Goal: Task Accomplishment & Management: Manage account settings

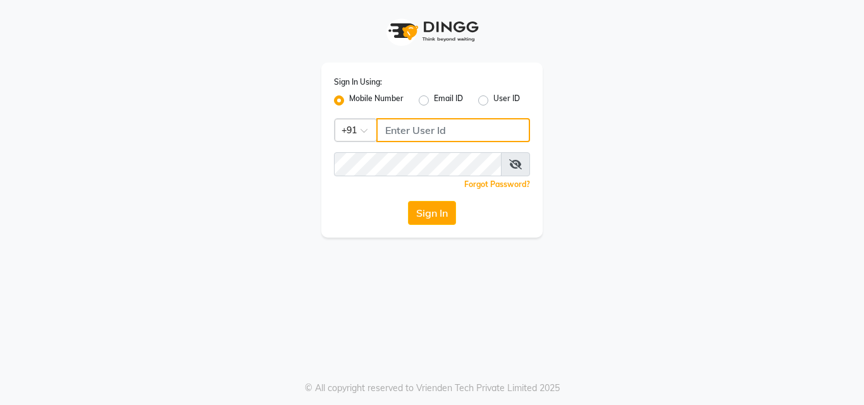
type input "9655301000"
click at [452, 207] on button "Sign In" at bounding box center [432, 213] width 48 height 24
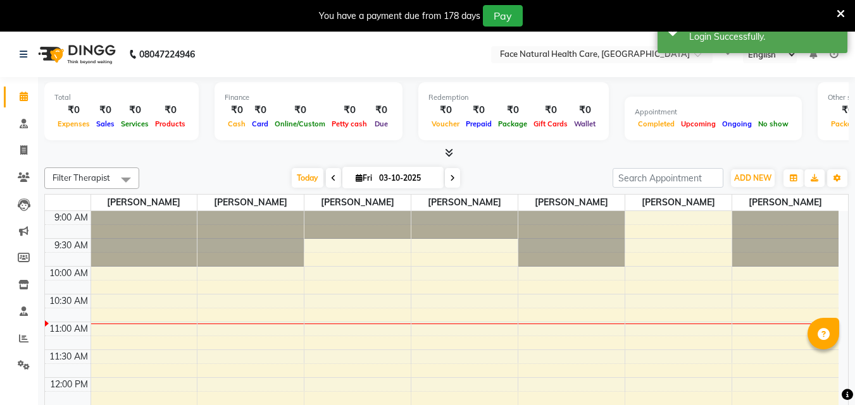
select select "en"
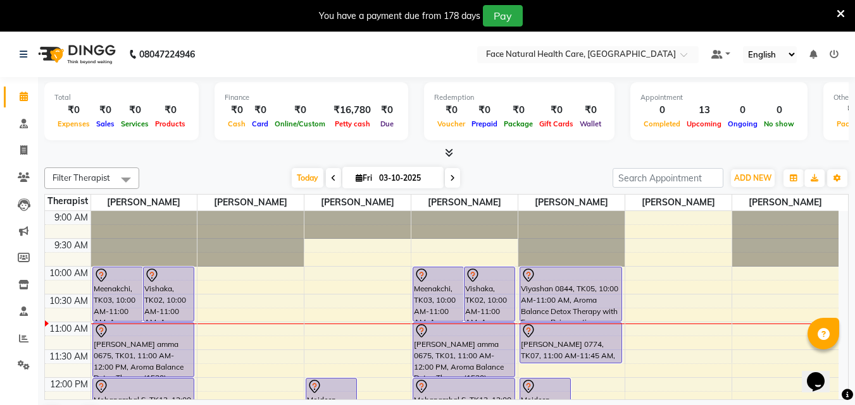
drag, startPoint x: 452, startPoint y: 207, endPoint x: 297, endPoint y: 107, distance: 183.9
click at [297, 107] on div "₹0" at bounding box center [299, 110] width 57 height 15
click at [23, 179] on icon at bounding box center [24, 177] width 12 height 9
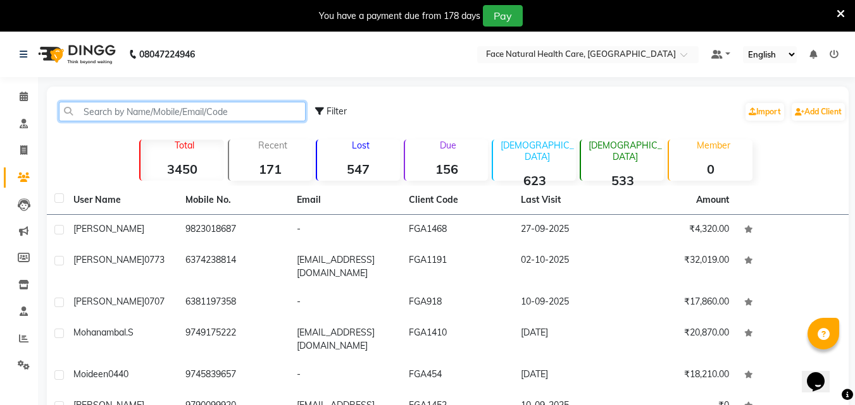
click at [135, 114] on input "text" at bounding box center [182, 112] width 247 height 20
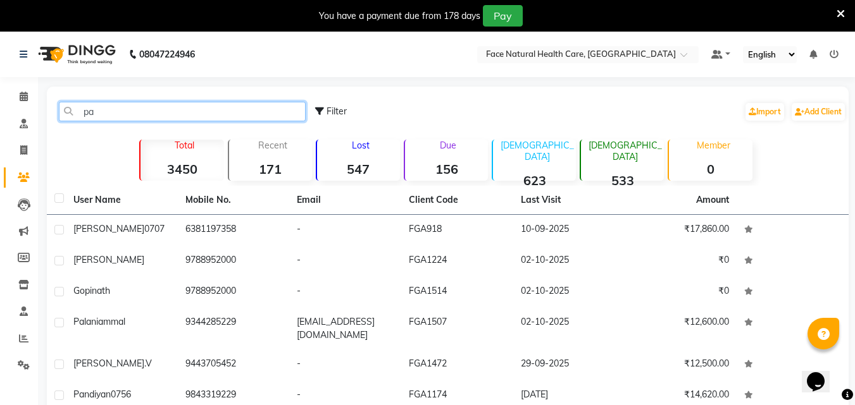
type input "pa"
click at [839, 14] on icon at bounding box center [840, 13] width 8 height 11
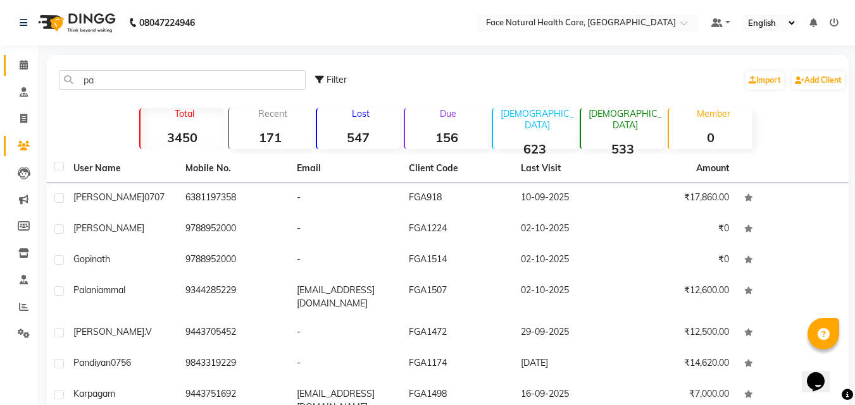
click at [20, 64] on icon at bounding box center [24, 64] width 8 height 9
click at [27, 65] on icon at bounding box center [24, 64] width 8 height 9
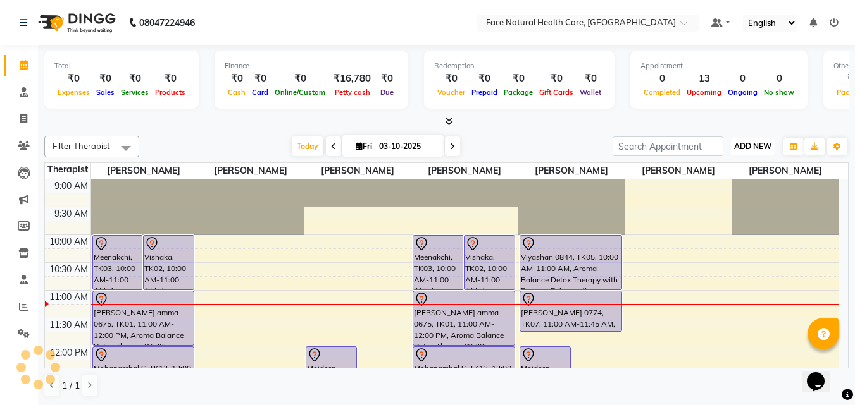
click at [761, 145] on span "ADD NEW" at bounding box center [752, 146] width 37 height 9
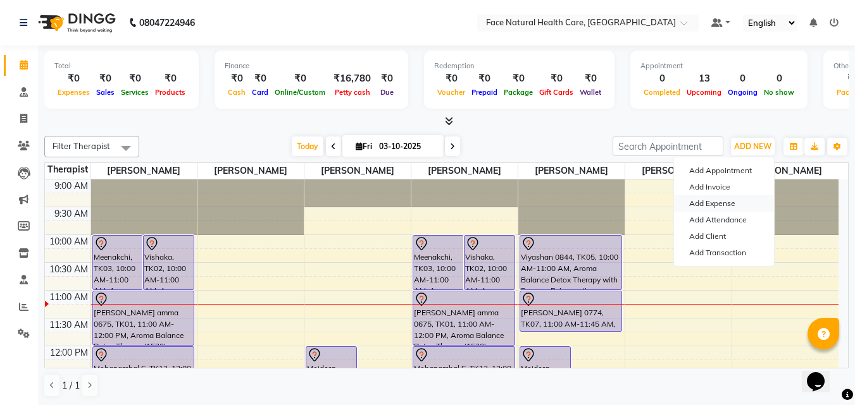
click at [729, 199] on link "Add Expense" at bounding box center [724, 203] width 100 height 16
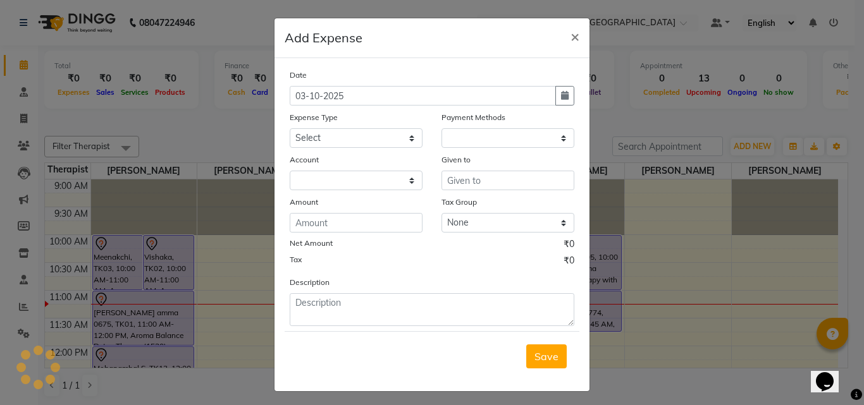
select select "1"
select select "4610"
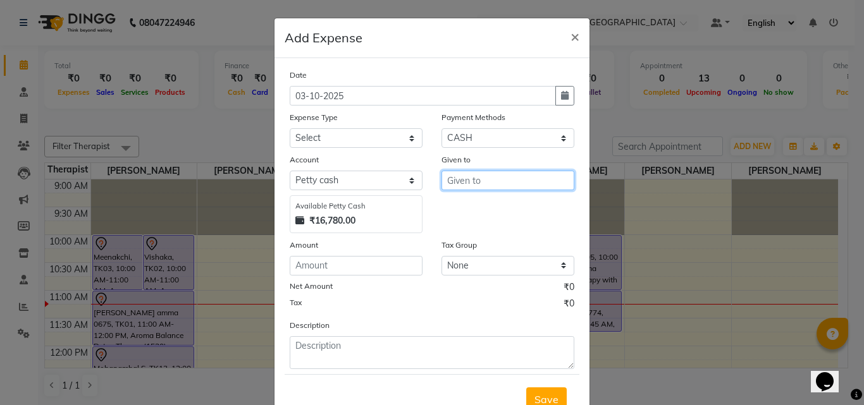
click at [494, 186] on input "text" at bounding box center [508, 181] width 133 height 20
click at [490, 211] on button "Ko kila" at bounding box center [492, 207] width 100 height 20
type input "[PERSON_NAME]"
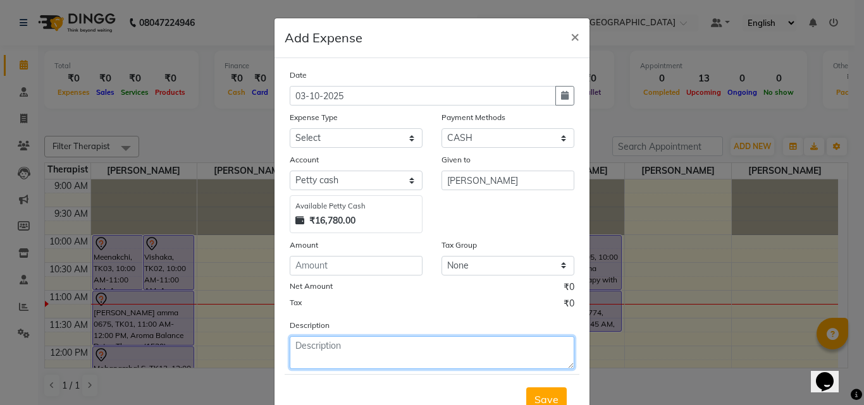
click at [354, 350] on textarea at bounding box center [432, 353] width 285 height 33
type textarea "Garbage bags 2 purchage"
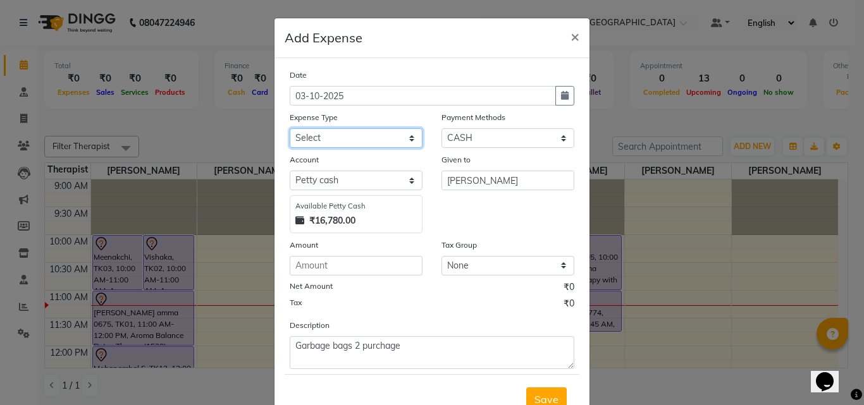
click at [404, 135] on select "Select Advance Salary Bank charges Bio Waste Cash transfer to bank Cash transfe…" at bounding box center [356, 138] width 133 height 20
select select "11640"
click at [290, 128] on select "Select Advance Salary Bank charges Bio Waste Cash transfer to bank Cash transfe…" at bounding box center [356, 138] width 133 height 20
click at [550, 399] on span "Save" at bounding box center [546, 399] width 24 height 13
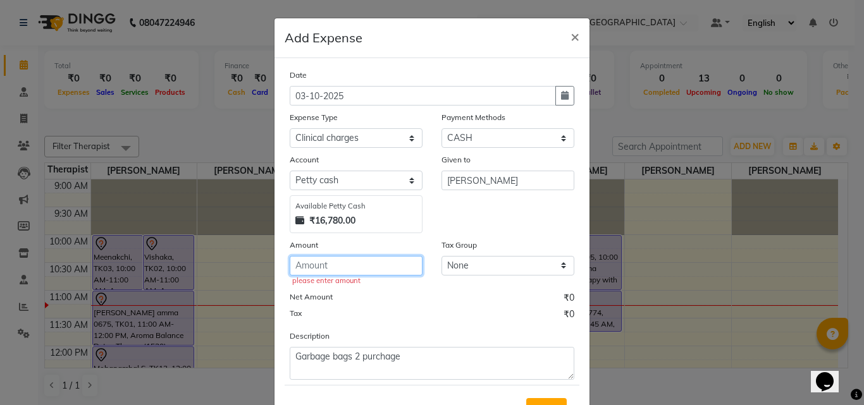
click at [337, 264] on input "number" at bounding box center [356, 266] width 133 height 20
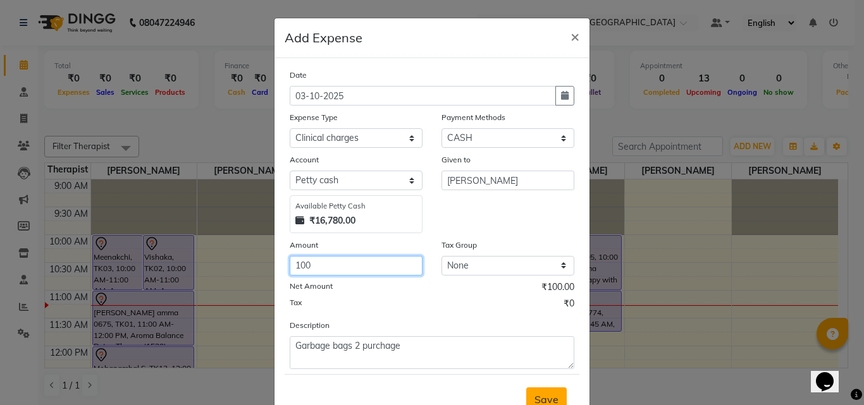
type input "100"
click at [551, 396] on span "Save" at bounding box center [546, 399] width 24 height 13
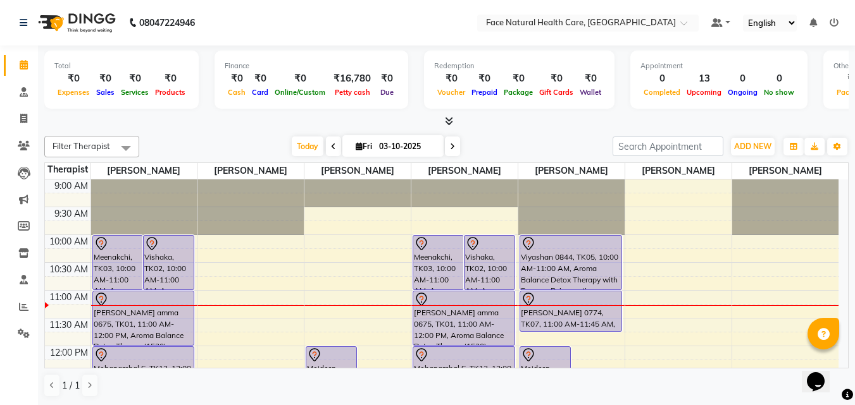
click at [355, 151] on span "Fri" at bounding box center [363, 146] width 23 height 9
select select "10"
select select "2025"
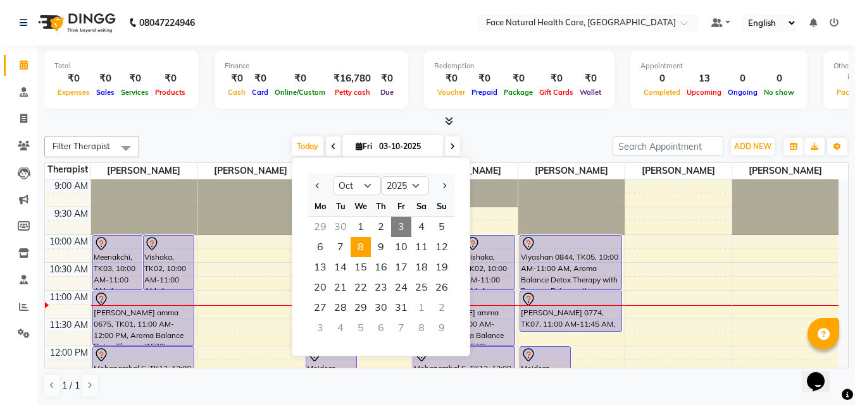
click at [366, 240] on span "8" at bounding box center [360, 247] width 20 height 20
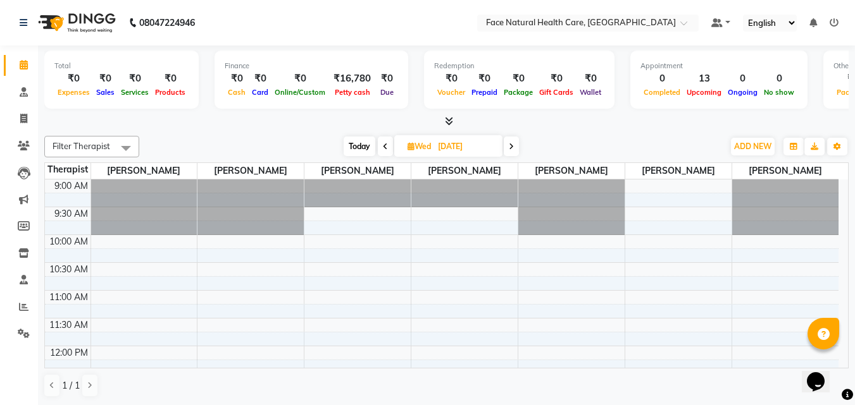
click at [363, 139] on span "Today" at bounding box center [359, 147] width 32 height 20
type input "03-10-2025"
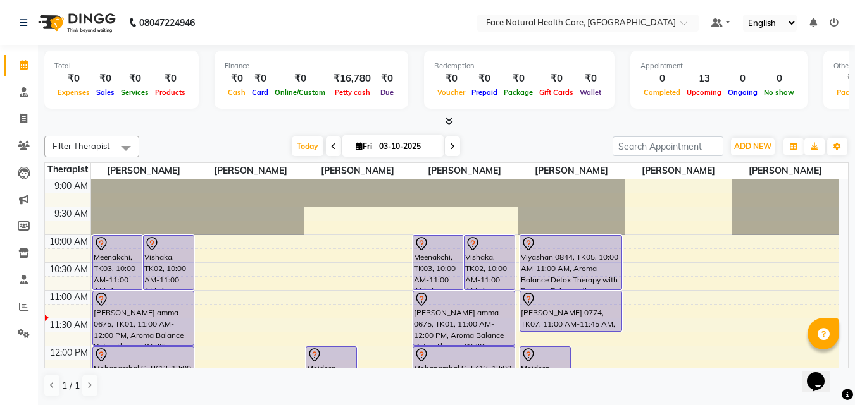
click at [454, 266] on div "Meenakchi, TK03, 10:00 AM-11:00 AM, Aroma Balance Detox Therapy(2970), Consulta…" at bounding box center [438, 263] width 50 height 54
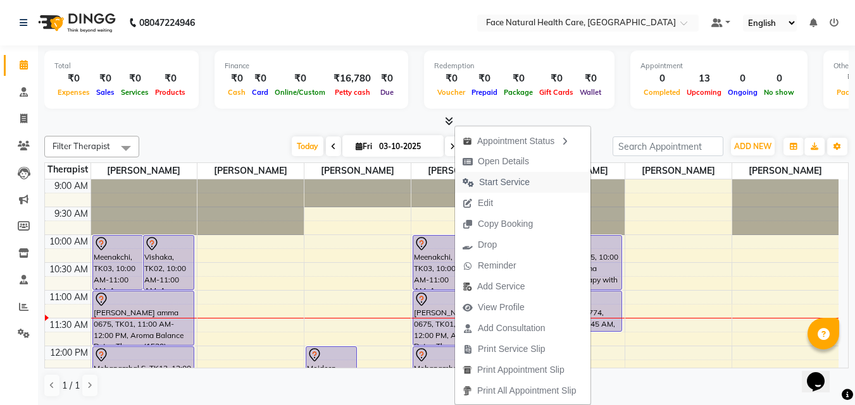
click at [478, 187] on span "Start Service" at bounding box center [496, 182] width 82 height 21
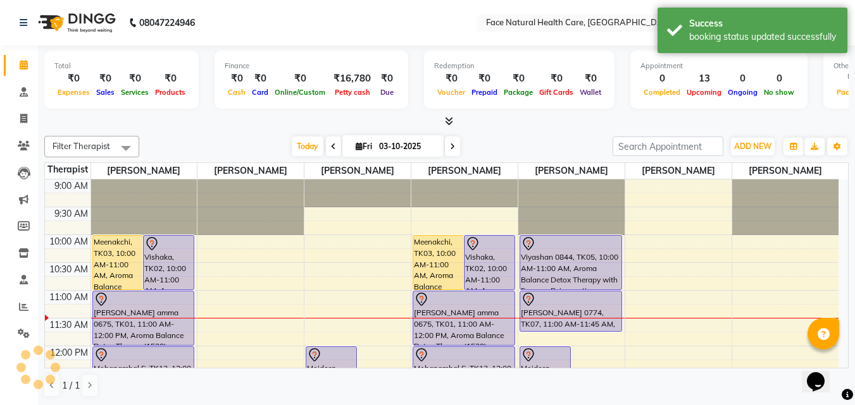
click at [484, 275] on div "Vishaka, TK02, 10:00 AM-11:00 AM, Aroma Balance Detox Therapy with Essence Reju…" at bounding box center [489, 263] width 50 height 54
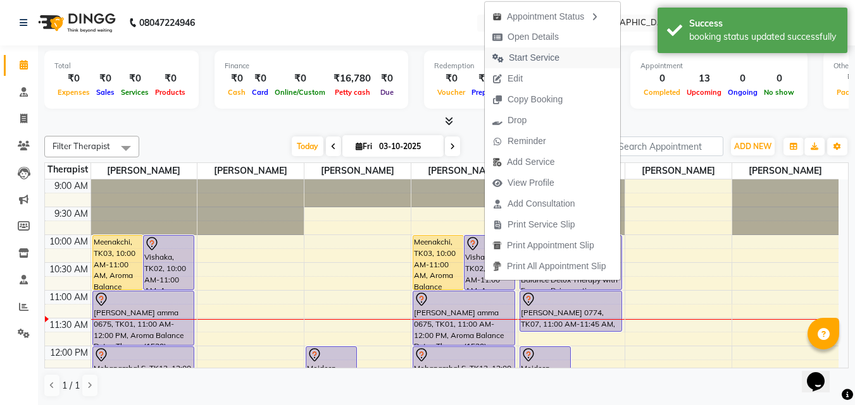
click at [517, 58] on span "Start Service" at bounding box center [534, 57] width 51 height 13
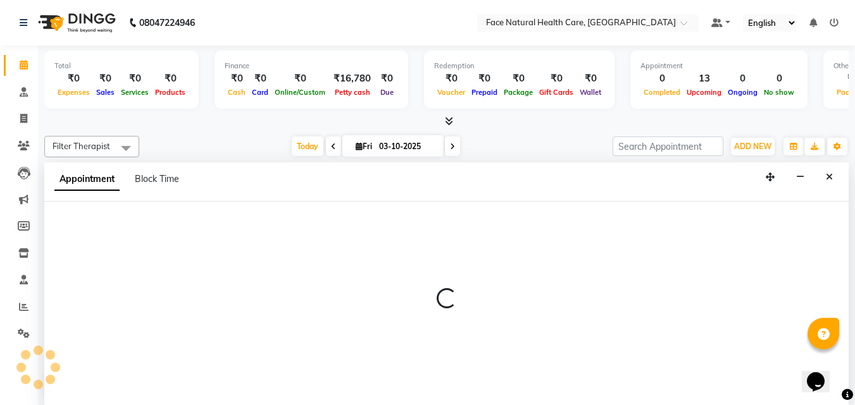
select select "50221"
select select "tentative"
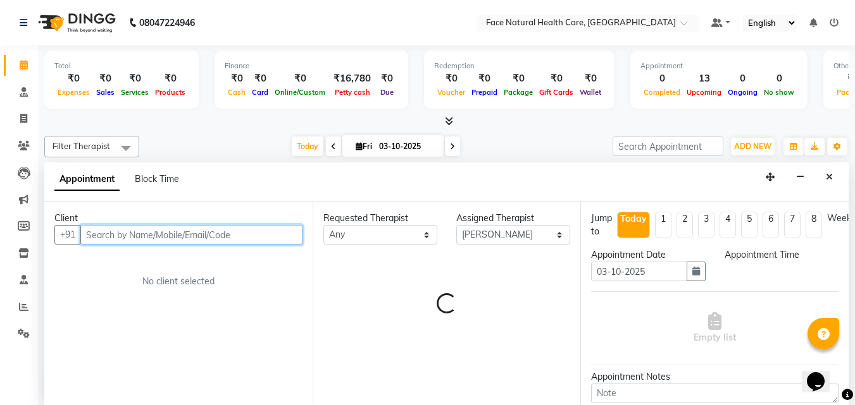
select select "600"
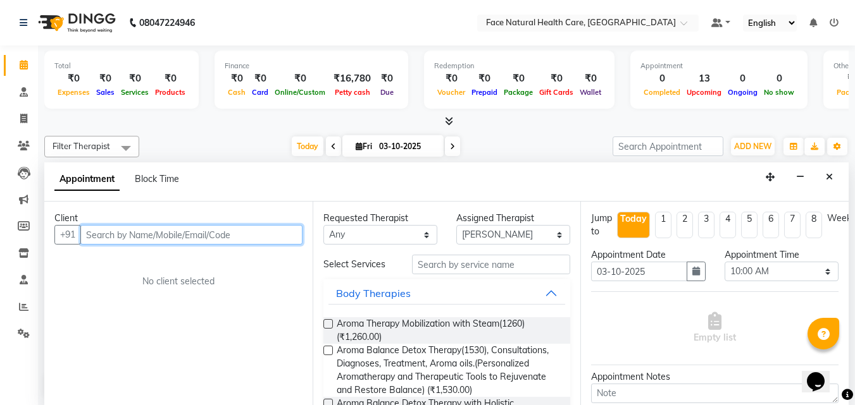
scroll to position [1, 0]
click at [191, 242] on input "text" at bounding box center [191, 235] width 222 height 20
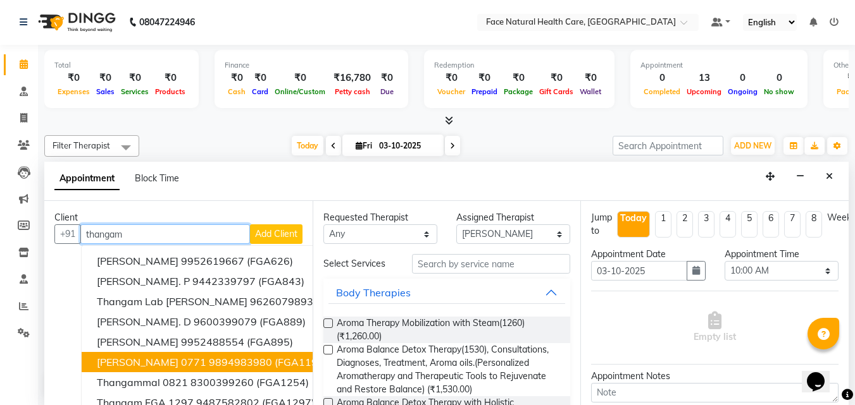
scroll to position [43, 0]
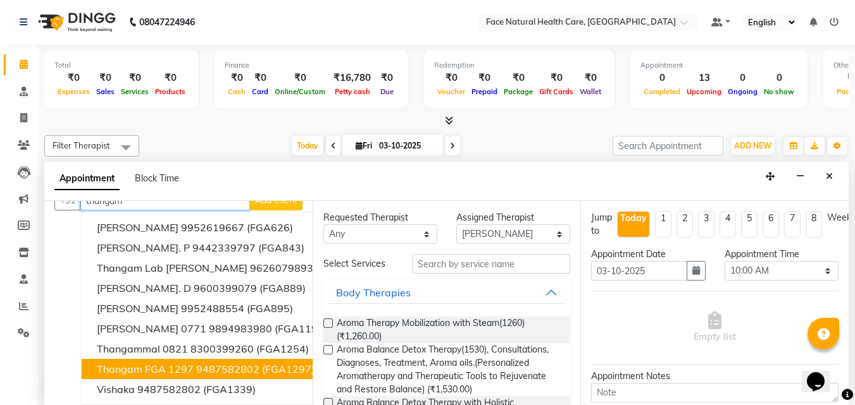
click at [190, 359] on button "Thangam FGA 1297 9487582802 (FGA1297)" at bounding box center [231, 369] width 298 height 20
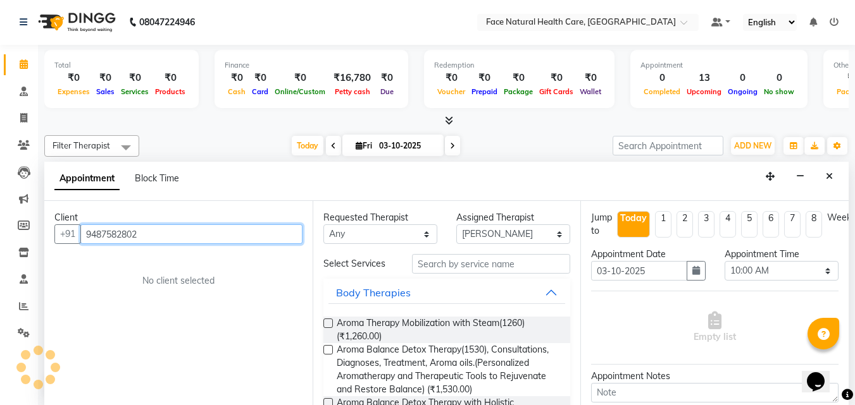
scroll to position [0, 0]
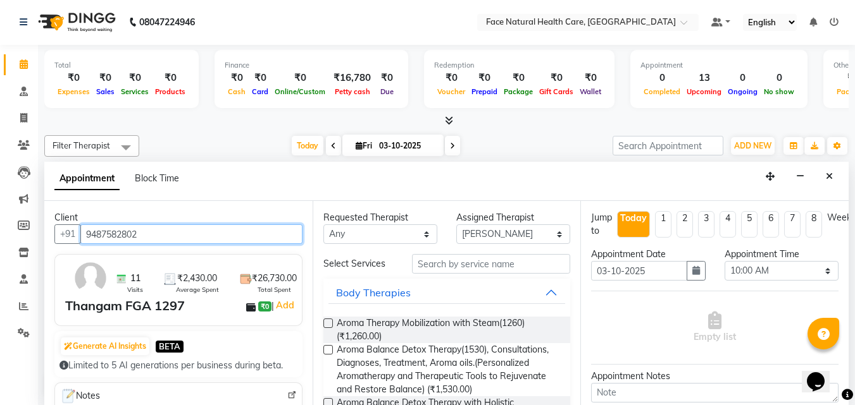
type input "9487582802"
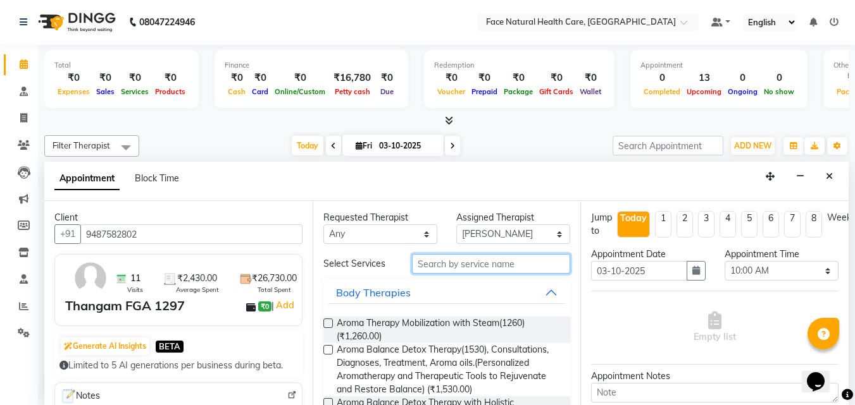
click at [534, 268] on input "text" at bounding box center [491, 264] width 158 height 20
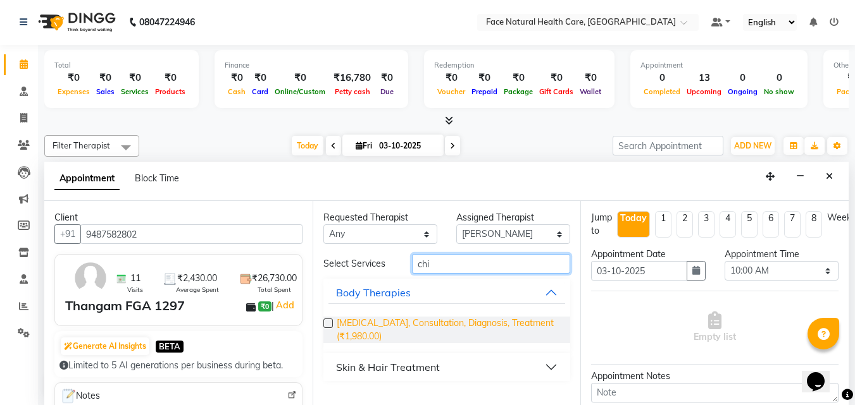
type input "chi"
click at [527, 318] on span "[MEDICAL_DATA], Consultation, Diagnosis, Treatment (₹1,980.00)" at bounding box center [449, 330] width 224 height 27
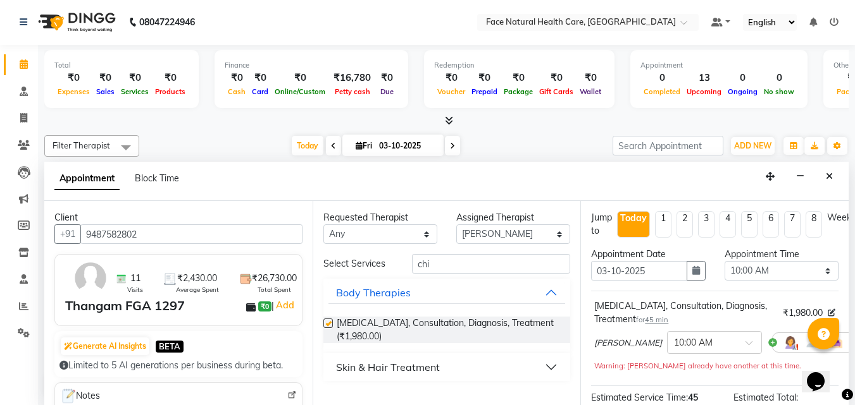
checkbox input "false"
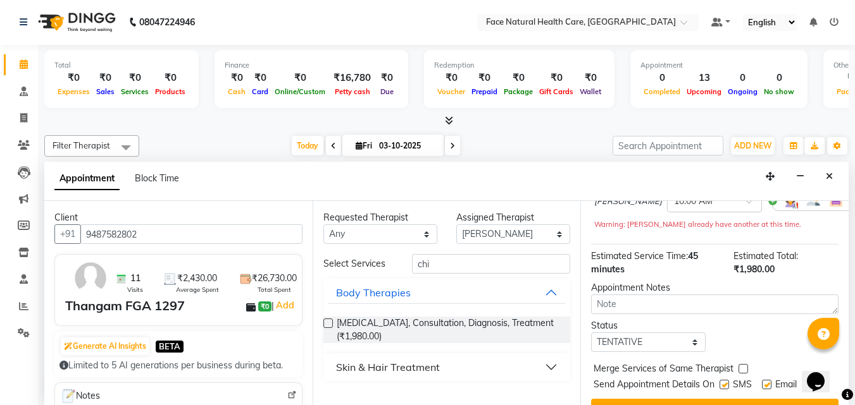
scroll to position [180, 0]
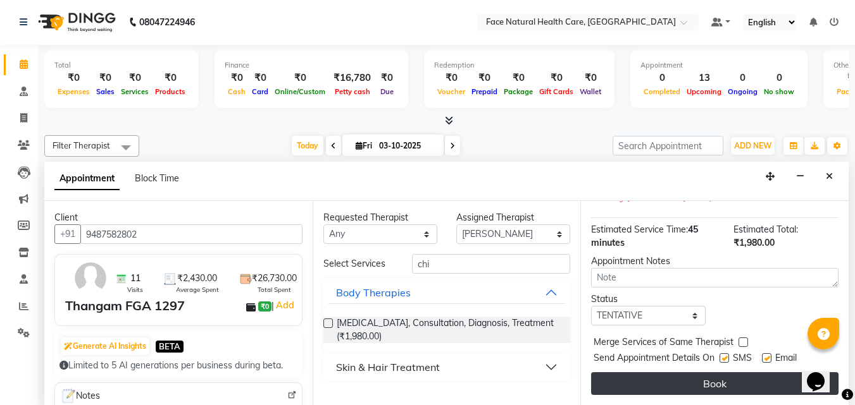
click at [744, 382] on button "Book" at bounding box center [714, 384] width 247 height 23
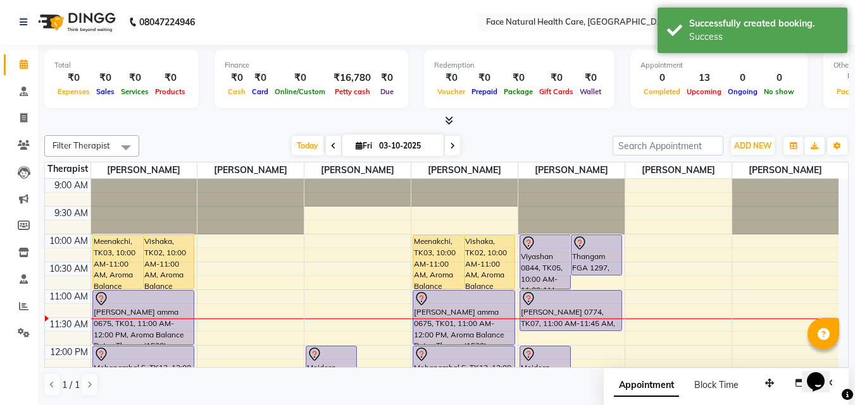
scroll to position [0, 0]
click at [599, 246] on div at bounding box center [596, 244] width 49 height 15
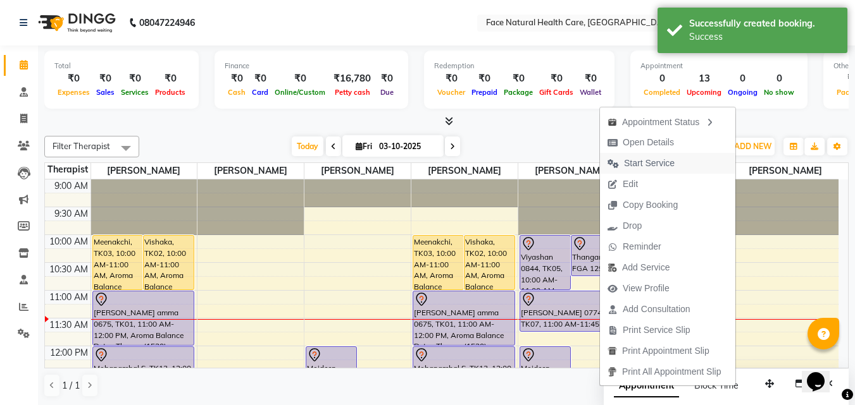
click at [634, 166] on span "Start Service" at bounding box center [649, 163] width 51 height 13
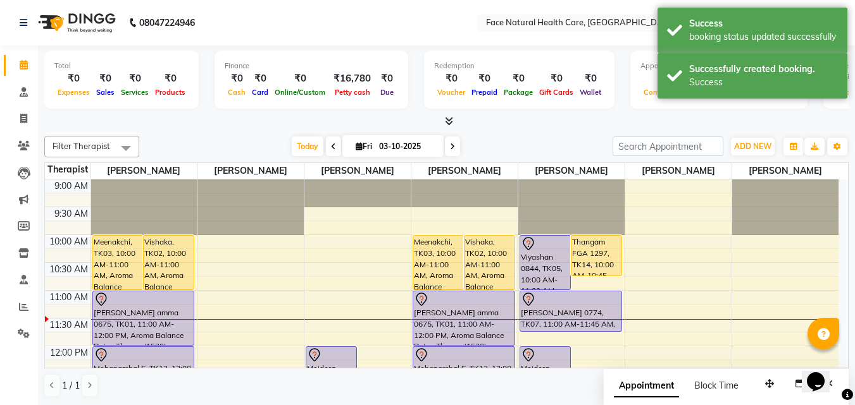
click at [440, 268] on div "Meenakchi, TK03, 10:00 AM-11:00 AM, Aroma Balance Detox Therapy(2970), Consulta…" at bounding box center [438, 263] width 50 height 54
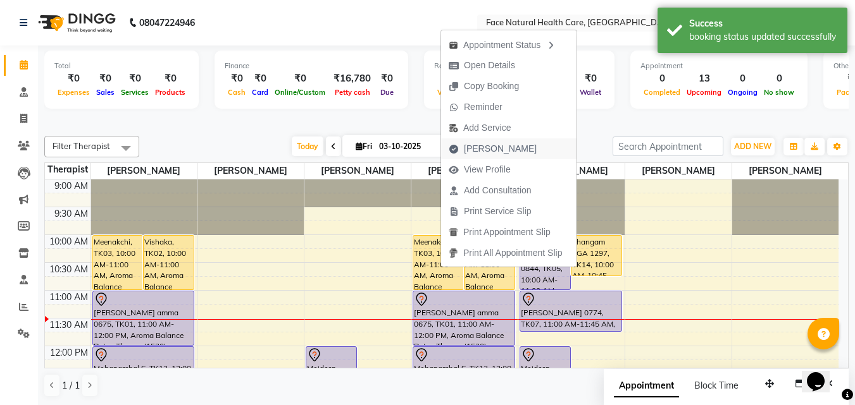
click at [542, 145] on button "[PERSON_NAME]" at bounding box center [508, 149] width 135 height 21
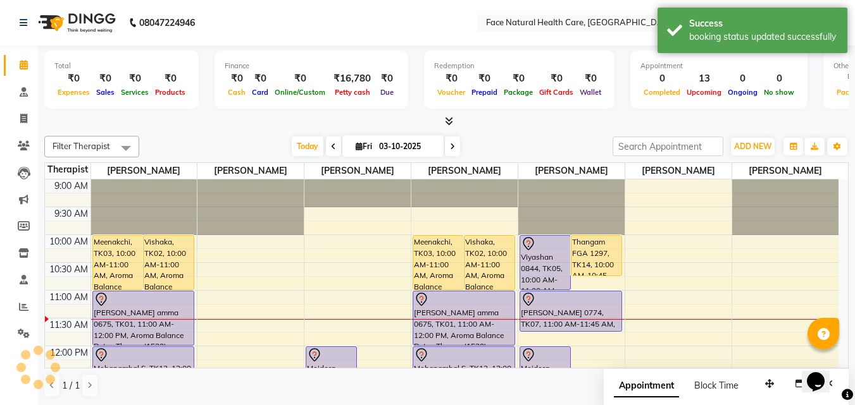
select select "5675"
select select "service"
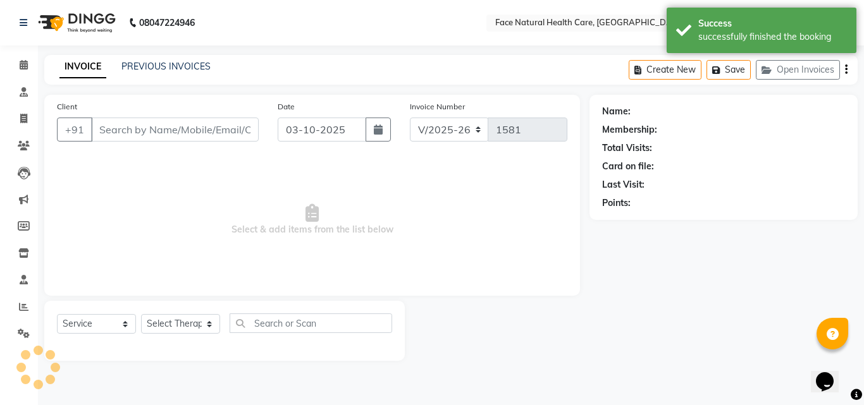
type input "9003671304"
select select "47694"
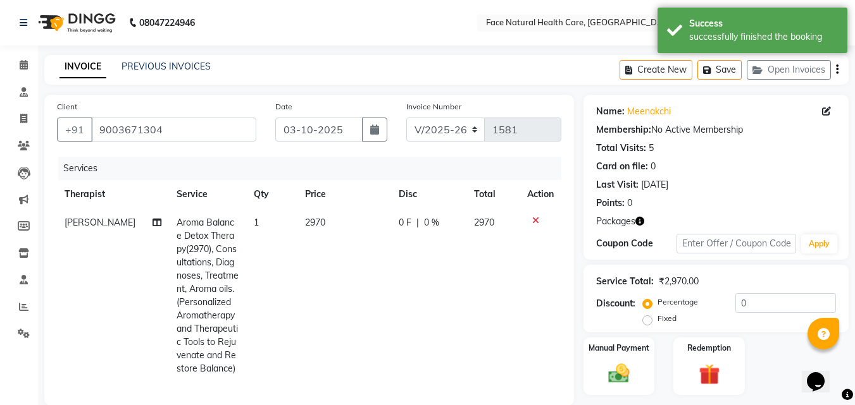
click at [310, 225] on span "2970" at bounding box center [315, 222] width 20 height 11
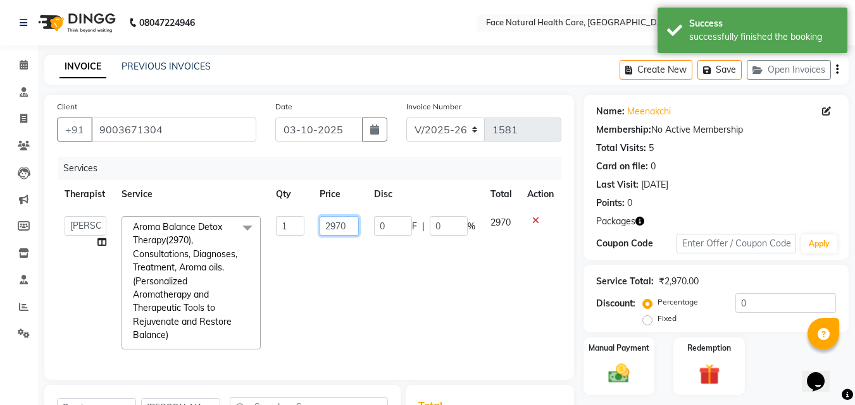
click at [348, 223] on input "2970" at bounding box center [338, 226] width 39 height 20
type input "2475"
click at [489, 326] on td "2970" at bounding box center [501, 283] width 37 height 149
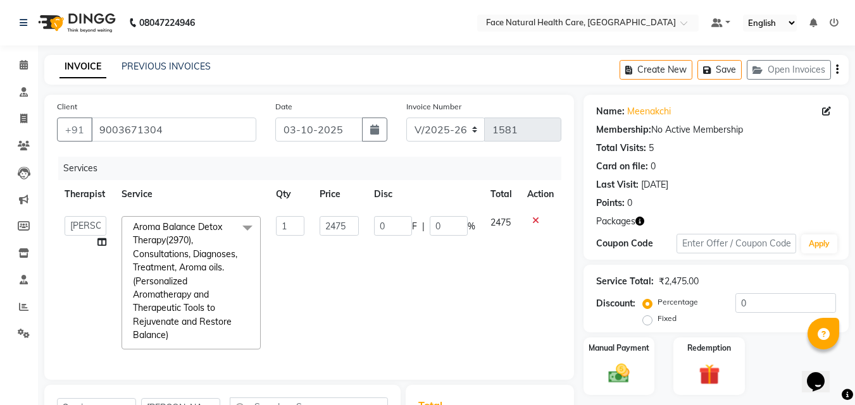
scroll to position [178, 0]
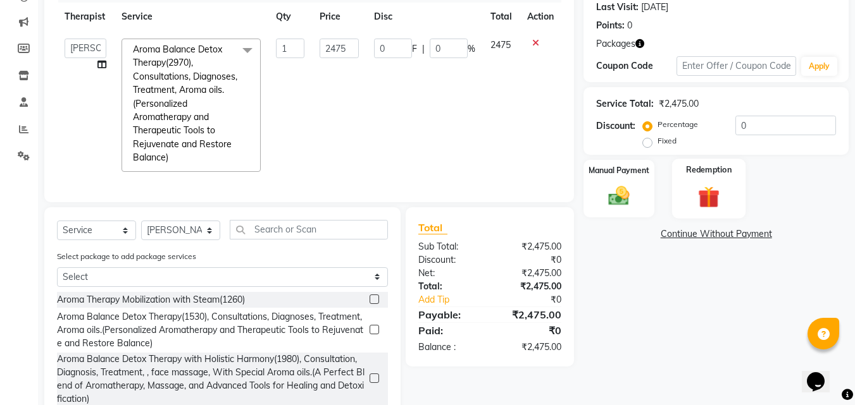
click at [726, 194] on div "Redemption" at bounding box center [709, 189] width 74 height 60
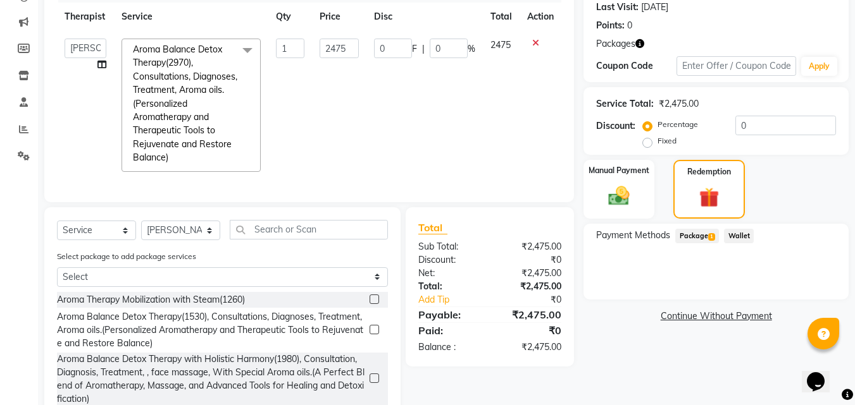
click at [683, 235] on span "Package 1" at bounding box center [697, 236] width 44 height 15
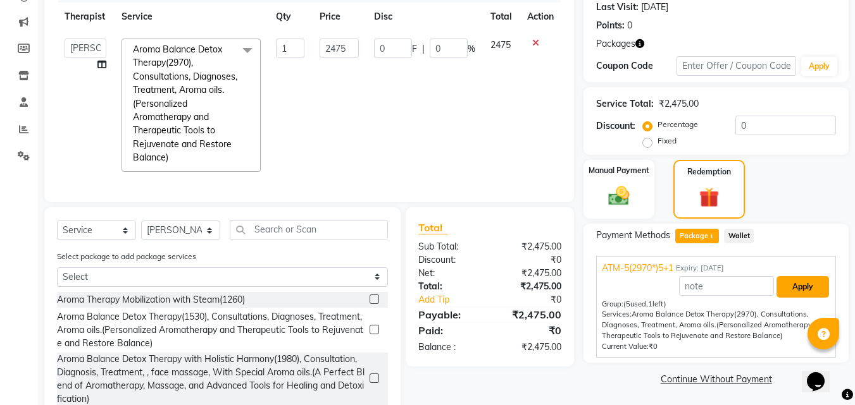
click at [802, 281] on button "Apply" at bounding box center [802, 287] width 53 height 22
type input "412.58"
type input "16.67"
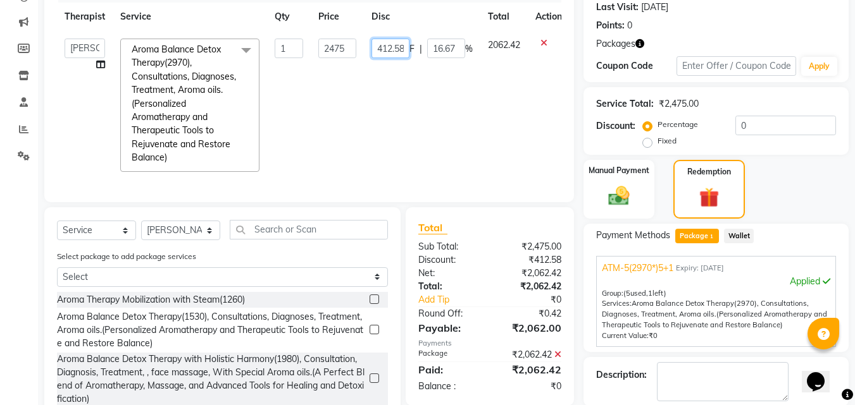
click at [394, 42] on input "412.58" at bounding box center [390, 49] width 38 height 20
type input "4"
type input "0"
click at [519, 130] on tr "[PERSON_NAME] [PERSON_NAME] [PERSON_NAME] M [PERSON_NAME] [PERSON_NAME] [PERSON…" at bounding box center [313, 105] width 512 height 149
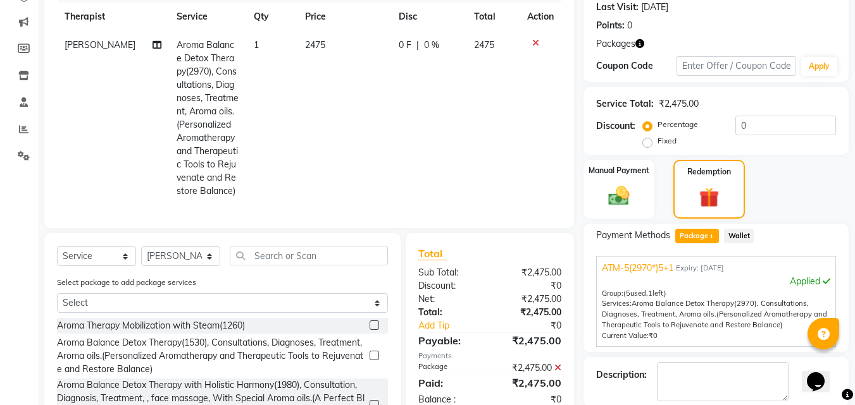
scroll to position [263, 0]
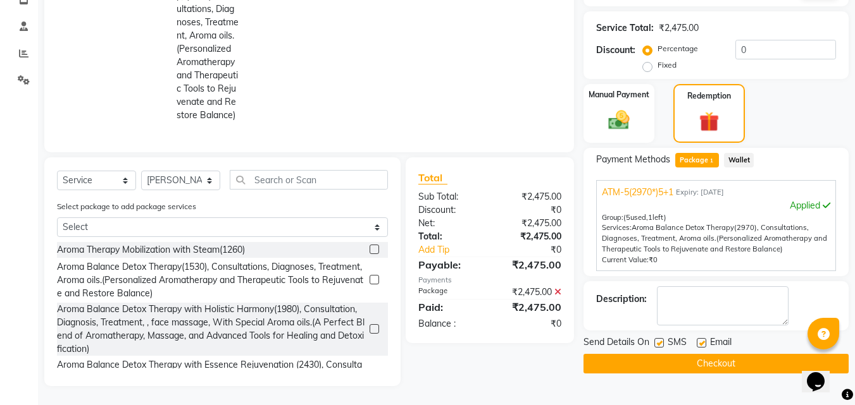
click at [663, 338] on label at bounding box center [658, 342] width 9 height 9
click at [662, 340] on input "checkbox" at bounding box center [658, 344] width 8 height 8
checkbox input "false"
click at [701, 338] on label at bounding box center [700, 342] width 9 height 9
click at [701, 340] on input "checkbox" at bounding box center [700, 344] width 8 height 8
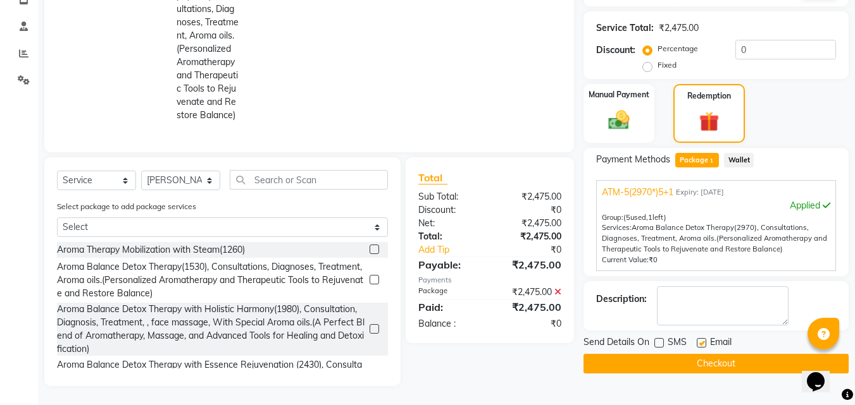
checkbox input "false"
click at [729, 359] on button "Checkout" at bounding box center [715, 364] width 265 height 20
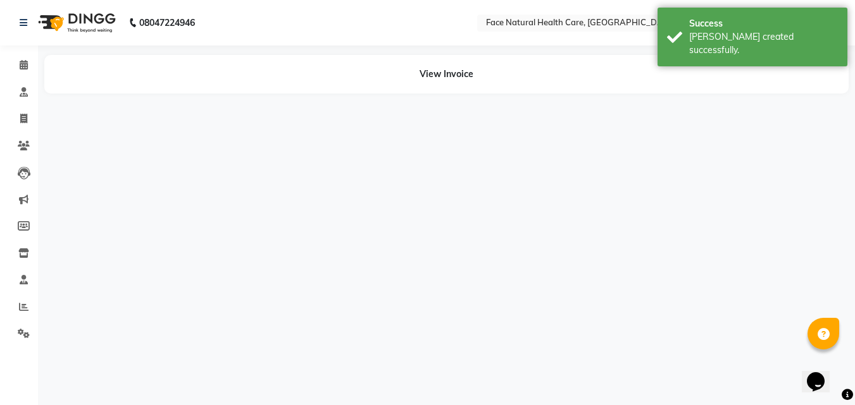
select select "47694"
select select "40492"
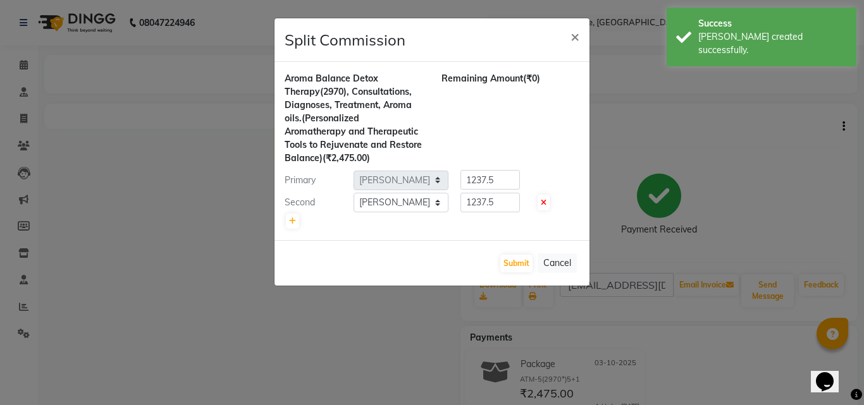
click at [27, 63] on ngb-modal-window "Split Commission × Aroma Balance Detox Therapy(2970), Consultations, Diagnoses,…" at bounding box center [432, 202] width 864 height 405
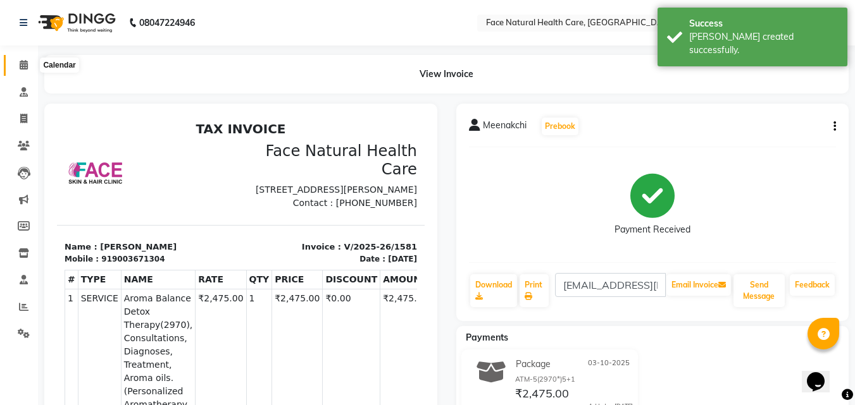
click at [21, 61] on icon at bounding box center [24, 64] width 8 height 9
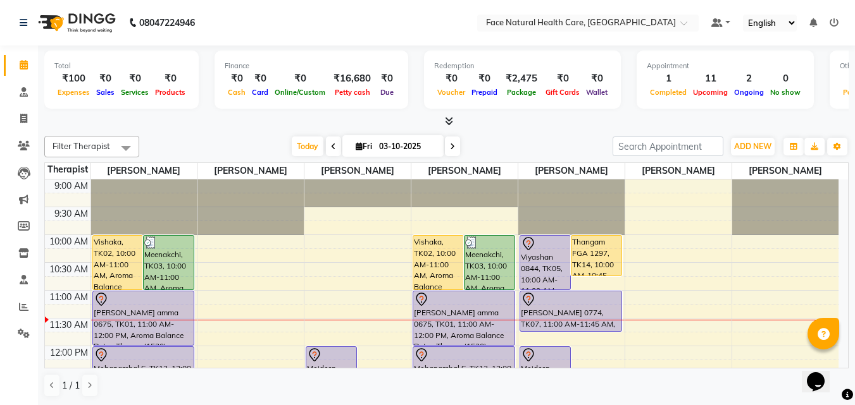
click at [440, 288] on div at bounding box center [438, 289] width 50 height 5
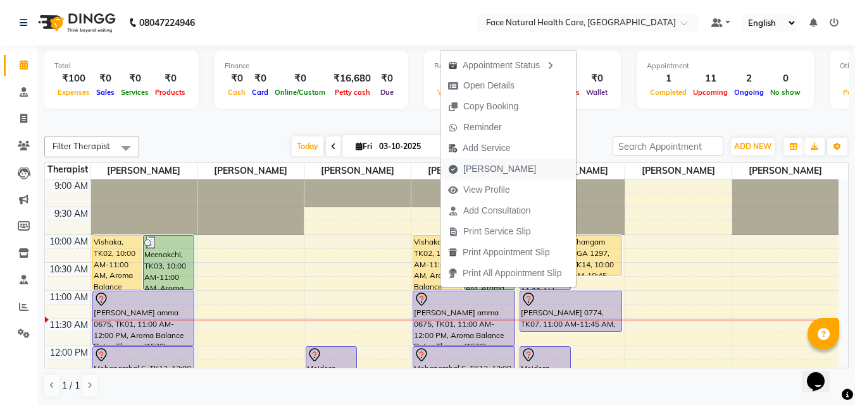
click at [479, 175] on span "[PERSON_NAME]" at bounding box center [499, 169] width 73 height 13
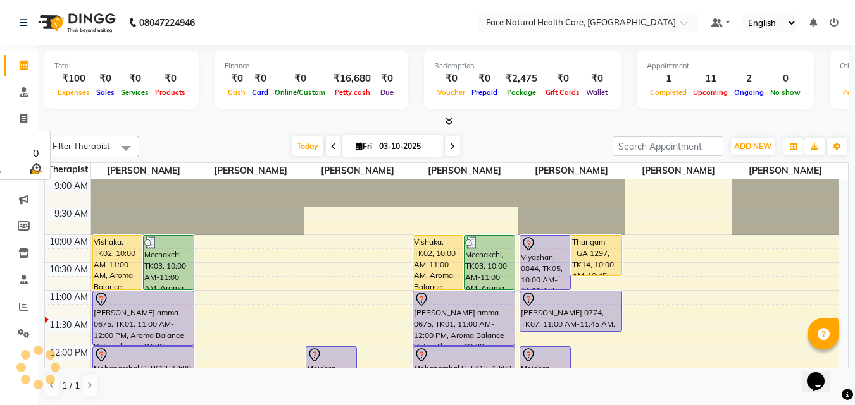
select select "5675"
select select "service"
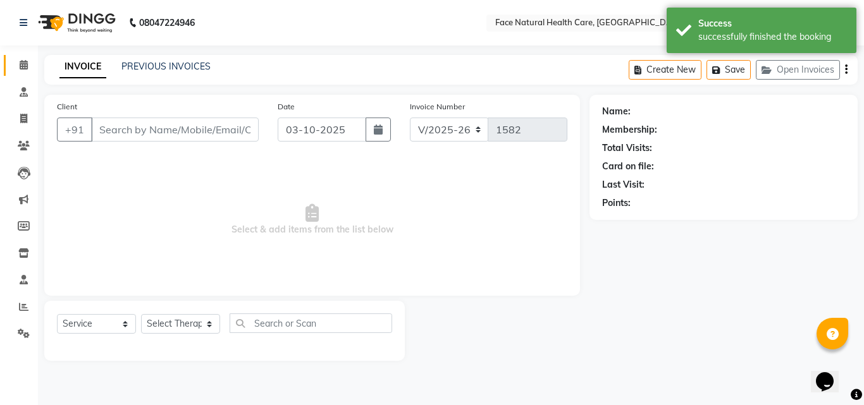
type input "9487582802"
select select "47694"
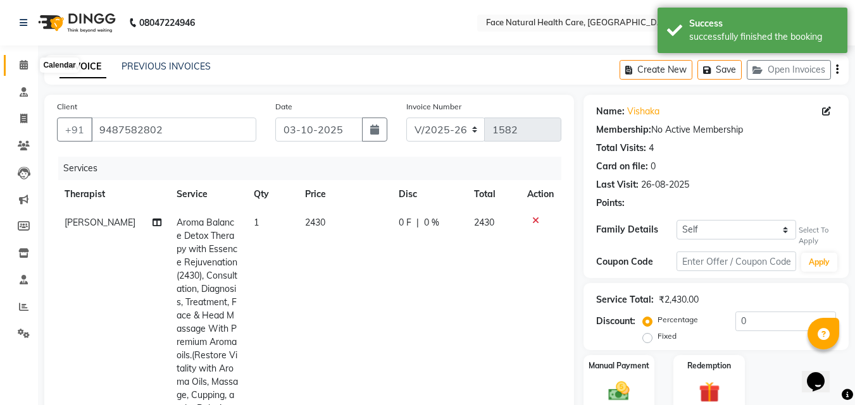
click at [18, 65] on span at bounding box center [24, 65] width 22 height 15
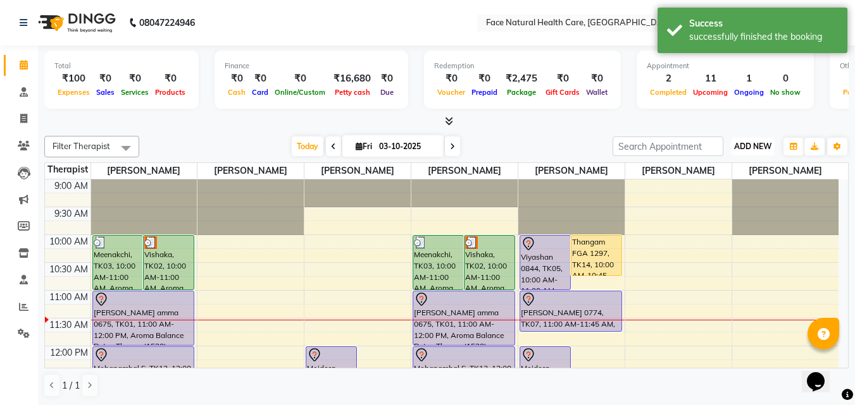
click at [758, 154] on button "ADD NEW Toggle Dropdown" at bounding box center [753, 147] width 44 height 18
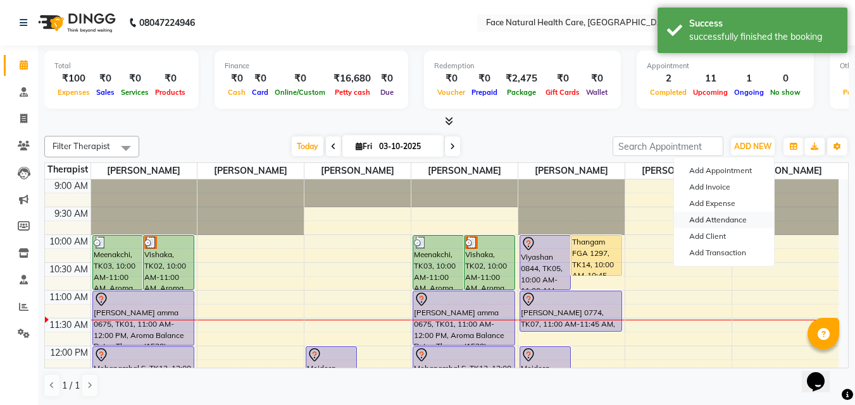
click at [720, 216] on link "Add Attendance" at bounding box center [724, 220] width 100 height 16
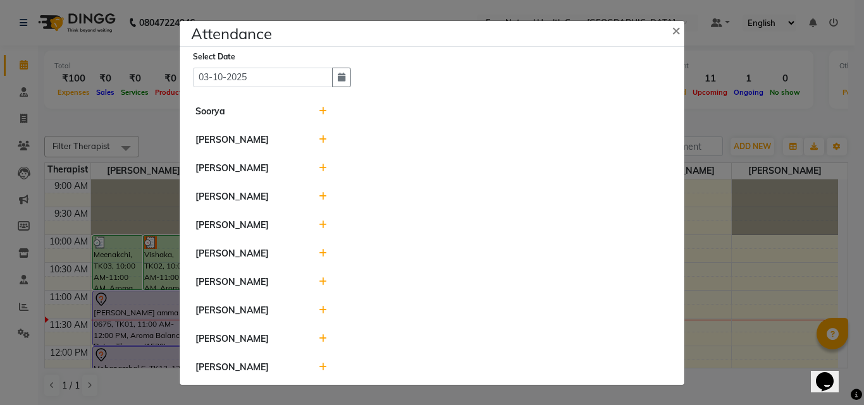
click at [325, 139] on icon at bounding box center [323, 139] width 8 height 9
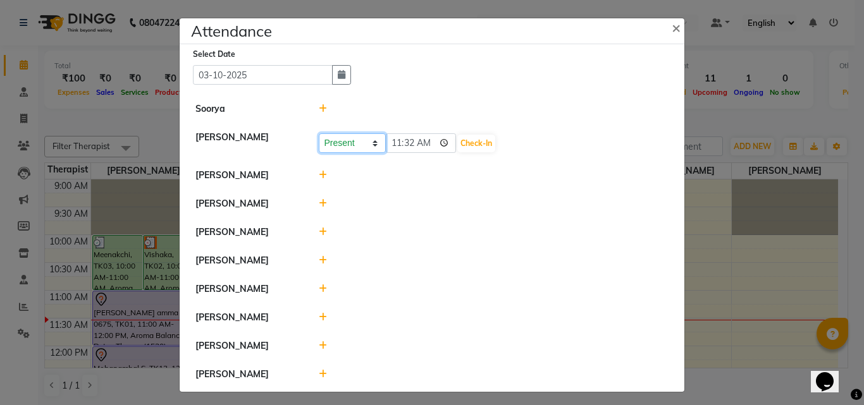
click at [367, 142] on select "Present Absent Late Half Day Weekly Off" at bounding box center [352, 143] width 67 height 20
select select "A"
click at [319, 133] on select "Present Absent Late Half Day Weekly Off" at bounding box center [352, 143] width 67 height 20
click at [397, 138] on button "Save" at bounding box center [399, 144] width 25 height 18
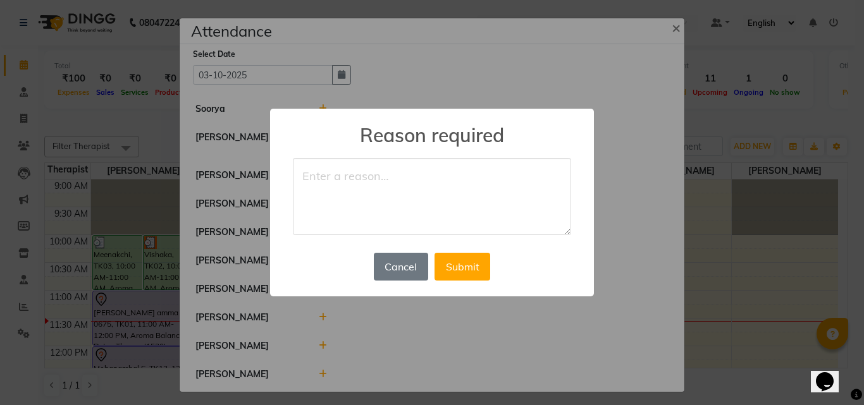
click at [324, 192] on textarea at bounding box center [432, 196] width 278 height 77
type textarea "leave"
click at [466, 271] on button "Submit" at bounding box center [463, 267] width 56 height 28
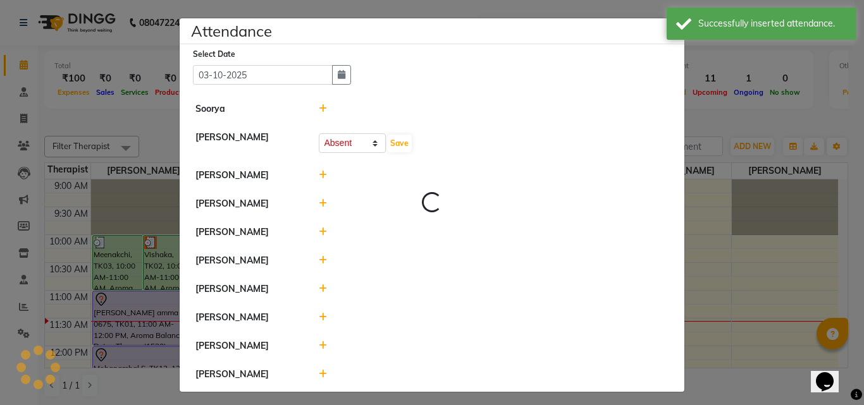
select select "A"
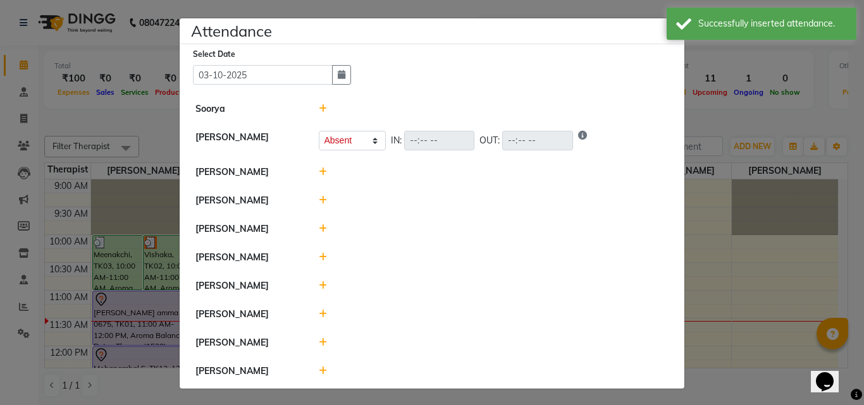
click at [320, 204] on icon at bounding box center [323, 200] width 8 height 9
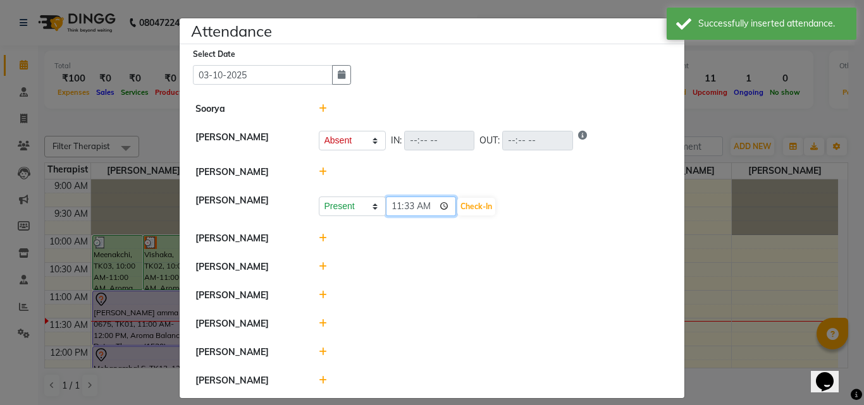
click at [426, 205] on input "11:33" at bounding box center [421, 207] width 71 height 20
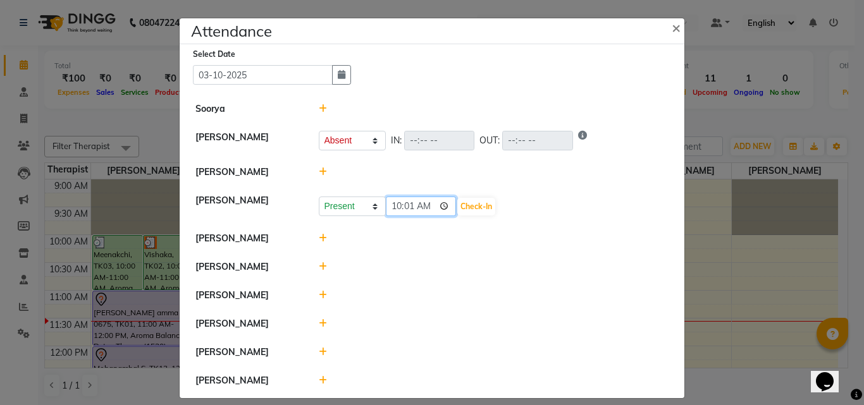
type input "10:01"
click at [473, 204] on button "Check-In" at bounding box center [476, 207] width 38 height 18
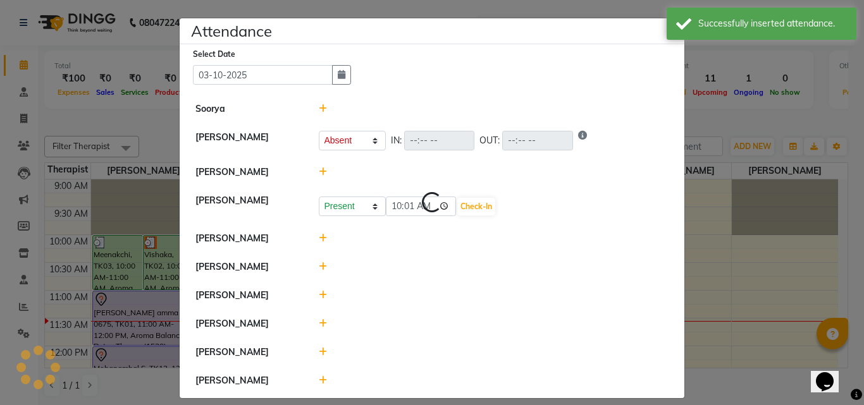
select select "A"
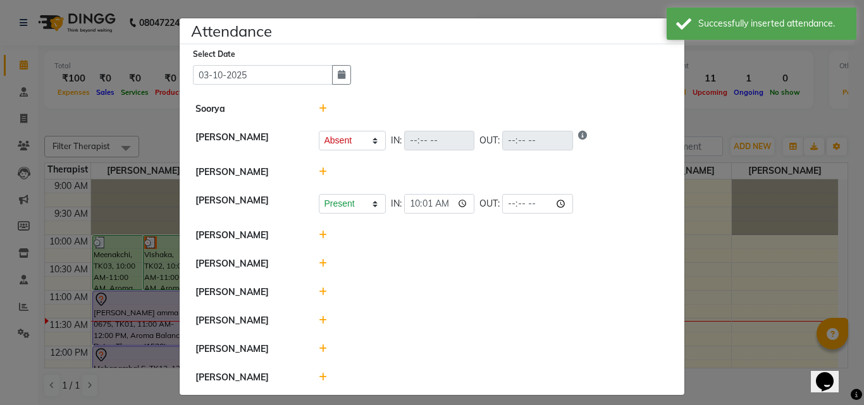
click at [319, 235] on icon at bounding box center [323, 235] width 8 height 9
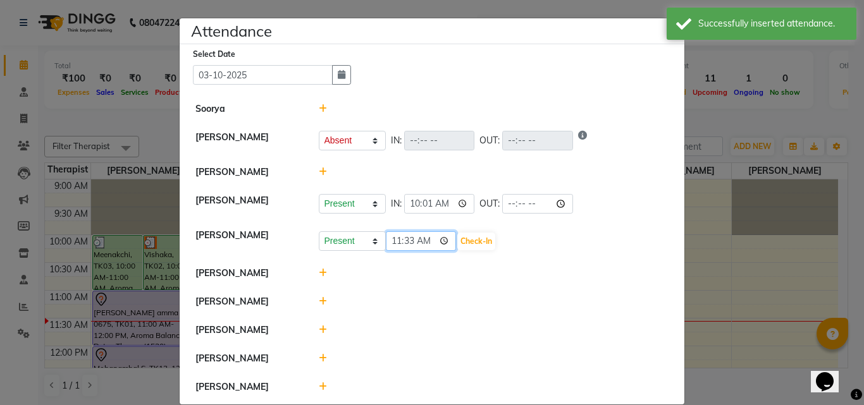
click at [425, 242] on input "11:33" at bounding box center [421, 242] width 71 height 20
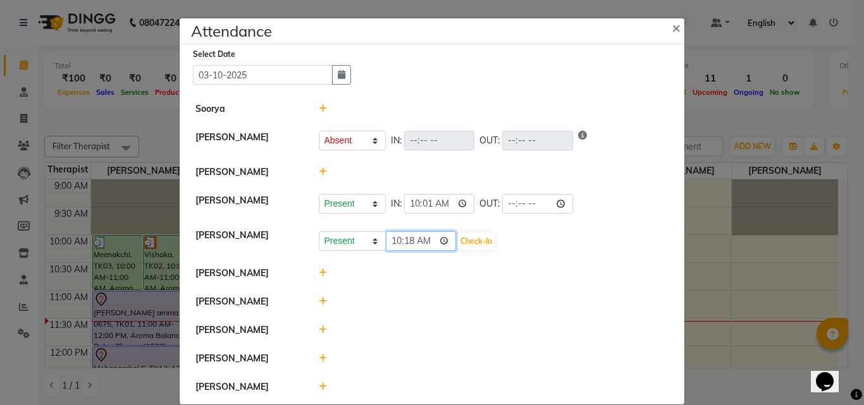
type input "10:18"
click at [467, 247] on button "Check-In" at bounding box center [476, 242] width 38 height 18
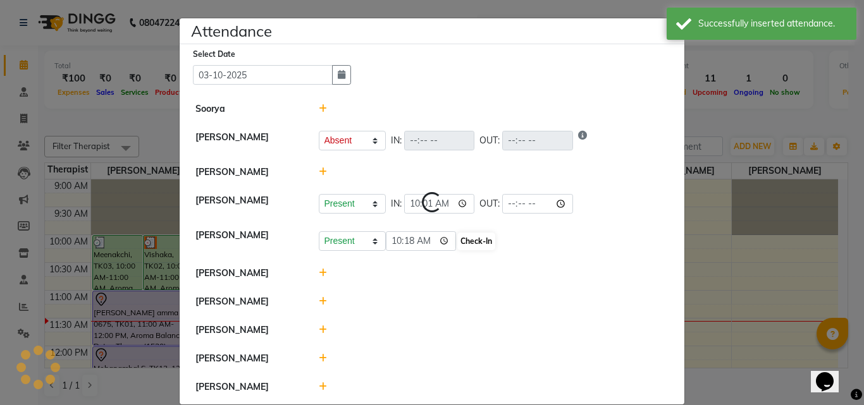
select select "A"
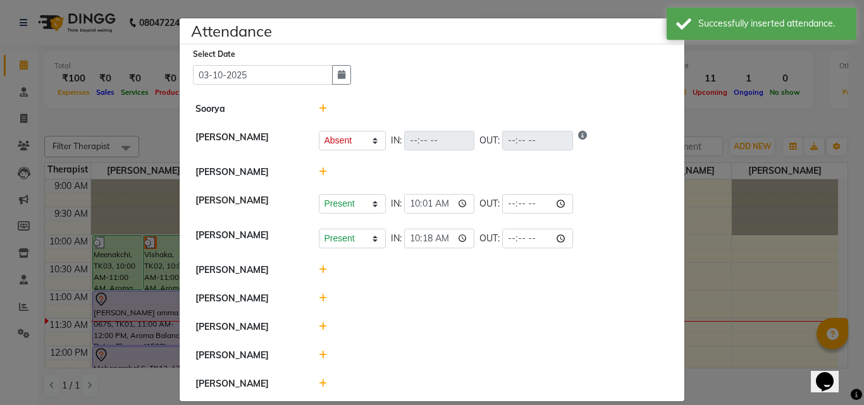
click at [321, 354] on icon at bounding box center [323, 355] width 8 height 9
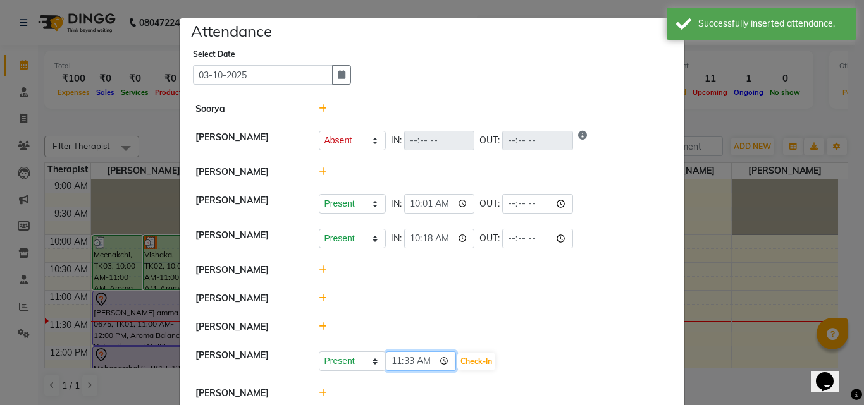
click at [428, 361] on input "11:33" at bounding box center [421, 362] width 71 height 20
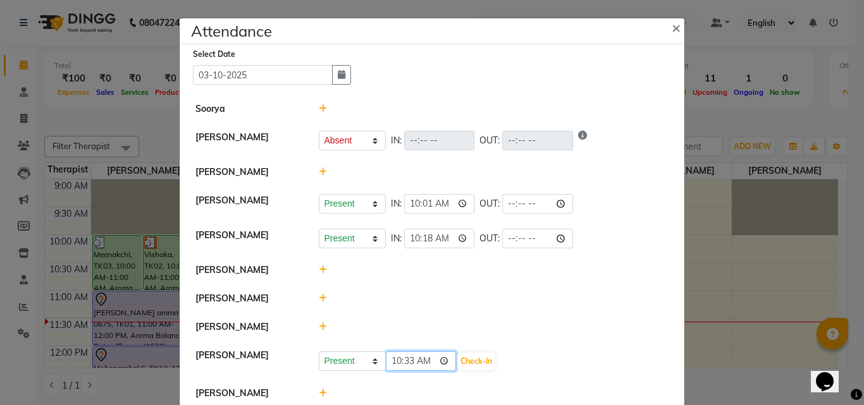
click at [428, 359] on input "10:33" at bounding box center [421, 362] width 71 height 20
type input "10:04"
click at [470, 355] on button "Check-In" at bounding box center [476, 362] width 38 height 18
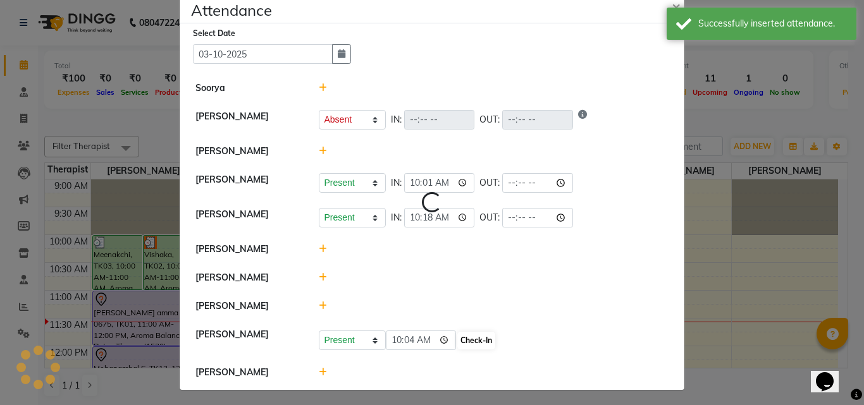
select select "A"
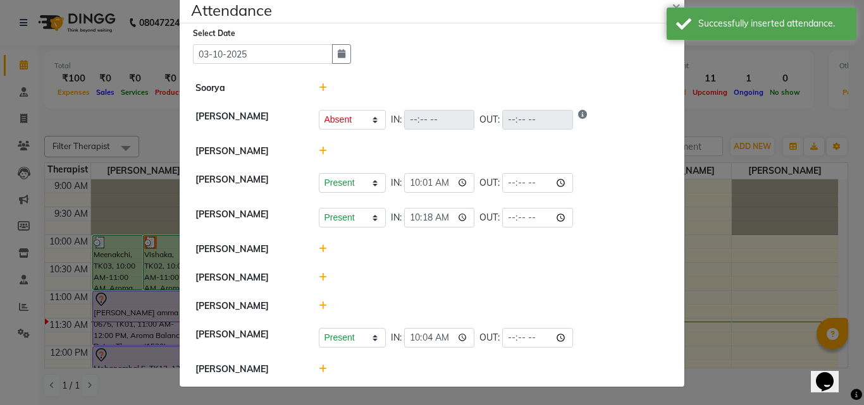
click at [319, 369] on icon at bounding box center [323, 369] width 8 height 9
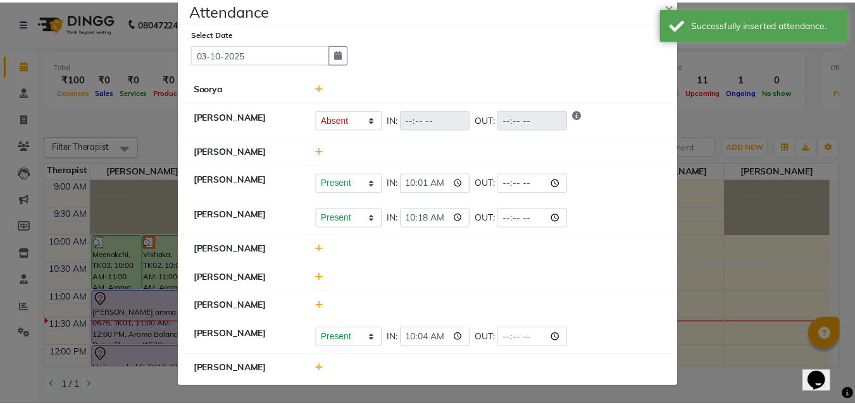
scroll to position [24, 0]
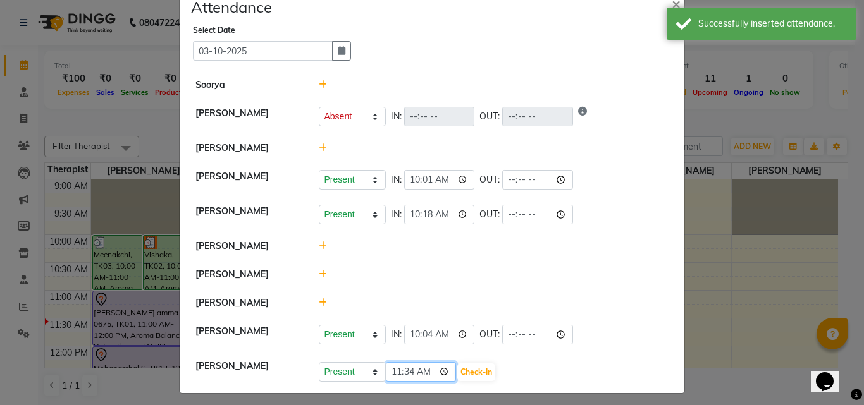
click at [429, 371] on input "11:34" at bounding box center [421, 372] width 71 height 20
type input "09:30"
click at [463, 370] on button "Check-In" at bounding box center [476, 373] width 38 height 18
select select "A"
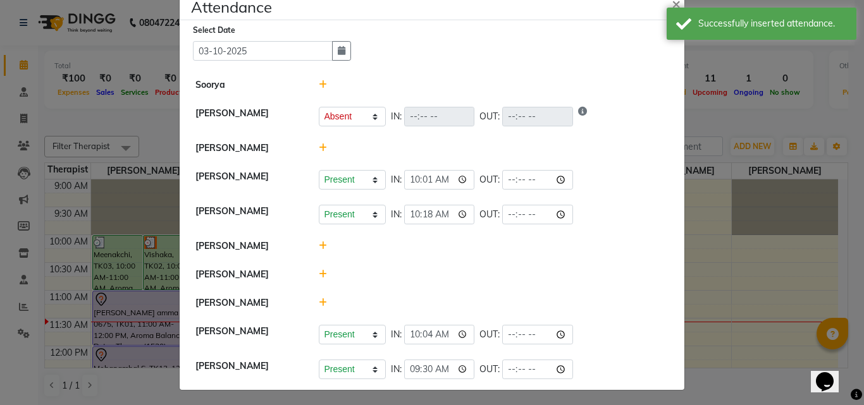
click at [319, 274] on icon at bounding box center [323, 274] width 8 height 9
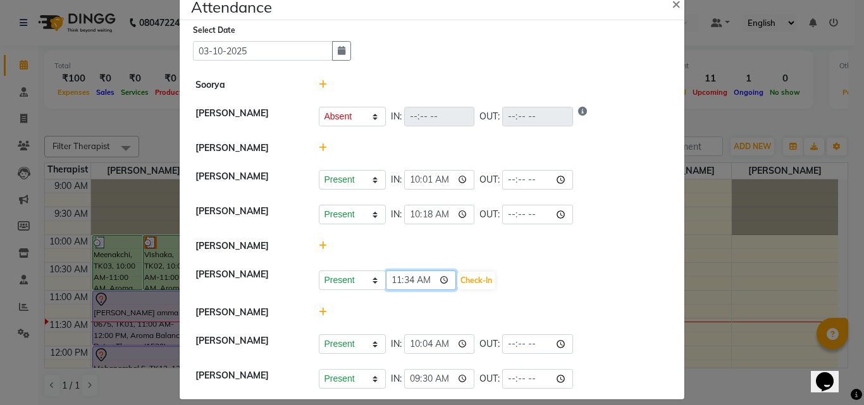
click at [421, 277] on input "11:34" at bounding box center [421, 281] width 71 height 20
type input "10:11"
click at [469, 281] on button "Check-In" at bounding box center [476, 281] width 38 height 18
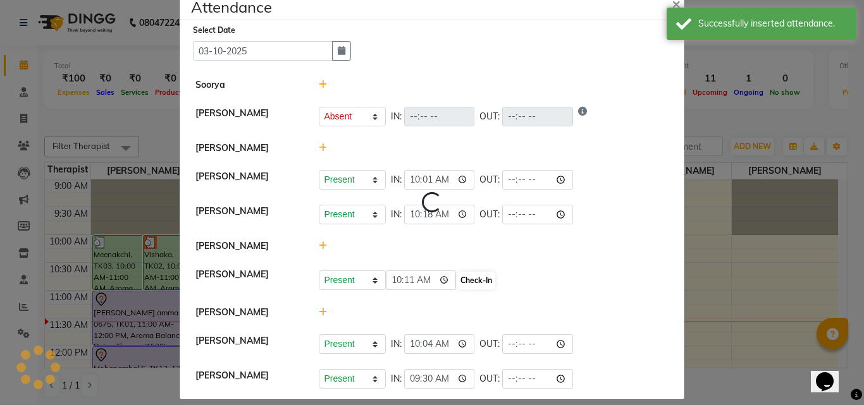
select select "A"
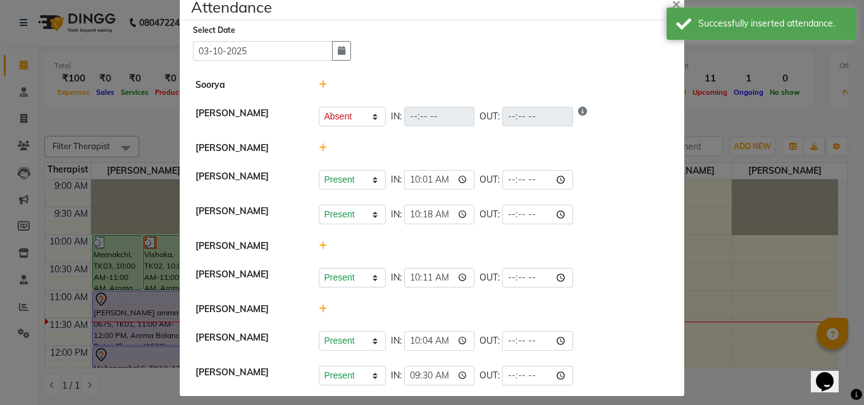
click at [319, 306] on icon at bounding box center [323, 309] width 8 height 9
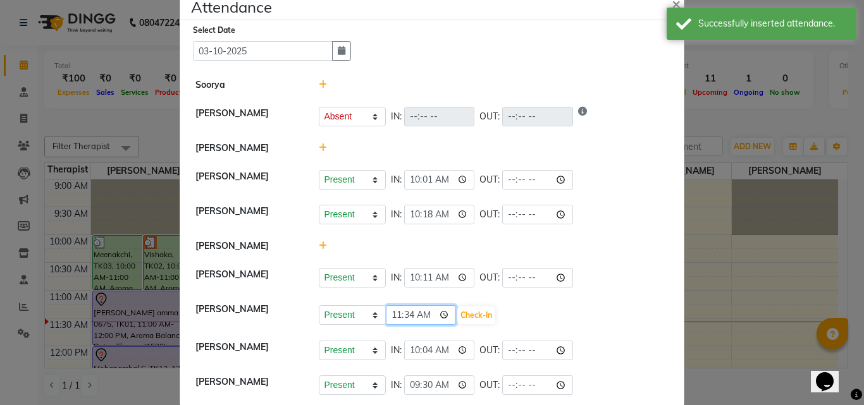
click at [429, 317] on input "11:34" at bounding box center [421, 316] width 71 height 20
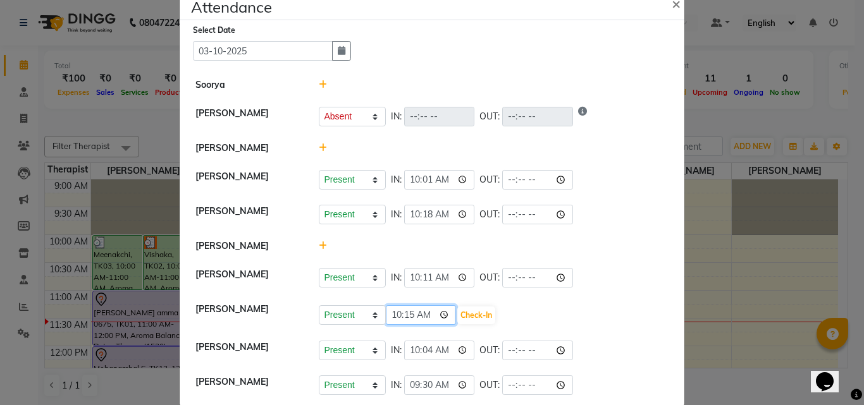
type input "10:15"
click at [464, 319] on button "Check-In" at bounding box center [476, 316] width 38 height 18
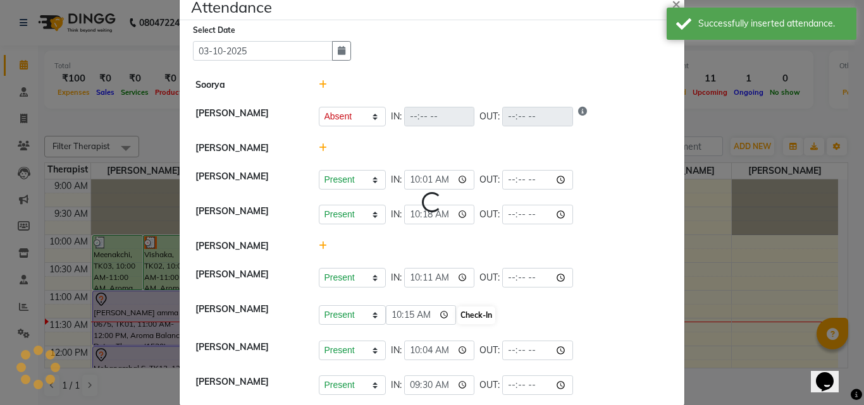
select select "A"
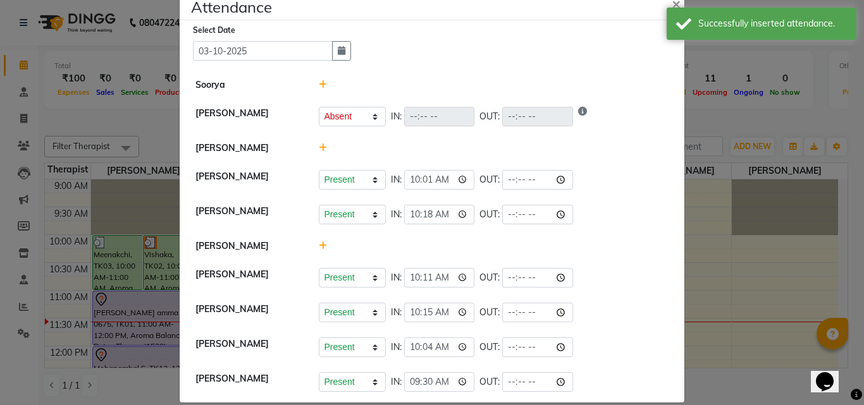
click at [730, 210] on ngb-modal-window "Attendance × Select Date [DATE] [PERSON_NAME] [PERSON_NAME] Present Absent Late…" at bounding box center [432, 202] width 864 height 405
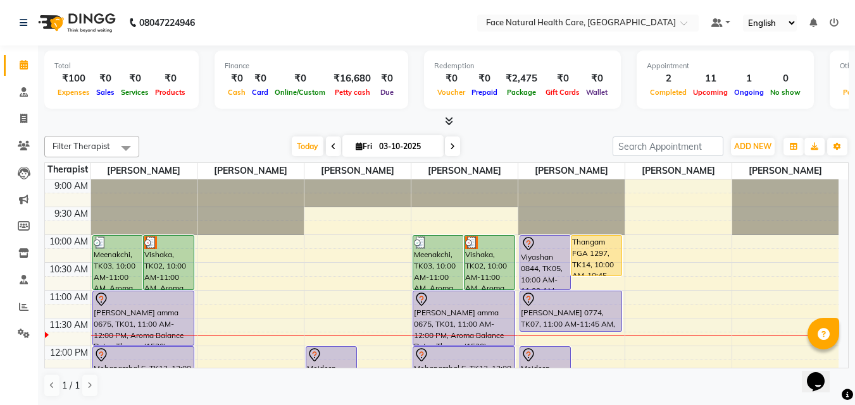
click at [450, 144] on icon at bounding box center [452, 147] width 5 height 8
type input "04-10-2025"
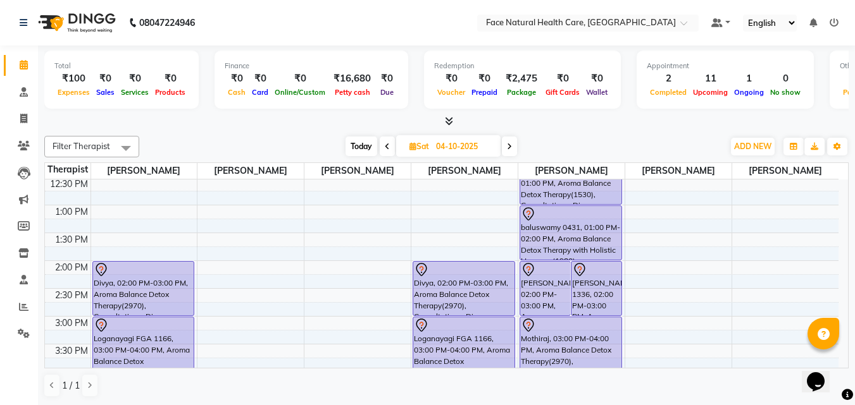
scroll to position [0, 0]
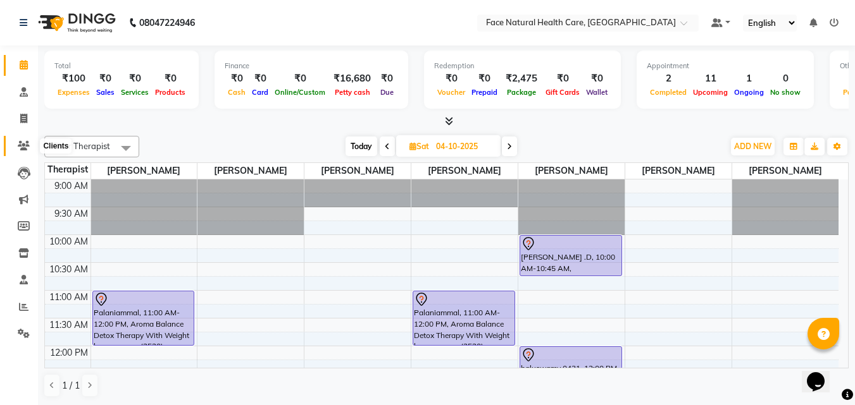
click at [32, 143] on span at bounding box center [24, 146] width 22 height 15
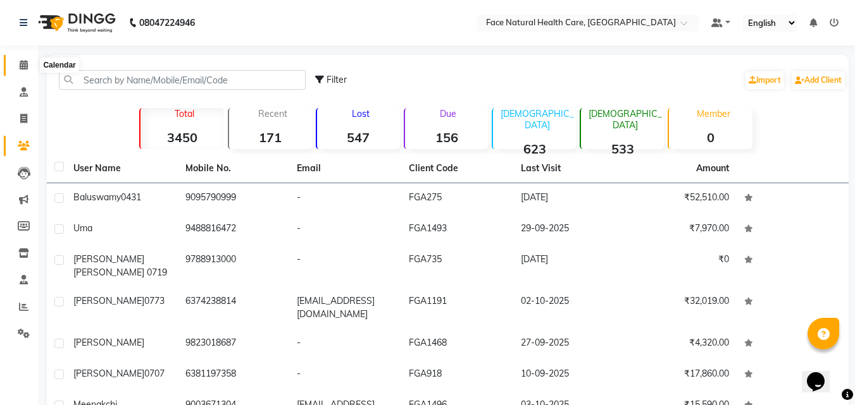
click at [25, 66] on icon at bounding box center [24, 64] width 8 height 9
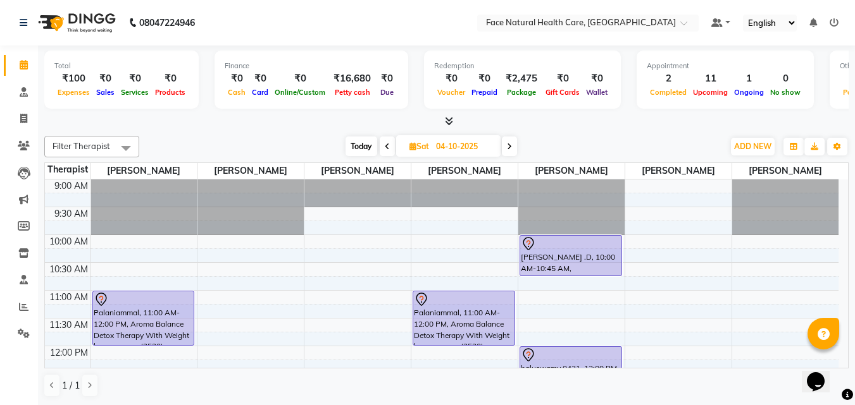
click at [359, 145] on span "Today" at bounding box center [361, 147] width 32 height 20
type input "03-10-2025"
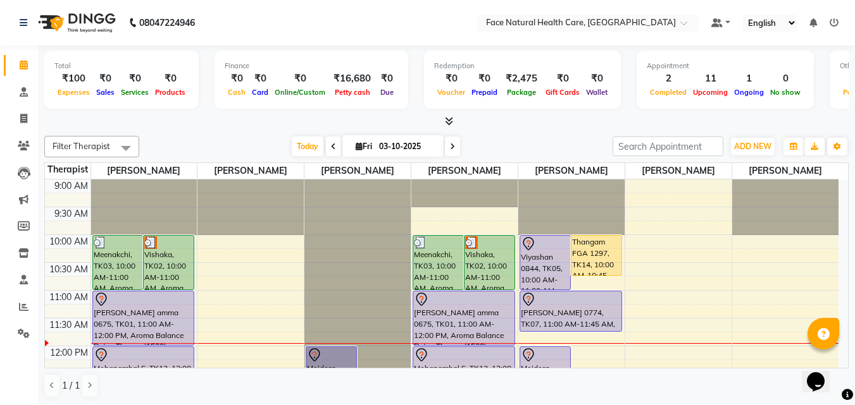
click at [466, 267] on div "Vishaka, TK02, 10:00 AM-11:00 AM, Aroma Balance Detox Therapy with Essence Reju…" at bounding box center [489, 263] width 50 height 54
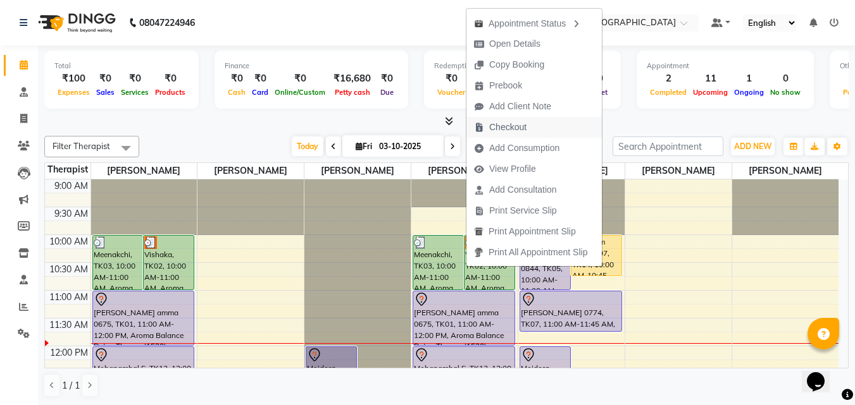
click at [509, 132] on span "Checkout" at bounding box center [507, 127] width 37 height 13
select select "5675"
select select "service"
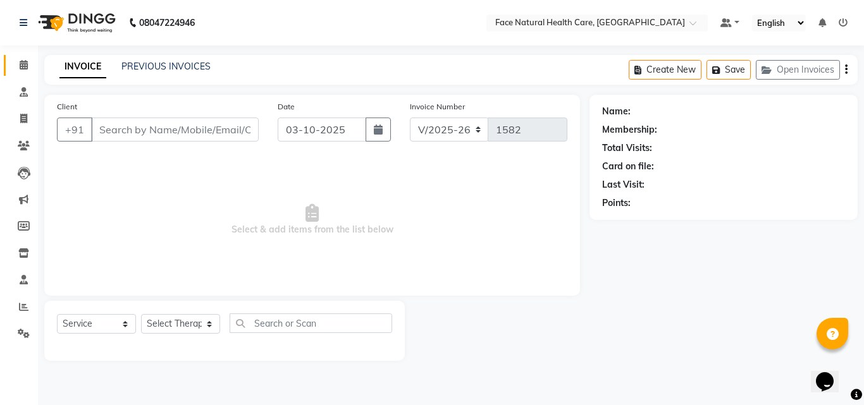
type input "9487582802"
select select "47694"
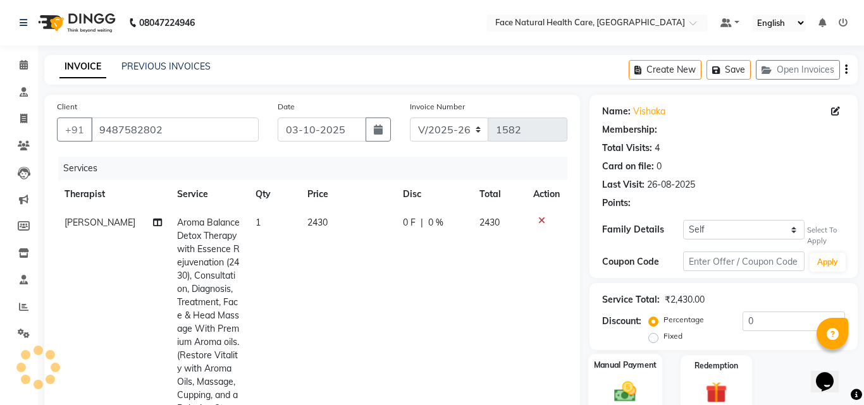
click at [636, 354] on div "Manual Payment" at bounding box center [625, 384] width 75 height 61
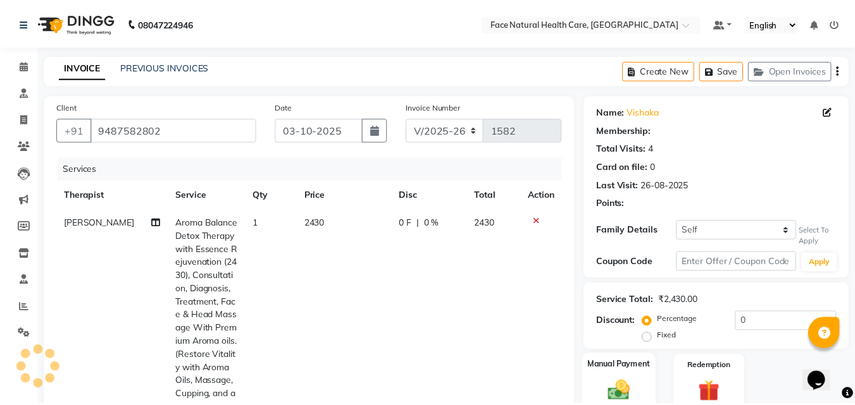
scroll to position [206, 0]
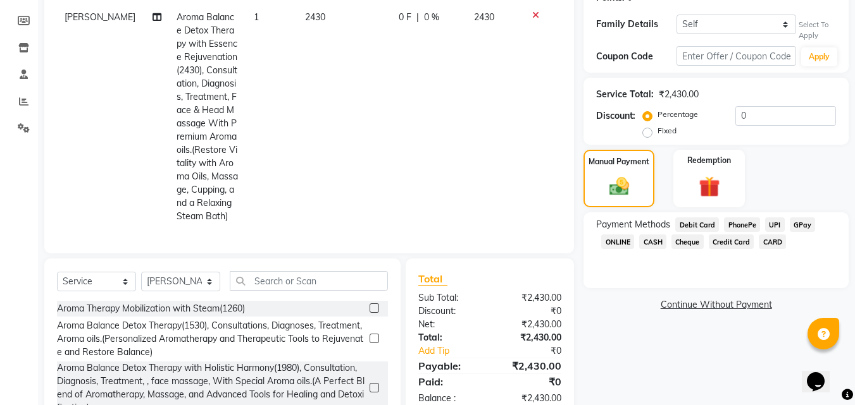
click at [810, 226] on span "GPay" at bounding box center [802, 225] width 26 height 15
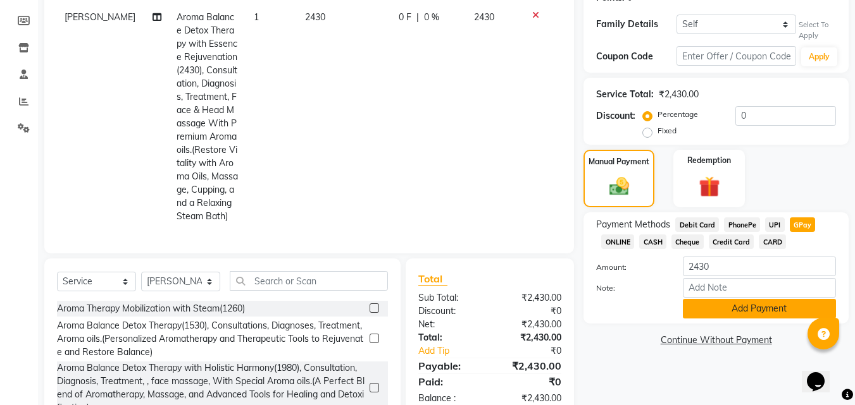
click at [758, 309] on button "Add Payment" at bounding box center [759, 309] width 153 height 20
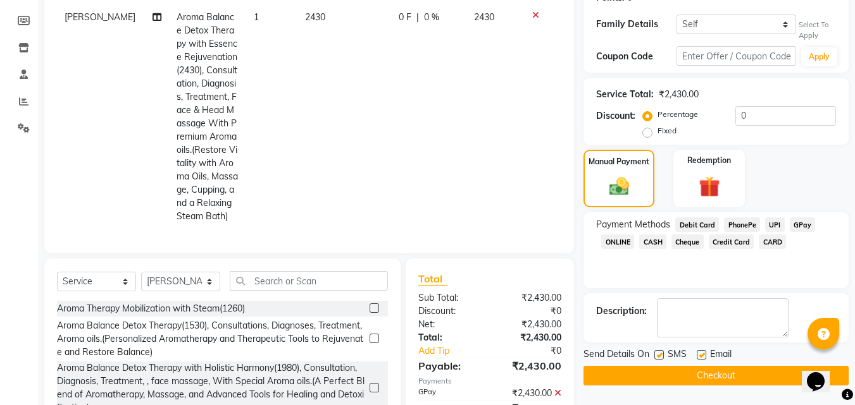
click at [660, 355] on label at bounding box center [658, 354] width 9 height 9
click at [660, 355] on input "checkbox" at bounding box center [658, 356] width 8 height 8
checkbox input "false"
click at [701, 355] on label at bounding box center [700, 354] width 9 height 9
click at [701, 355] on input "checkbox" at bounding box center [700, 356] width 8 height 8
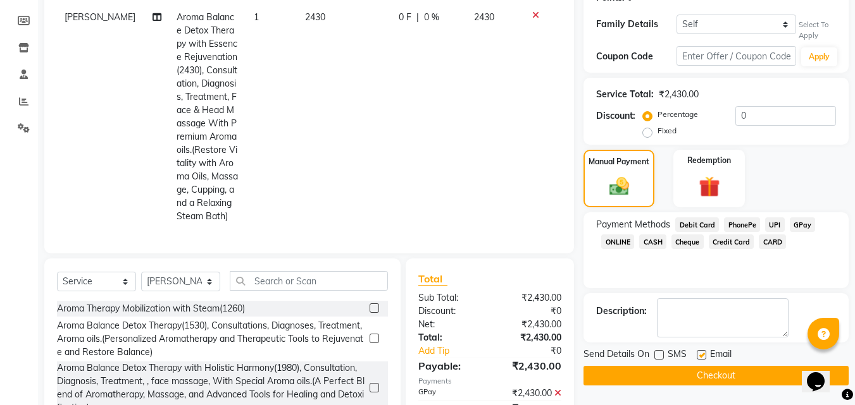
checkbox input "false"
click at [741, 375] on button "Checkout" at bounding box center [715, 376] width 265 height 20
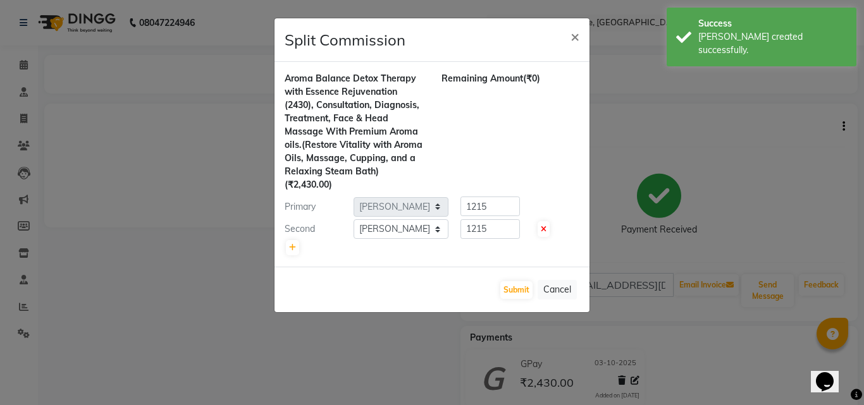
click at [20, 65] on ngb-modal-window "Split Commission × Aroma Balance Detox Therapy with Essence Rejuvenation (2430)…" at bounding box center [432, 202] width 864 height 405
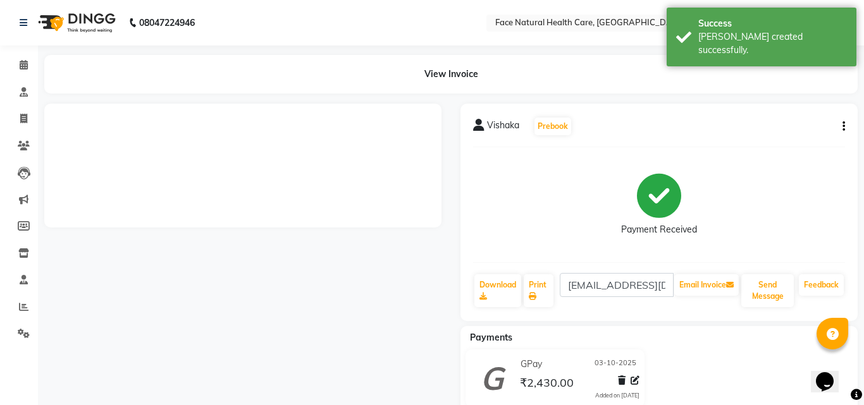
click at [20, 65] on ngb-modal-window "Split Commission × Aroma Balance Detox Therapy with Essence Rejuvenation (2430)…" at bounding box center [432, 202] width 864 height 405
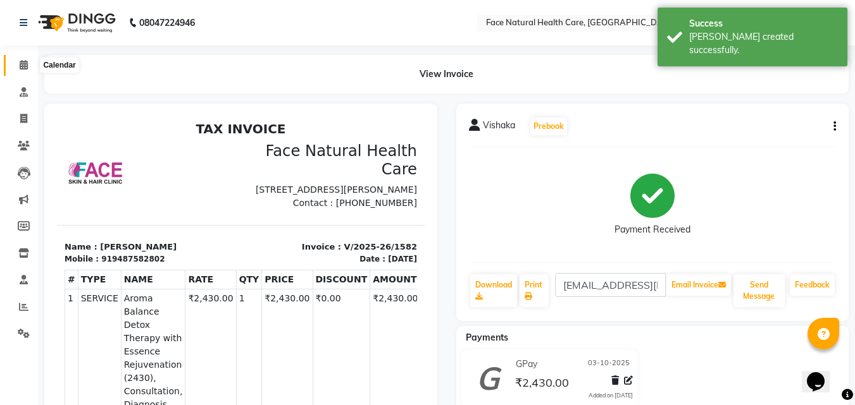
click at [20, 65] on icon at bounding box center [24, 64] width 8 height 9
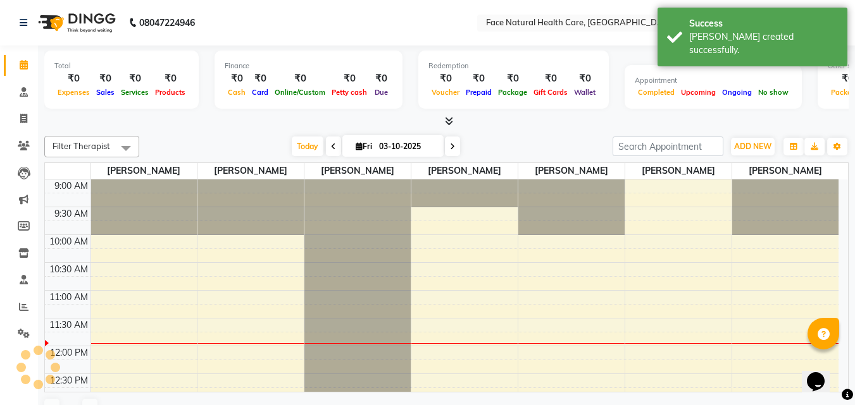
click at [25, 64] on icon at bounding box center [24, 64] width 8 height 9
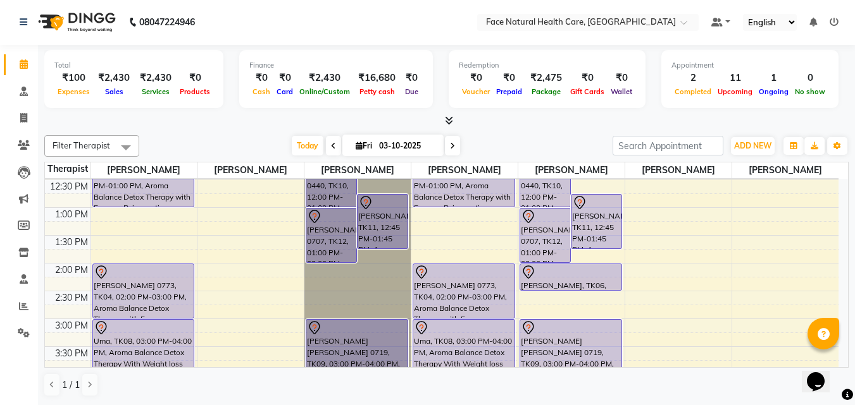
scroll to position [368, 0]
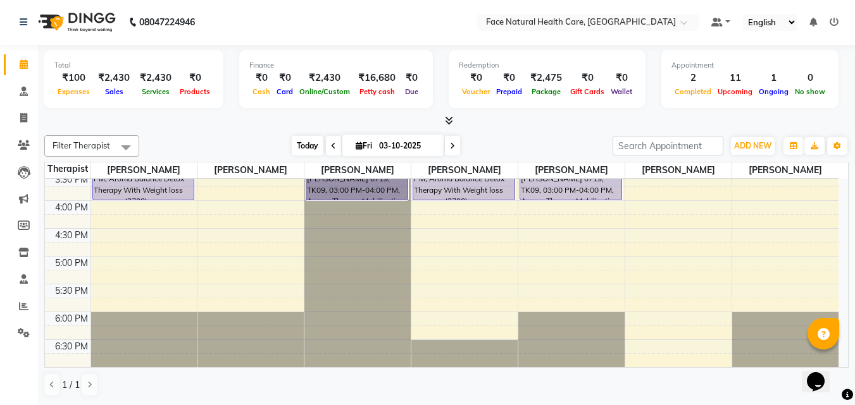
click at [312, 155] on span "Today" at bounding box center [308, 146] width 32 height 20
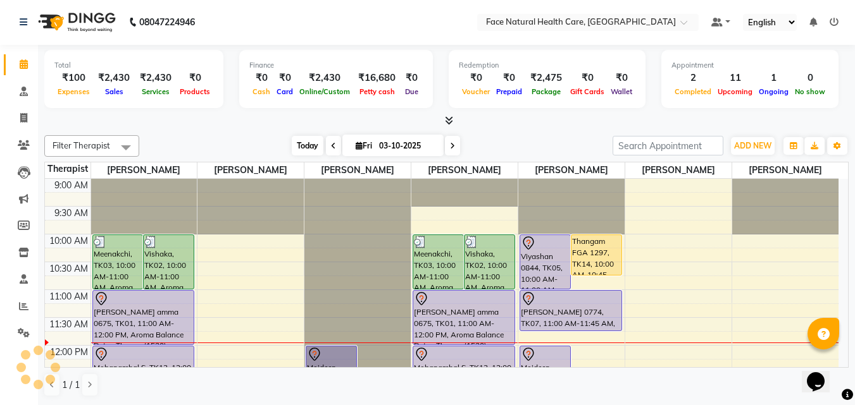
scroll to position [112, 0]
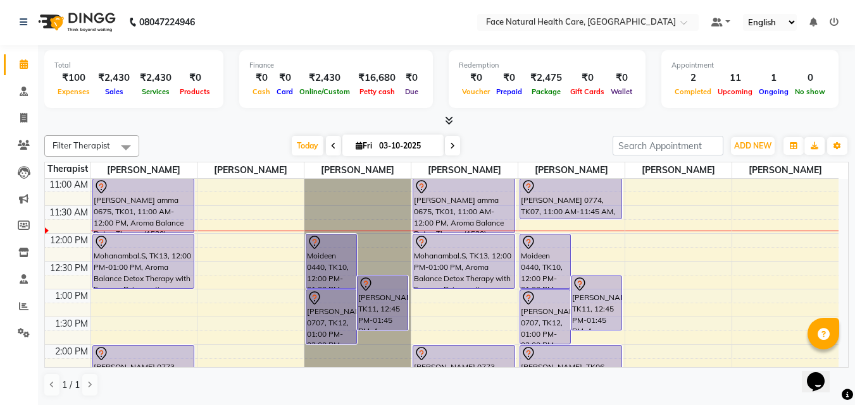
click at [848, 218] on td "9:00 AM 9:30 AM 10:00 AM 10:30 AM 11:00 AM 11:30 AM 12:00 PM 12:30 PM 1:00 PM 1…" at bounding box center [446, 273] width 803 height 189
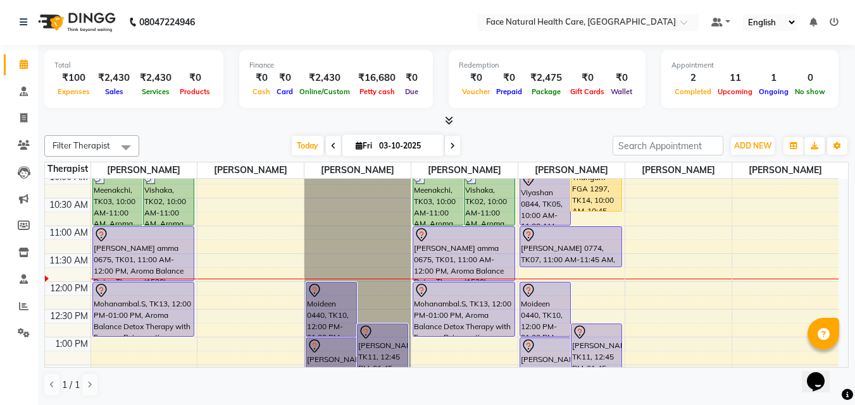
scroll to position [0, 0]
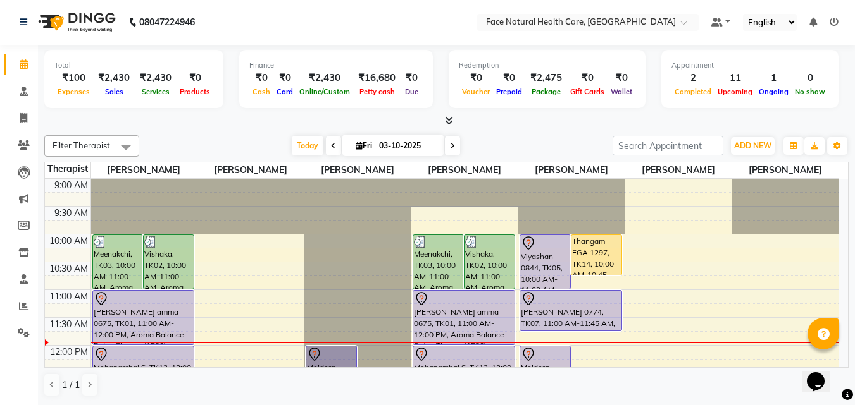
click at [606, 276] on div "Thangam FGA 1297, TK14, 10:00 AM-10:45 AM, [MEDICAL_DATA], Consultation, Diagno…" at bounding box center [596, 256] width 51 height 42
click at [607, 263] on div "Thangam FGA 1297, TK14, 10:00 AM-10:45 AM, [MEDICAL_DATA], Consultation, Diagno…" at bounding box center [596, 255] width 50 height 40
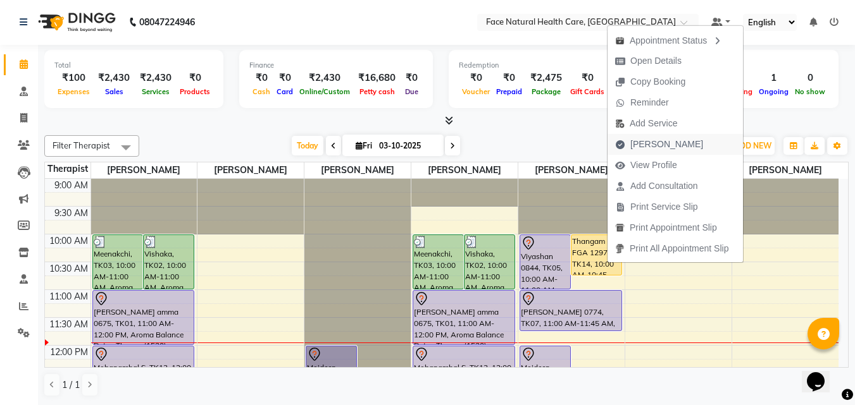
click at [680, 147] on span "[PERSON_NAME]" at bounding box center [658, 144] width 103 height 21
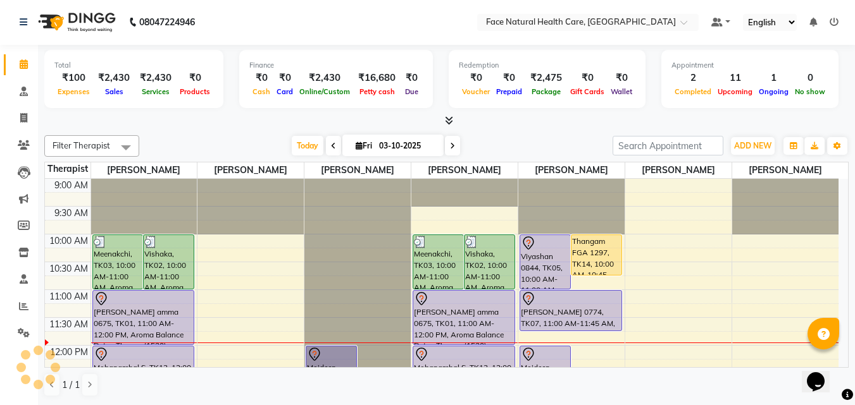
select select "service"
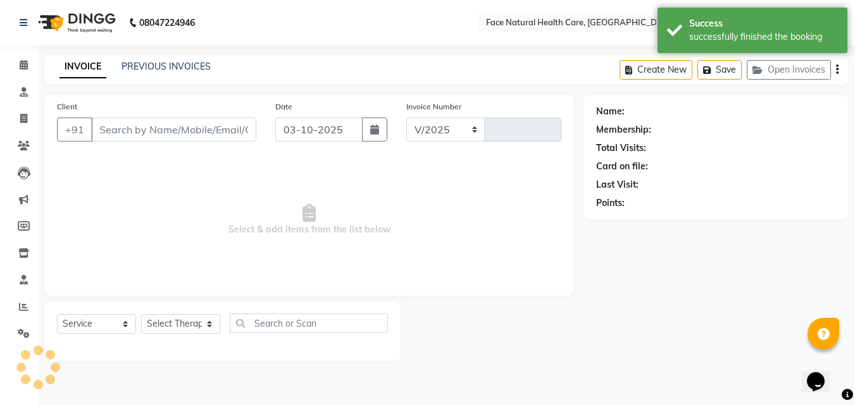
select select "5675"
type input "1583"
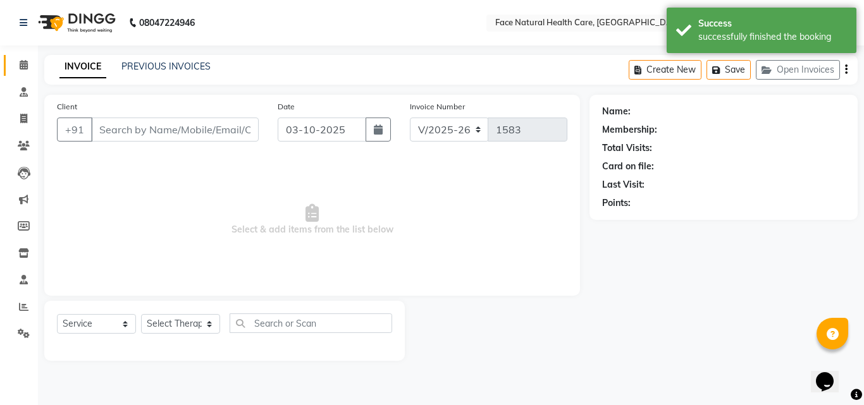
type input "9487582802"
select select "50221"
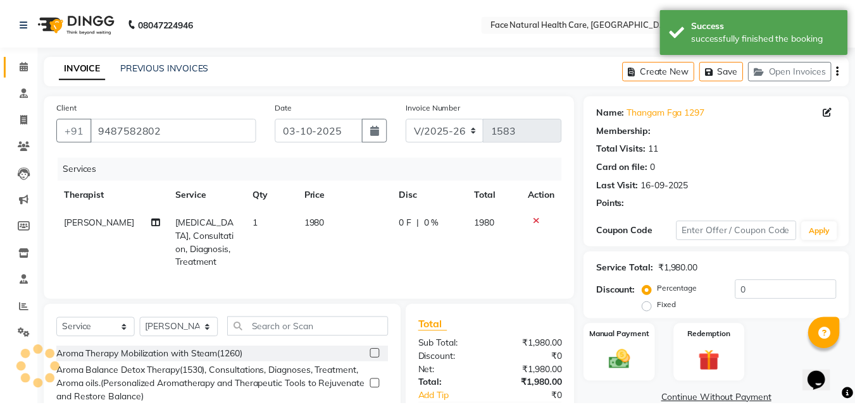
scroll to position [114, 0]
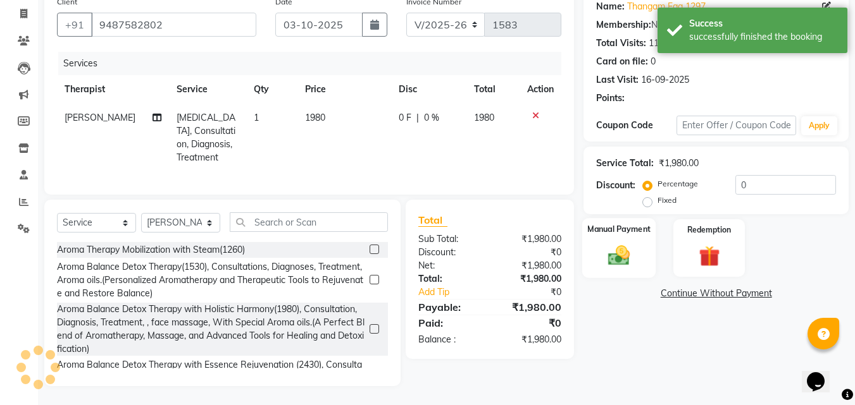
click at [611, 250] on img at bounding box center [618, 255] width 35 height 25
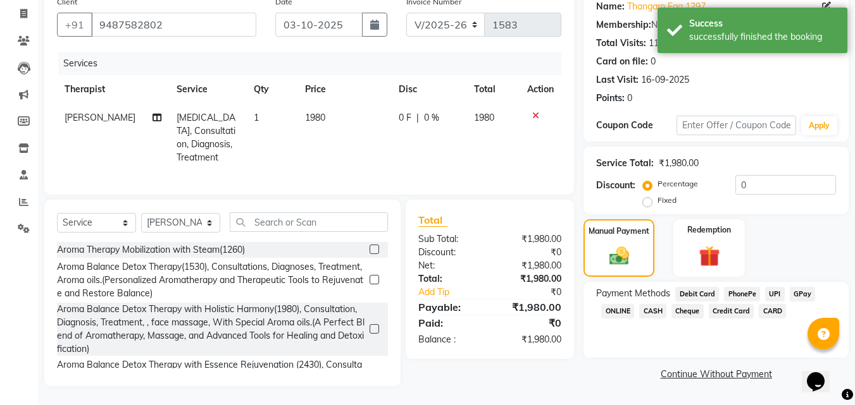
click at [808, 287] on span "GPay" at bounding box center [802, 294] width 26 height 15
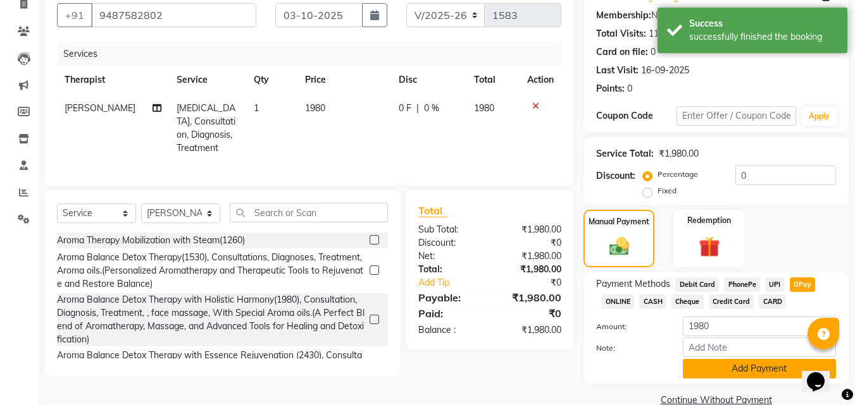
click at [701, 369] on button "Add Payment" at bounding box center [759, 369] width 153 height 20
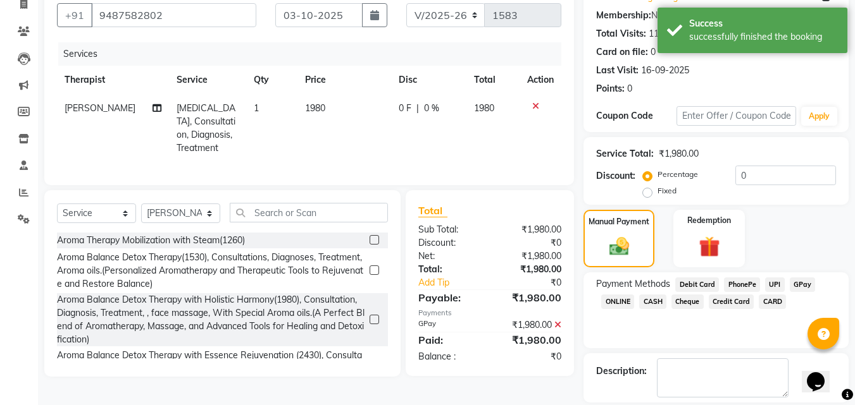
scroll to position [174, 0]
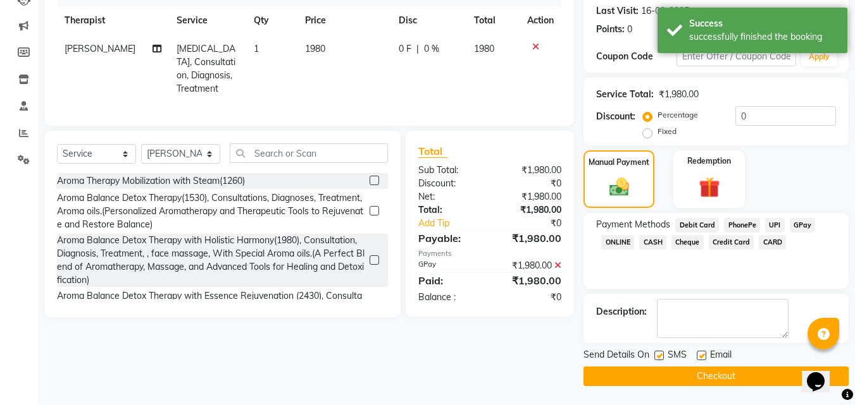
click at [658, 353] on label at bounding box center [658, 355] width 9 height 9
click at [658, 353] on input "checkbox" at bounding box center [658, 356] width 8 height 8
checkbox input "false"
click at [701, 355] on label at bounding box center [700, 355] width 9 height 9
click at [701, 355] on input "checkbox" at bounding box center [700, 356] width 8 height 8
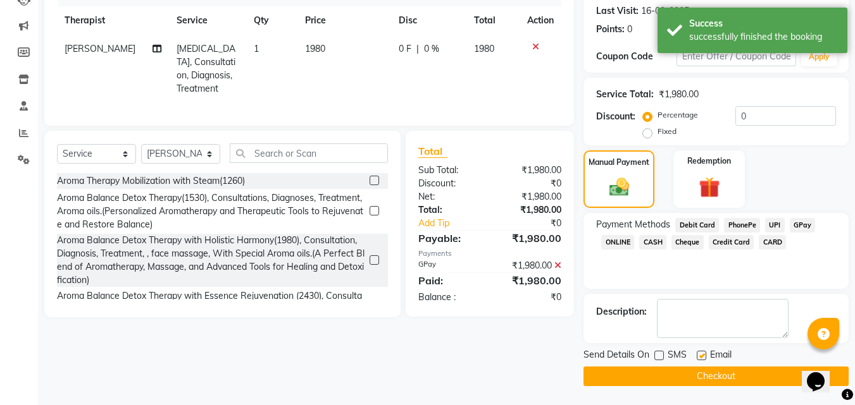
checkbox input "false"
click at [755, 374] on button "Checkout" at bounding box center [715, 377] width 265 height 20
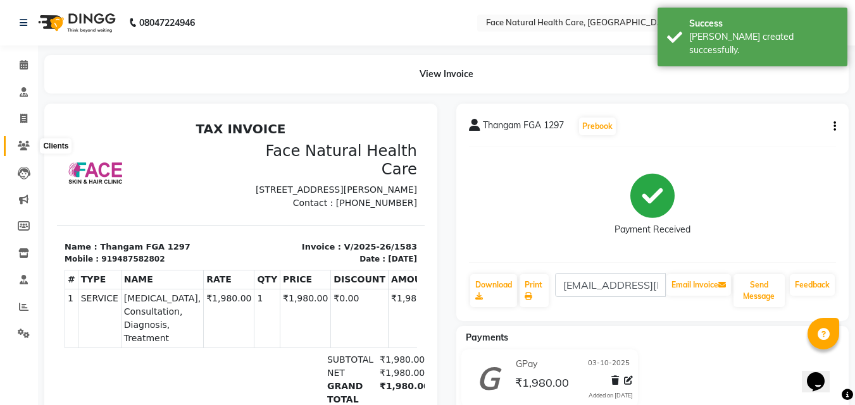
click at [25, 143] on icon at bounding box center [24, 145] width 12 height 9
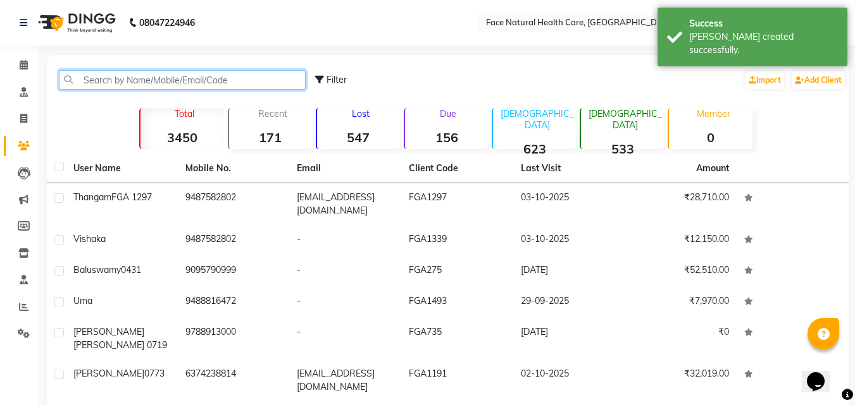
click at [144, 82] on input "text" at bounding box center [182, 80] width 247 height 20
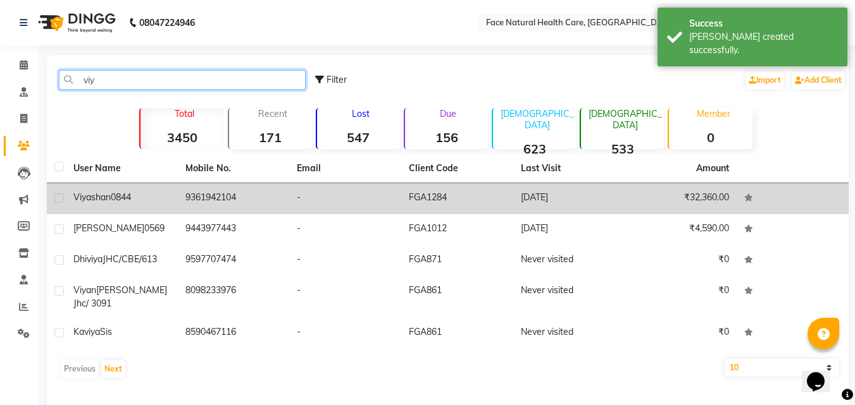
type input "viy"
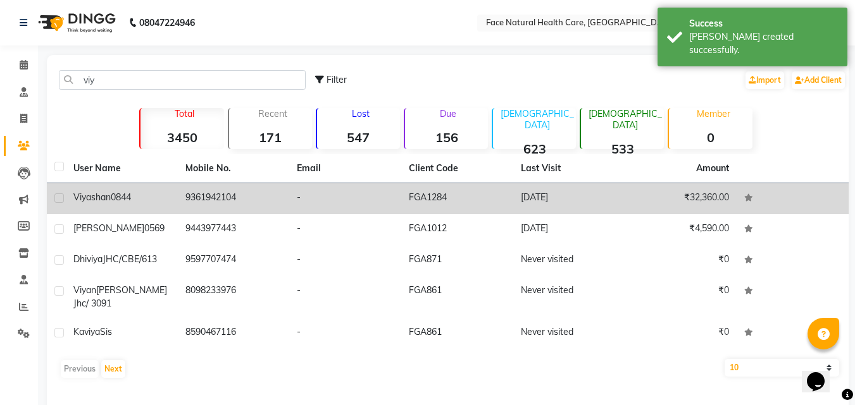
click at [98, 193] on span "Viyashan" at bounding box center [91, 197] width 37 height 11
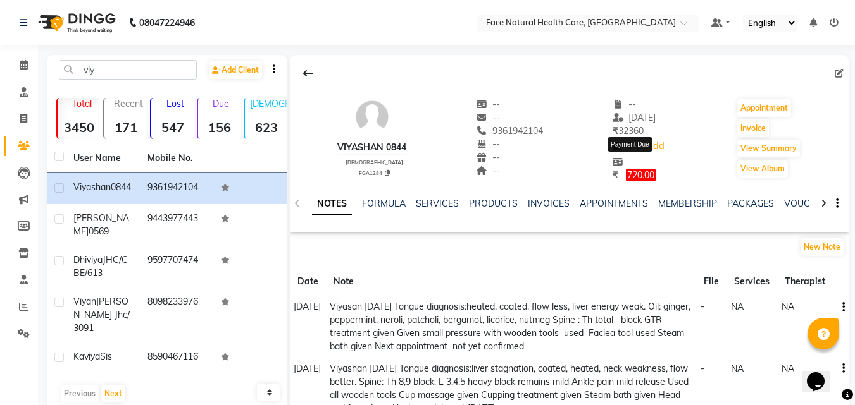
click at [634, 176] on span "720.00" at bounding box center [641, 175] width 30 height 13
select select "1"
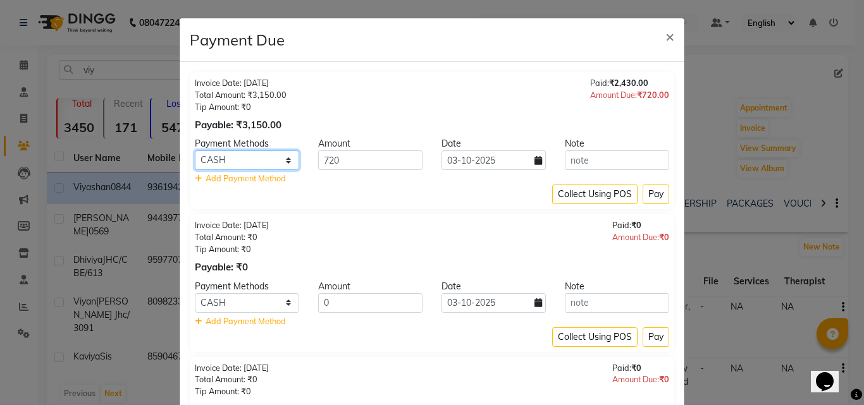
click at [280, 163] on select "Debit Card PhonePe UPI GPay ONLINE CASH Cheque Credit Card CARD" at bounding box center [247, 161] width 104 height 20
select select "5"
click at [195, 151] on select "Debit Card PhonePe UPI GPay ONLINE CASH Cheque Credit Card CARD" at bounding box center [247, 161] width 104 height 20
click at [660, 199] on button "Pay" at bounding box center [656, 195] width 27 height 20
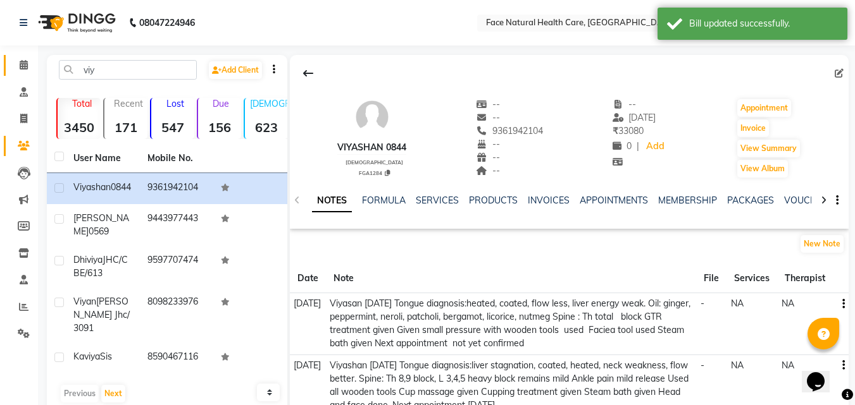
click at [20, 71] on span at bounding box center [24, 65] width 22 height 15
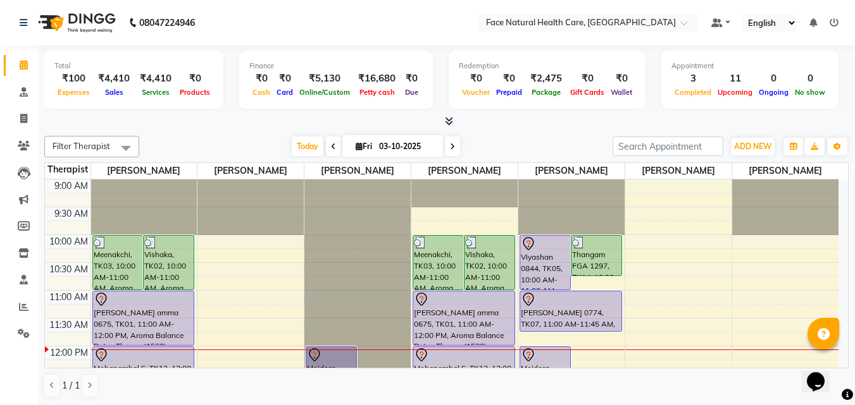
click at [484, 337] on div "[PERSON_NAME] amma 0675, TK01, 11:00 AM-12:00 PM, Aroma Balance Detox Therapy(1…" at bounding box center [463, 319] width 101 height 54
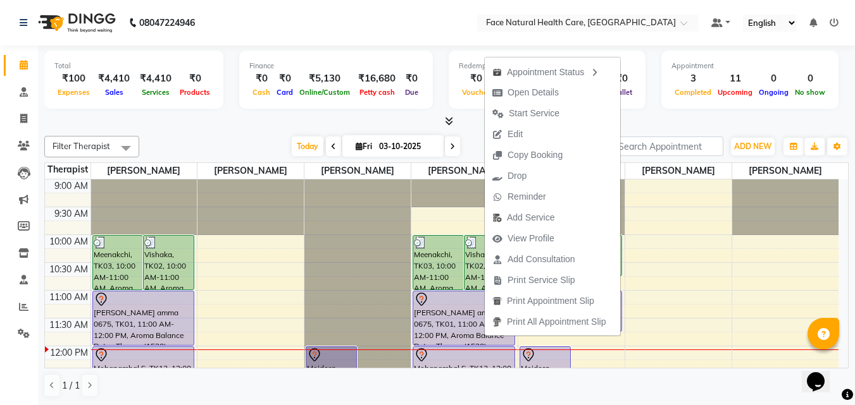
click at [485, 333] on ul "Appointment Status Open Details Start Service Edit Copy Booking Drop Reminder A…" at bounding box center [552, 197] width 137 height 280
click at [536, 113] on span "Start Service" at bounding box center [534, 113] width 51 height 13
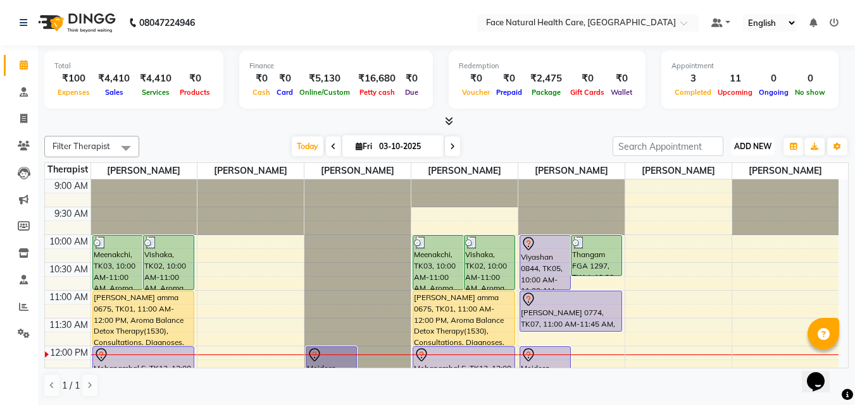
click at [747, 147] on span "ADD NEW" at bounding box center [752, 146] width 37 height 9
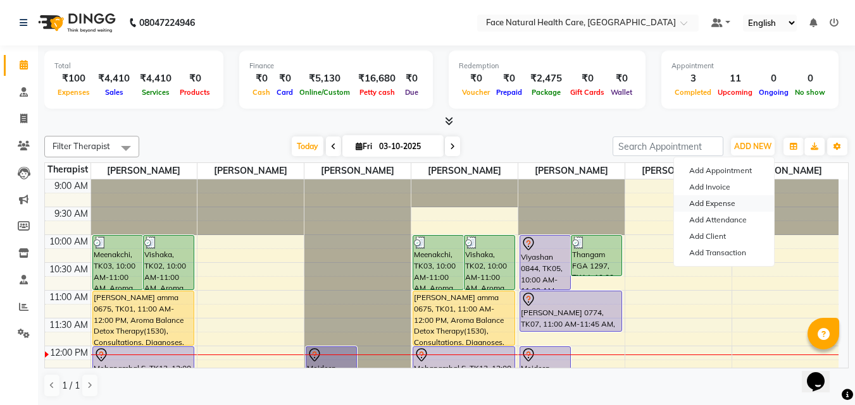
click at [717, 202] on link "Add Expense" at bounding box center [724, 203] width 100 height 16
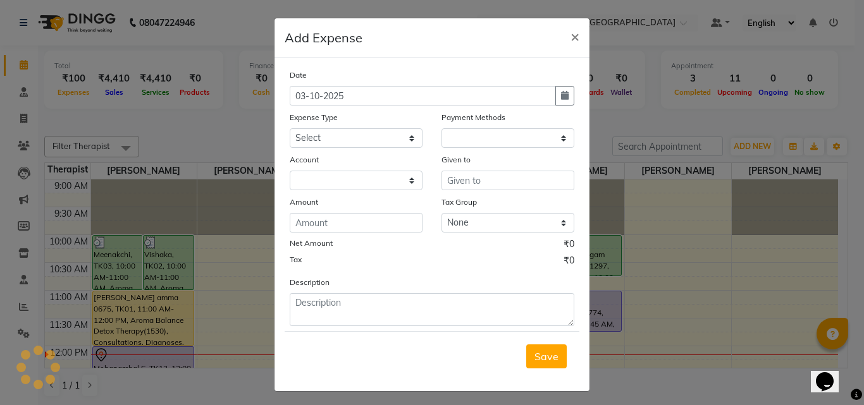
select select "1"
select select "4610"
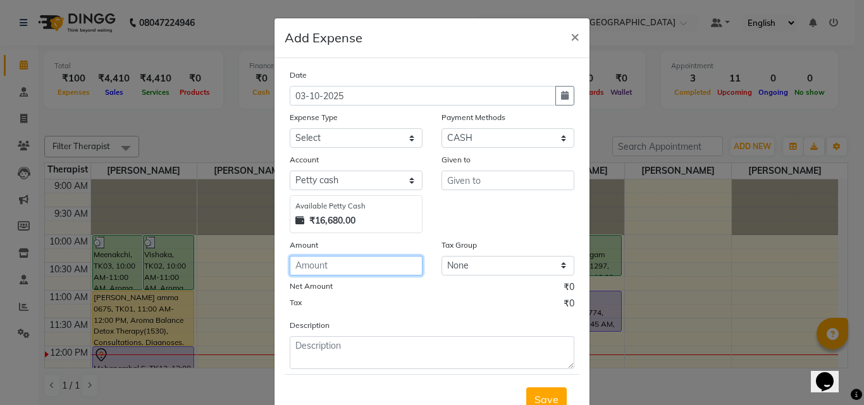
click at [338, 268] on input "number" at bounding box center [356, 266] width 133 height 20
click at [329, 263] on input "600" at bounding box center [356, 266] width 133 height 20
type input "600"
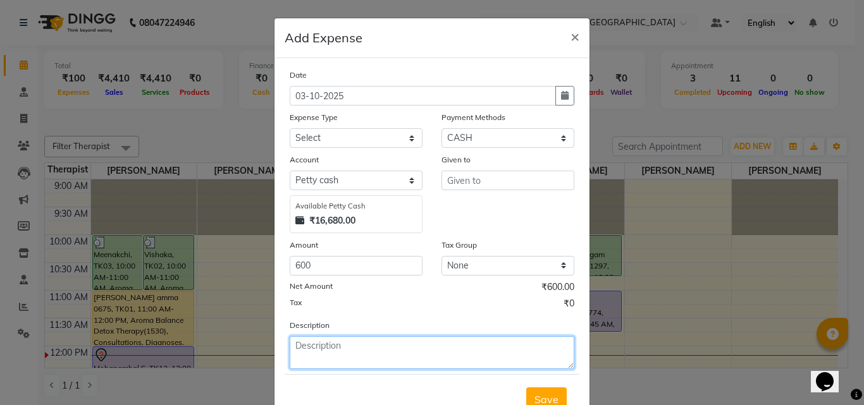
click at [345, 344] on textarea at bounding box center [432, 353] width 285 height 33
type textarea "[PERSON_NAME] sir tablet"
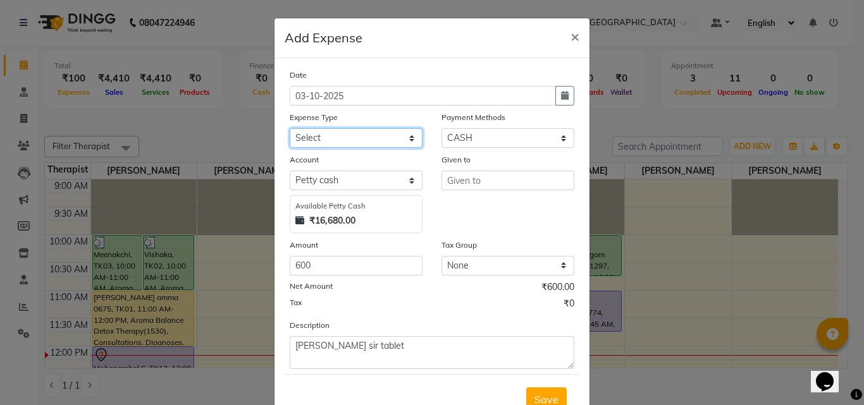
click at [404, 136] on select "Select Advance Salary Bank charges Bio Waste Cash transfer to bank Cash transfe…" at bounding box center [356, 138] width 133 height 20
select select "11640"
click at [290, 128] on select "Select Advance Salary Bank charges Bio Waste Cash transfer to bank Cash transfe…" at bounding box center [356, 138] width 133 height 20
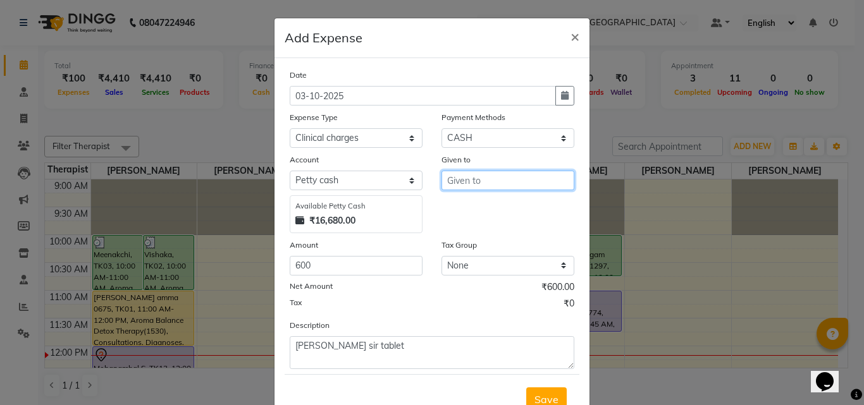
click at [548, 185] on input "text" at bounding box center [508, 181] width 133 height 20
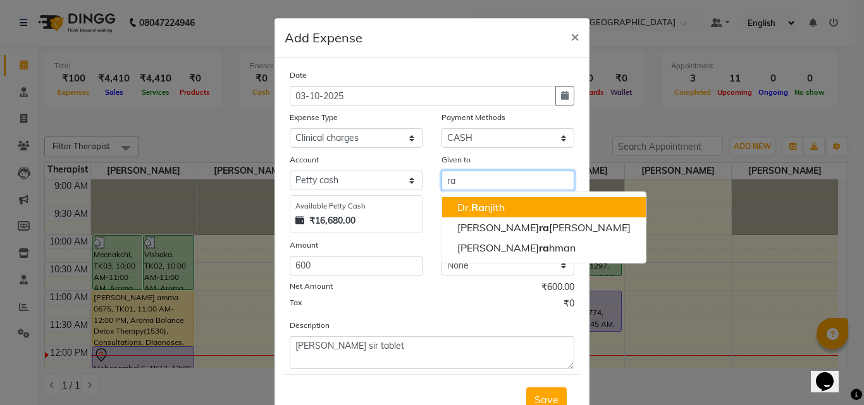
click at [524, 206] on button "Dr. Ra njith" at bounding box center [544, 207] width 204 height 20
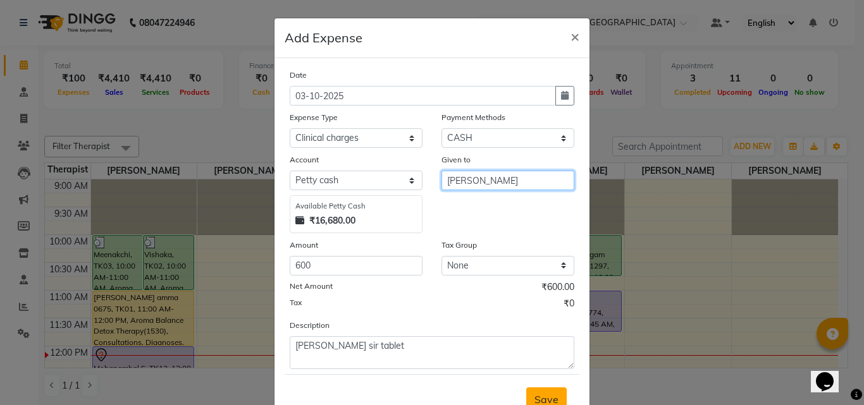
type input "[PERSON_NAME]"
click at [528, 392] on button "Save" at bounding box center [546, 400] width 40 height 24
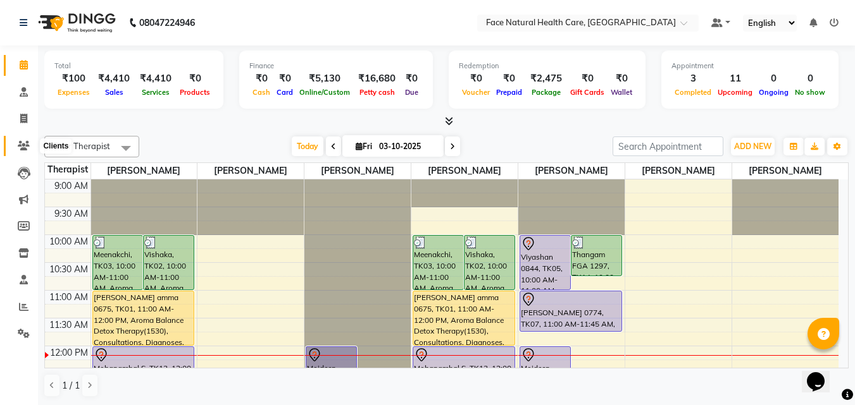
click at [22, 143] on icon at bounding box center [24, 145] width 12 height 9
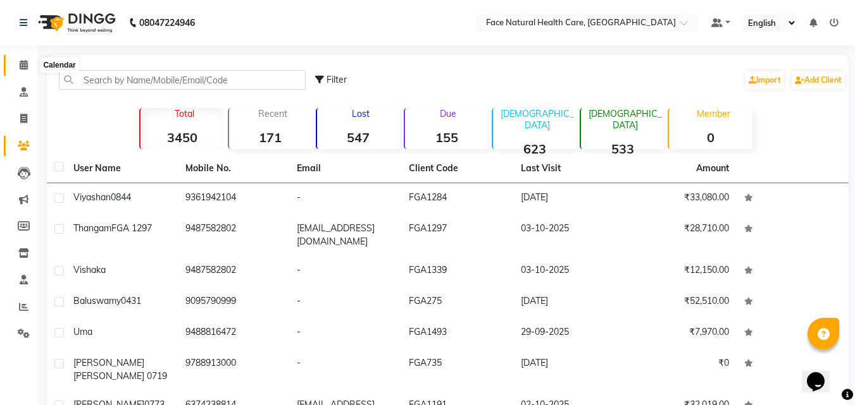
click at [30, 65] on span at bounding box center [24, 65] width 22 height 15
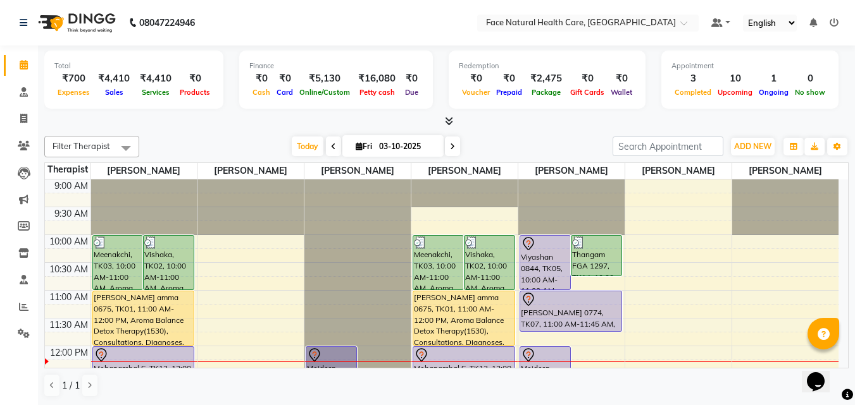
click at [454, 153] on span at bounding box center [452, 147] width 15 height 20
type input "04-10-2025"
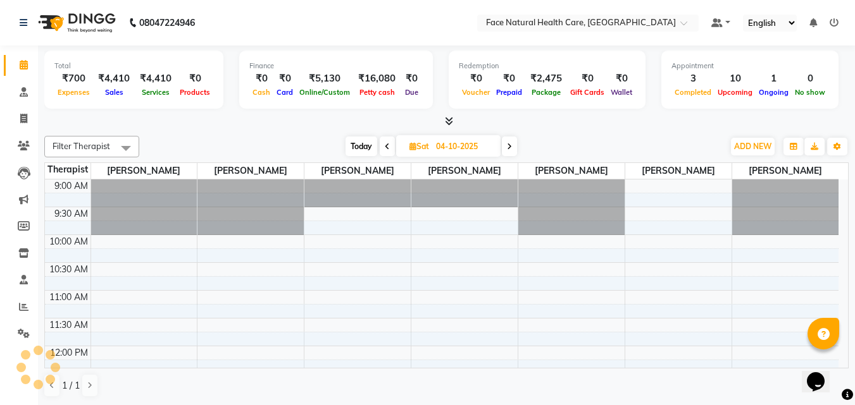
scroll to position [168, 0]
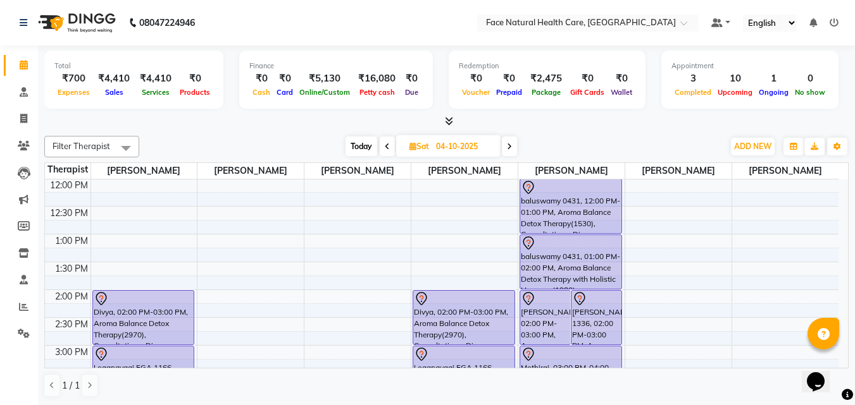
click at [548, 274] on div "baluswamy 0431, 01:00 PM-02:00 PM, Aroma Balance Detox Therapy with Holistic Ha…" at bounding box center [570, 262] width 101 height 54
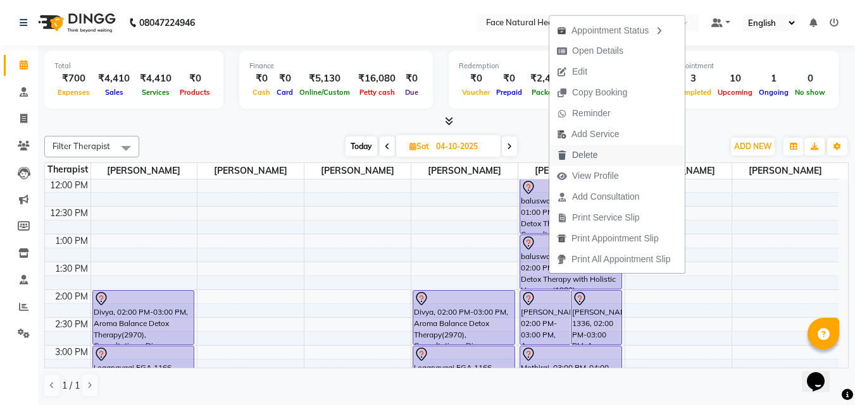
click at [567, 152] on span "Delete" at bounding box center [577, 155] width 56 height 21
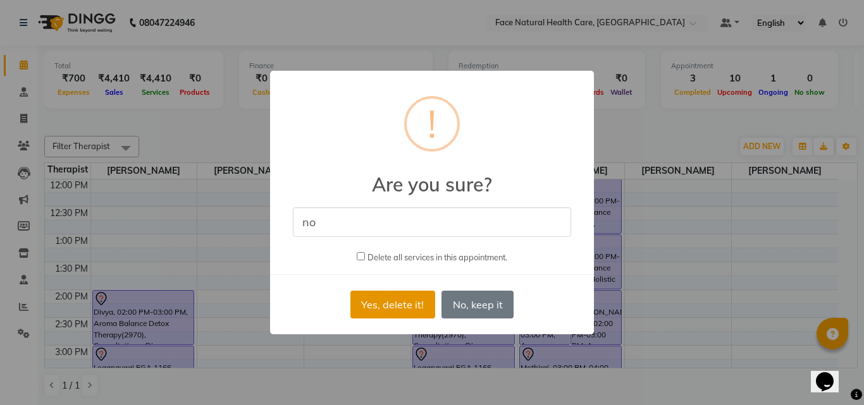
type input "no"
click at [417, 305] on button "Yes, delete it!" at bounding box center [392, 305] width 85 height 28
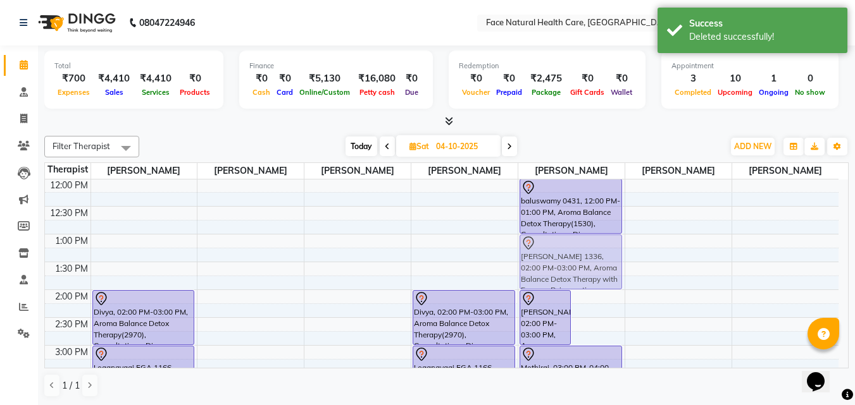
drag, startPoint x: 593, startPoint y: 320, endPoint x: 538, endPoint y: 261, distance: 81.0
click at [538, 261] on div "[PERSON_NAME], 02:00 PM-03:00 PM, Aroma Balance Detox Therapy with Essence Reju…" at bounding box center [571, 290] width 106 height 556
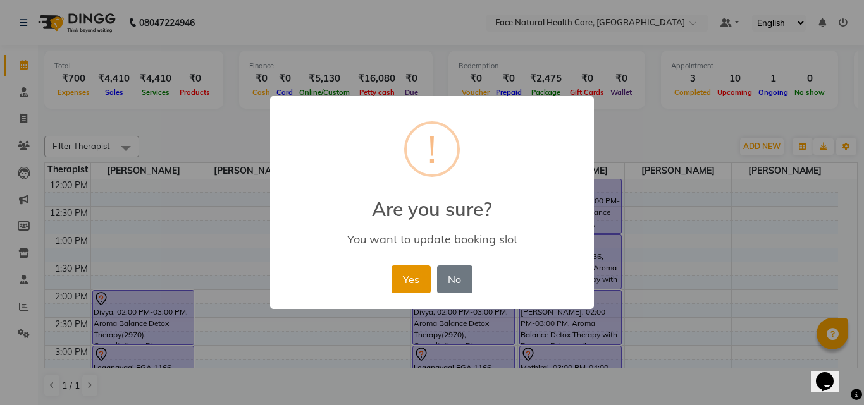
click at [426, 276] on button "Yes" at bounding box center [411, 280] width 39 height 28
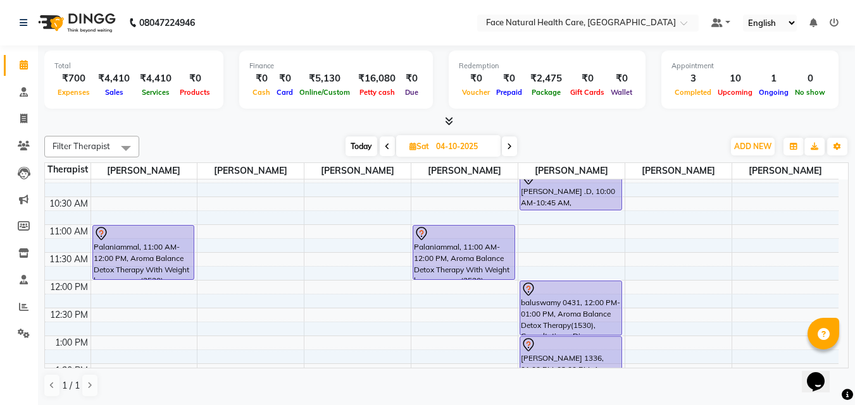
scroll to position [0, 0]
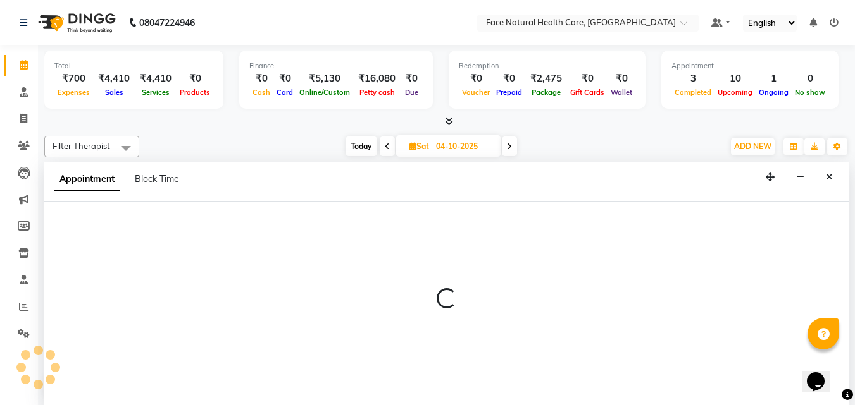
select select "50221"
select select "tentative"
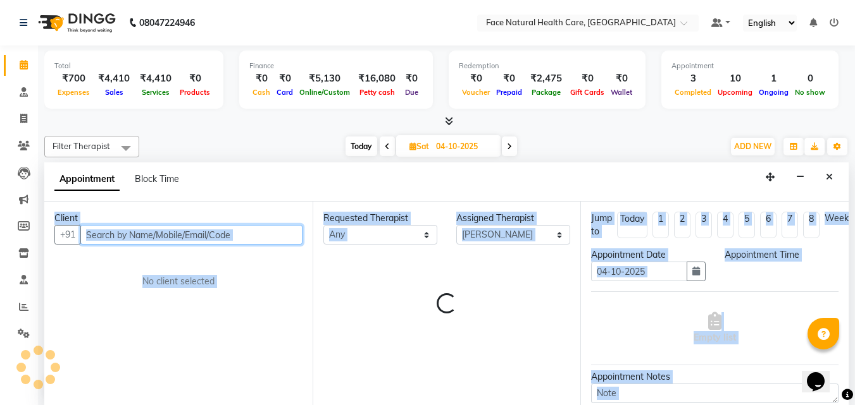
select select "645"
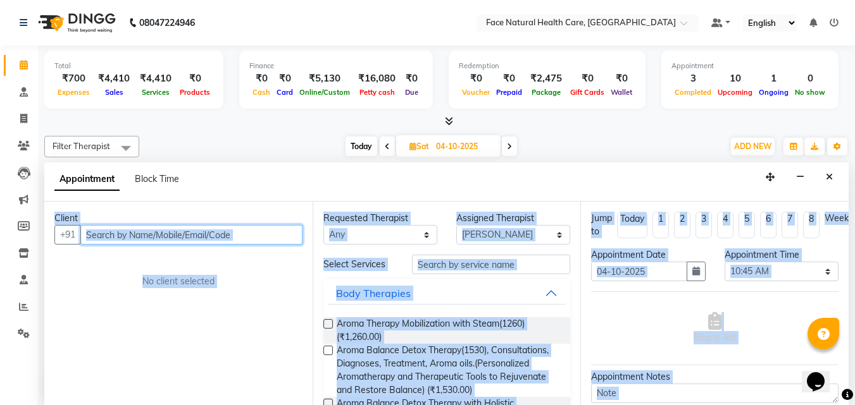
scroll to position [1, 0]
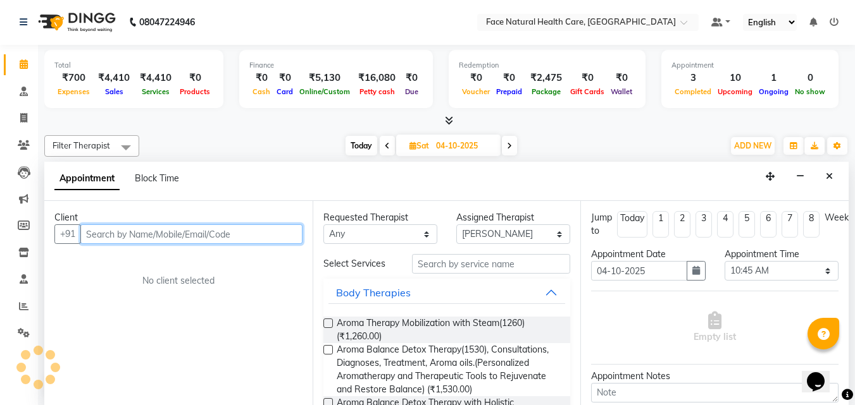
click at [207, 238] on input "text" at bounding box center [191, 235] width 222 height 20
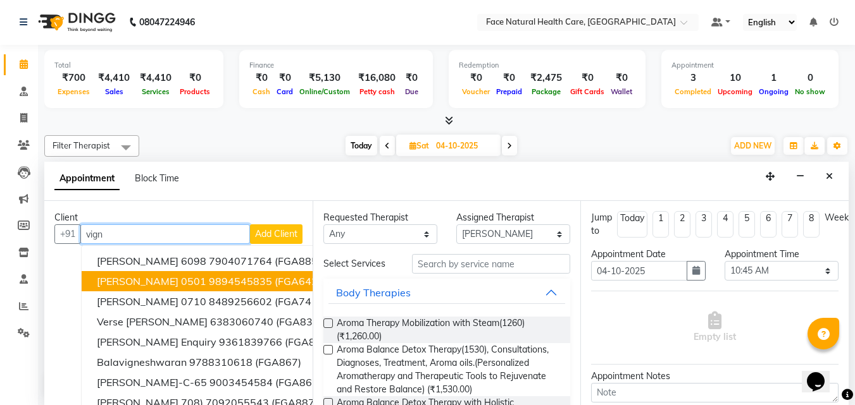
click at [142, 238] on input "vign" at bounding box center [165, 235] width 170 height 20
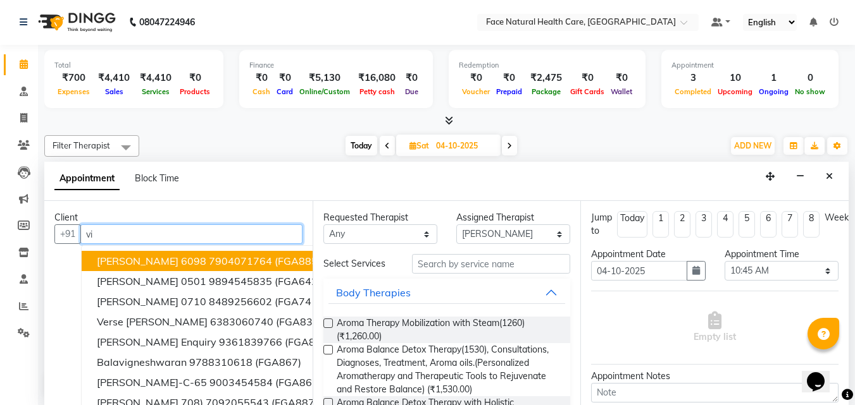
type input "v"
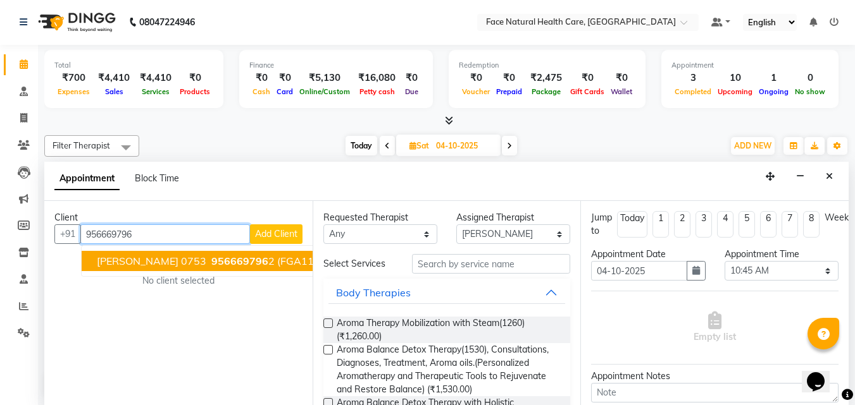
click at [120, 259] on span "[PERSON_NAME] 0753" at bounding box center [151, 261] width 109 height 13
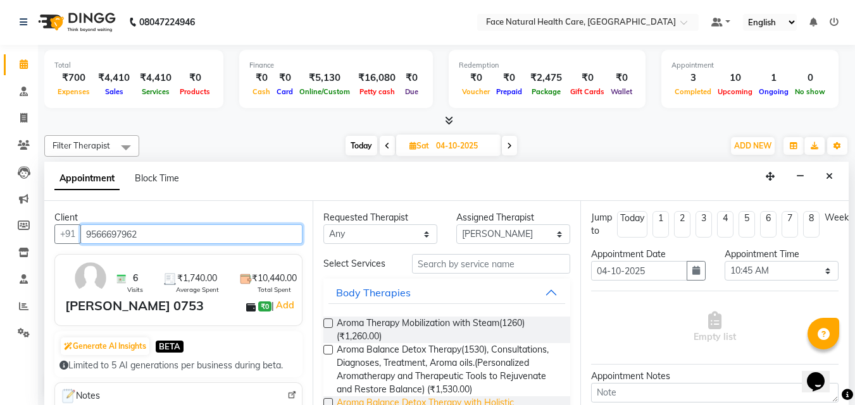
type input "9566697962"
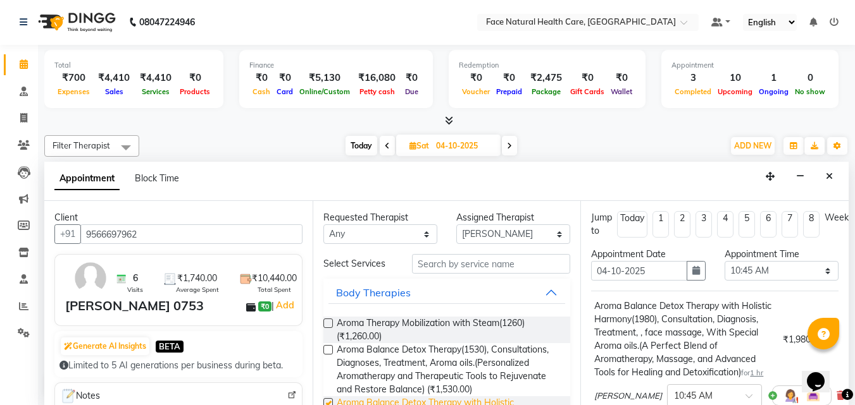
checkbox input "false"
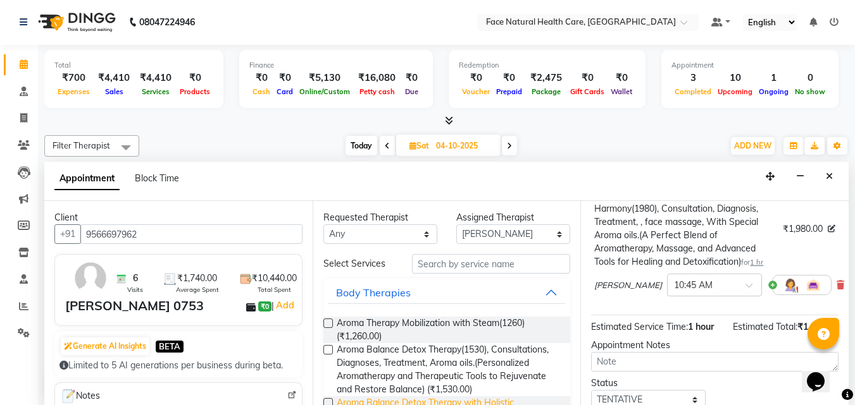
scroll to position [111, 0]
click at [782, 292] on img at bounding box center [789, 284] width 15 height 15
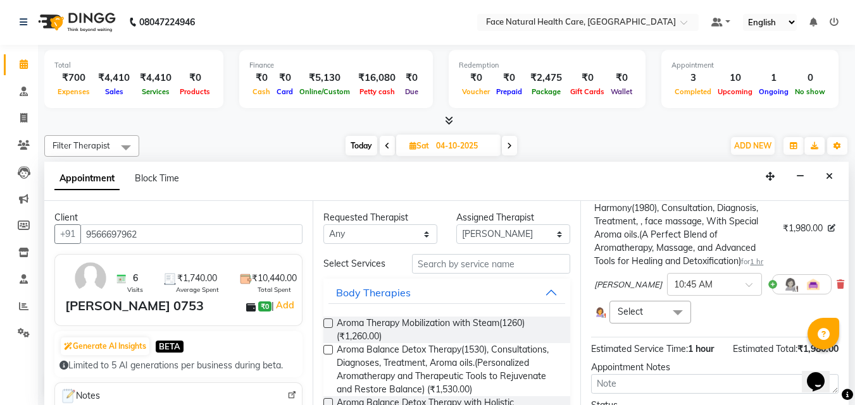
click at [679, 325] on span at bounding box center [677, 313] width 25 height 24
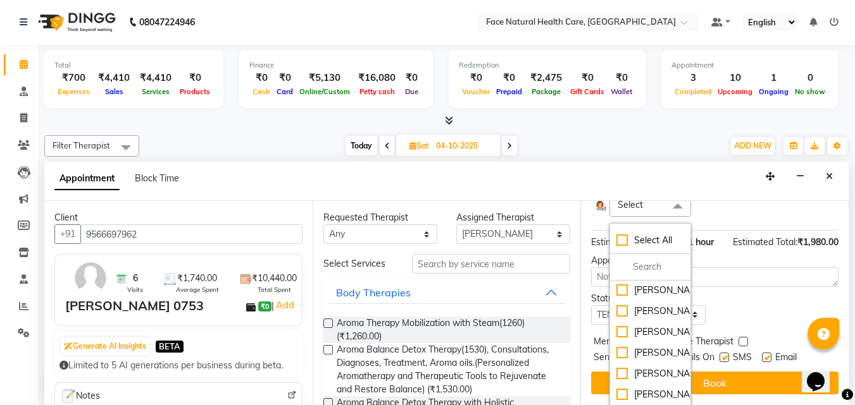
scroll to position [50, 0]
click at [658, 326] on div "[PERSON_NAME]" at bounding box center [649, 332] width 67 height 13
checkbox input "true"
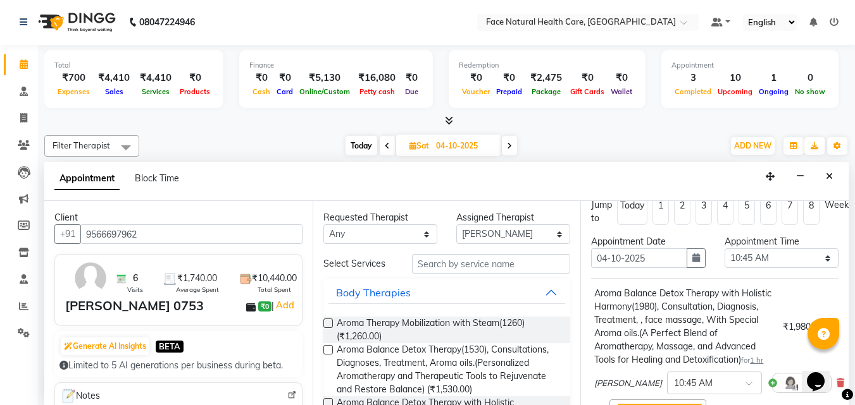
scroll to position [0, 0]
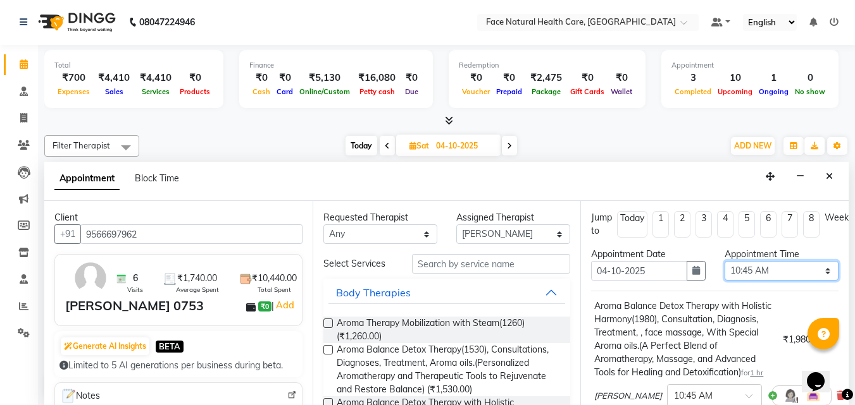
click at [815, 271] on select "Select 10:00 AM 10:15 AM 10:30 AM 10:45 AM 11:00 AM 11:15 AM 11:30 AM 11:45 AM …" at bounding box center [781, 271] width 114 height 20
select select "780"
click at [724, 261] on select "Select 10:00 AM 10:15 AM 10:30 AM 10:45 AM 11:00 AM 11:15 AM 11:30 AM 11:45 AM …" at bounding box center [781, 271] width 114 height 20
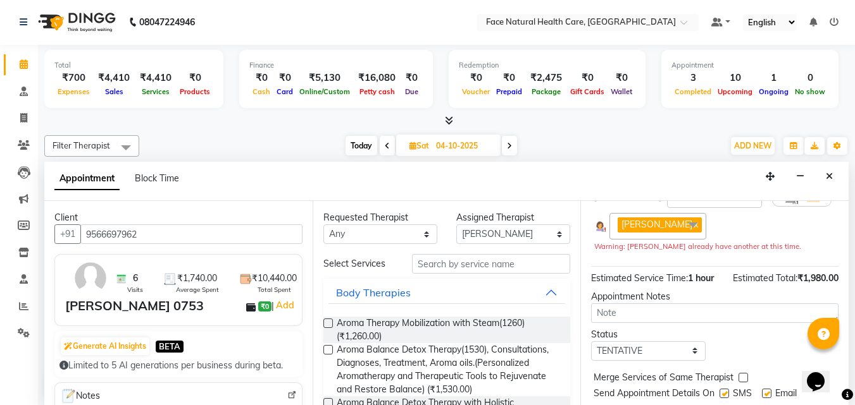
scroll to position [271, 0]
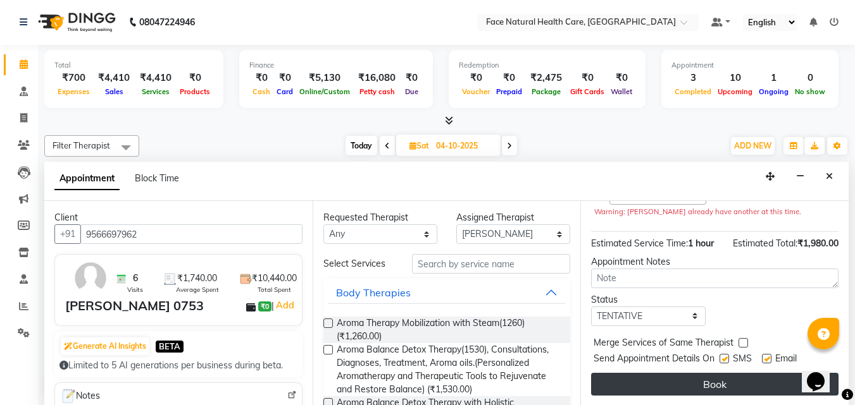
click at [659, 380] on button "Book" at bounding box center [714, 384] width 247 height 23
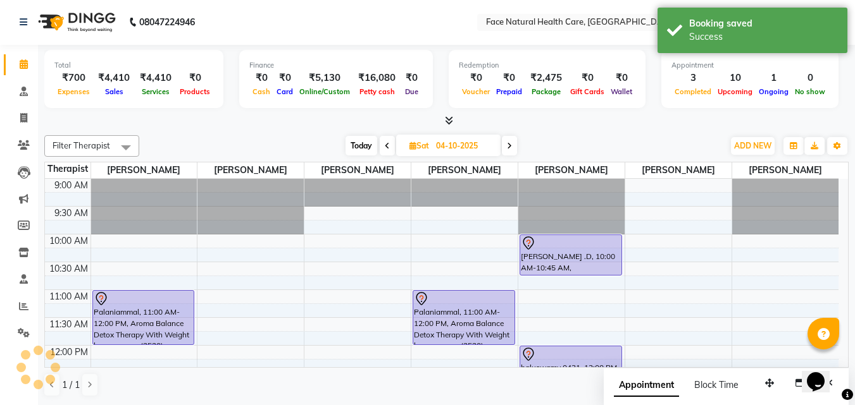
scroll to position [0, 0]
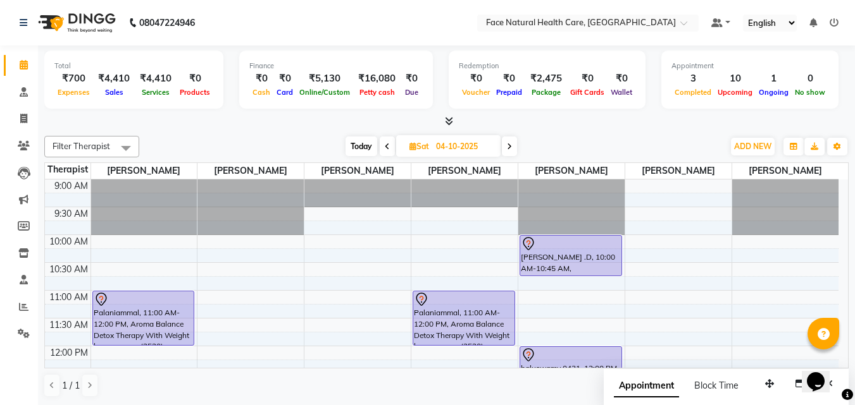
click at [362, 142] on span "Today" at bounding box center [361, 147] width 32 height 20
type input "03-10-2025"
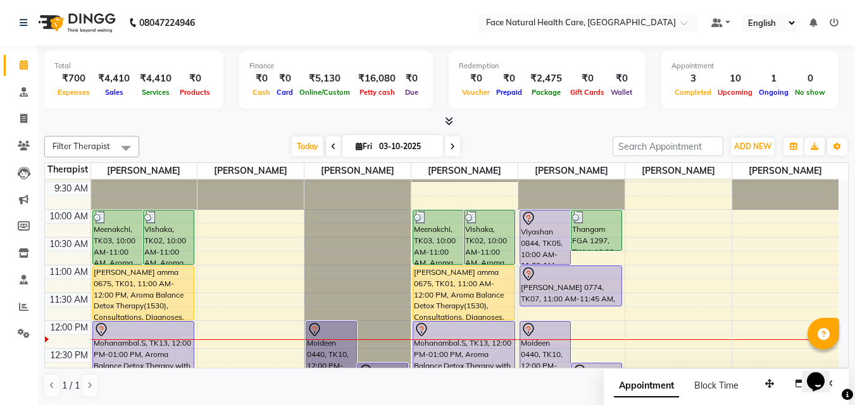
scroll to position [3, 0]
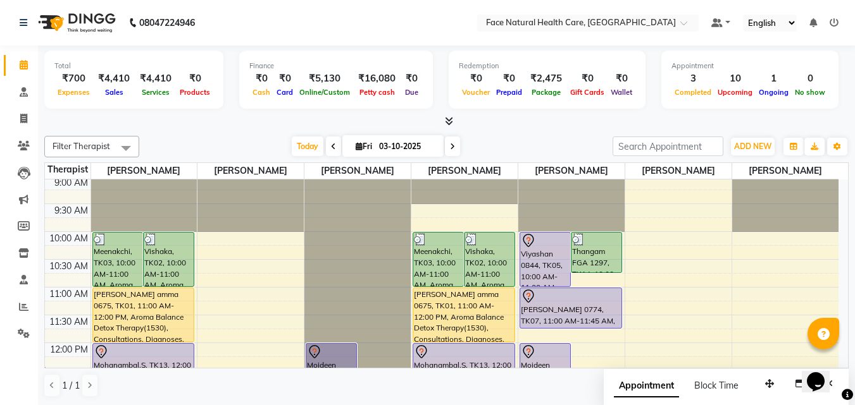
drag, startPoint x: 837, startPoint y: 235, endPoint x: 848, endPoint y: 236, distance: 10.2
click at [848, 236] on td "9:00 AM 9:30 AM 10:00 AM 10:30 AM 11:00 AM 11:30 AM 12:00 PM 12:30 PM 1:00 PM 1…" at bounding box center [446, 274] width 803 height 189
click at [843, 237] on td "9:00 AM 9:30 AM 10:00 AM 10:30 AM 11:00 AM 11:30 AM 12:00 PM 12:30 PM 1:00 PM 1…" at bounding box center [446, 274] width 803 height 189
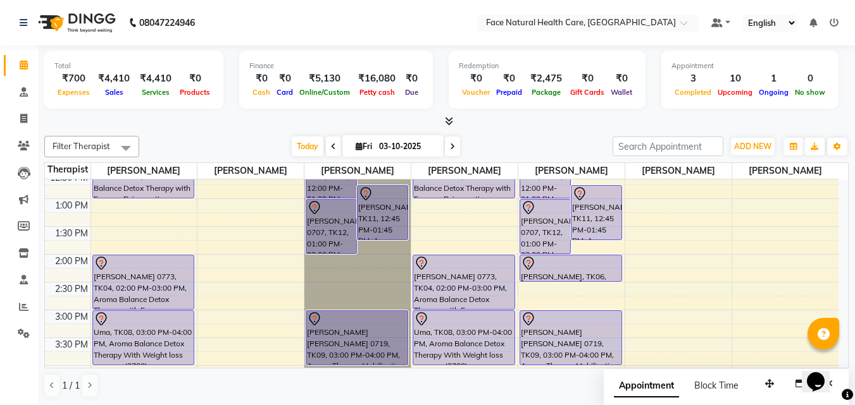
scroll to position [199, 0]
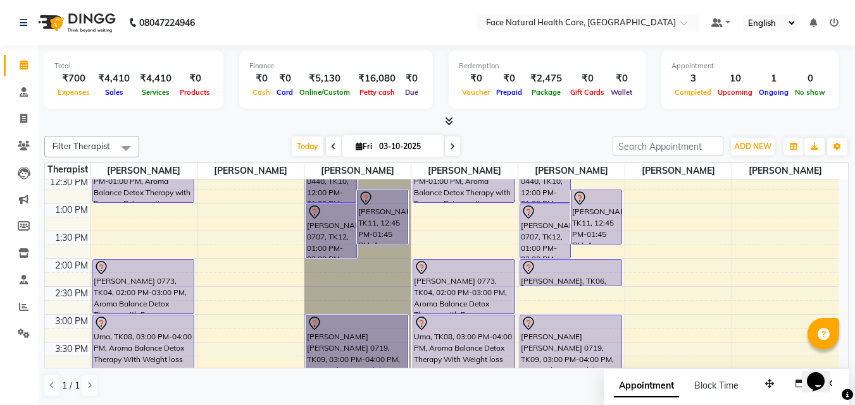
click at [544, 151] on div "[DATE] [DATE]" at bounding box center [375, 146] width 460 height 19
click at [306, 151] on span "Today" at bounding box center [308, 147] width 32 height 20
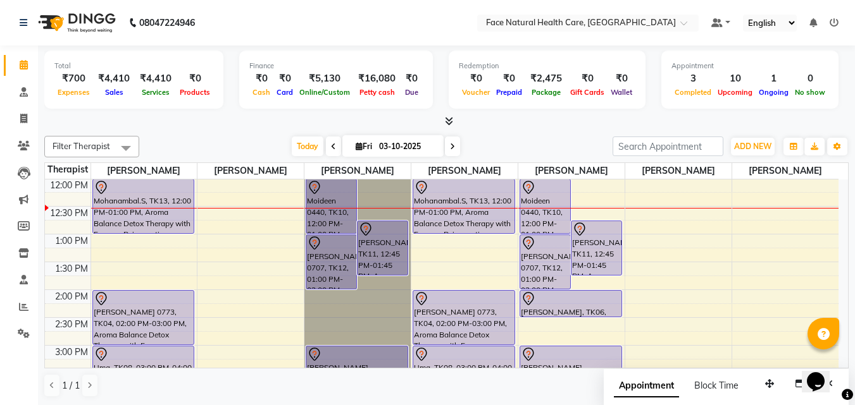
scroll to position [0, 0]
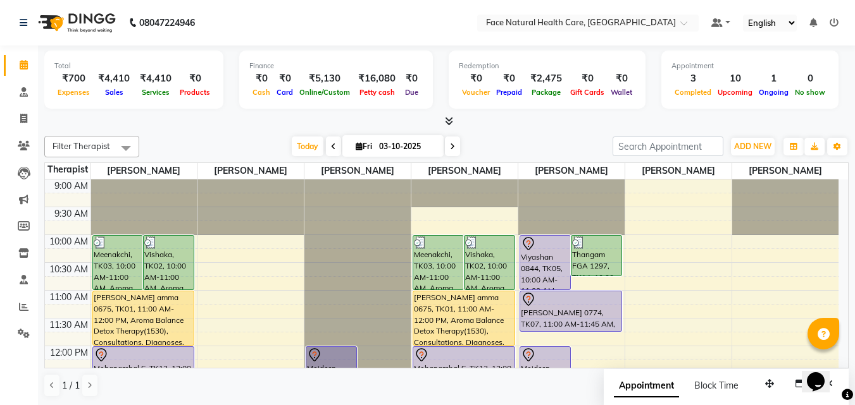
click at [590, 115] on div at bounding box center [446, 121] width 804 height 13
click at [651, 148] on input "search" at bounding box center [667, 147] width 111 height 20
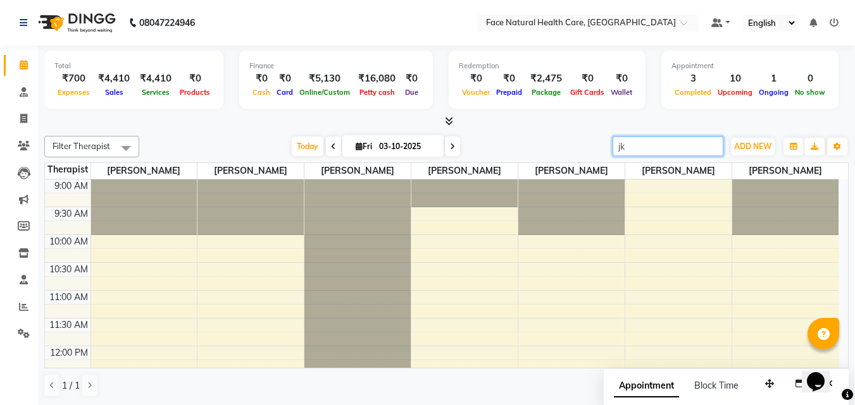
type input "j"
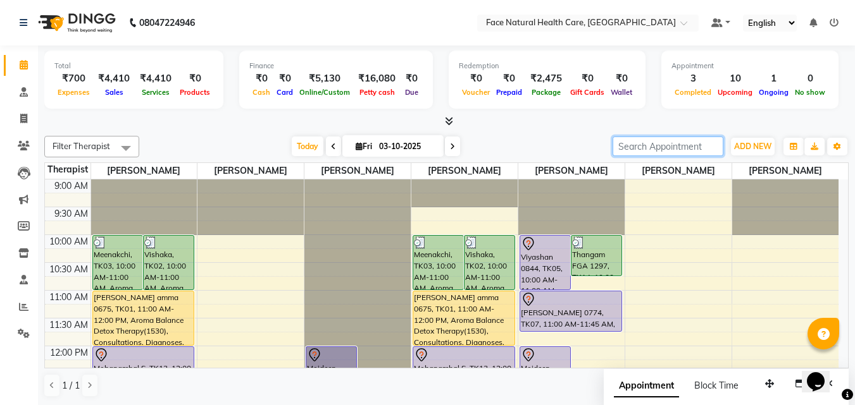
type input "i"
type input "p"
type input "l"
type input "x"
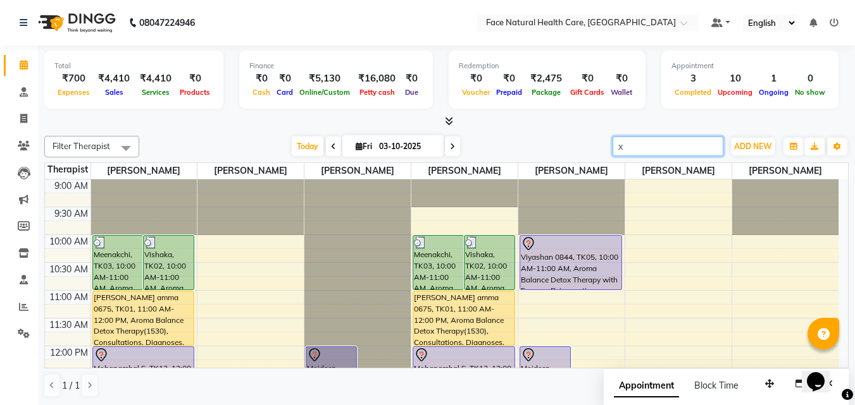
click at [715, 149] on input "x" at bounding box center [667, 147] width 111 height 20
click at [712, 147] on input "x" at bounding box center [667, 147] width 111 height 20
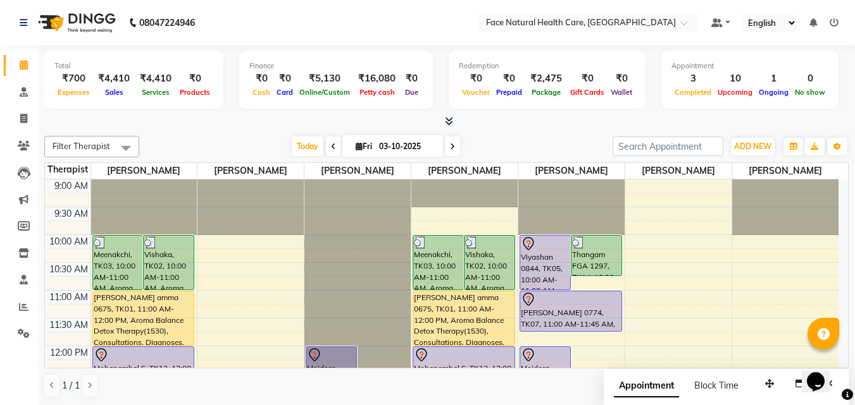
click at [554, 130] on div "Total ₹700 Expenses ₹4,410 Sales ₹4,410 Services ₹0 Products Finance ₹0 Cash ₹0…" at bounding box center [446, 226] width 817 height 361
click at [450, 122] on icon at bounding box center [449, 120] width 8 height 9
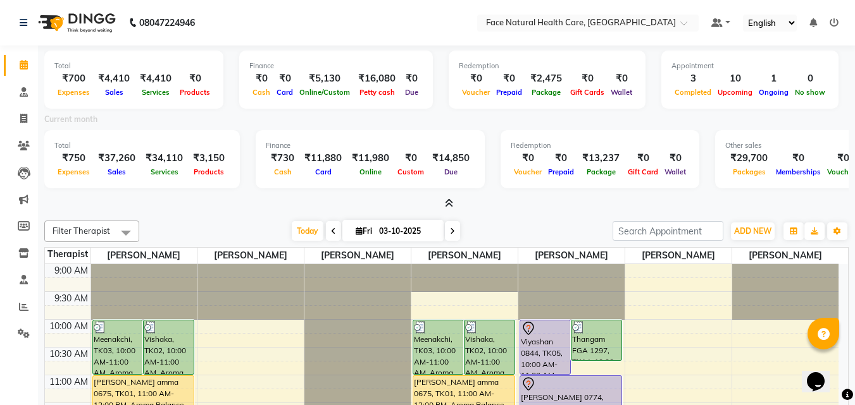
click at [450, 122] on div "Current month" at bounding box center [446, 122] width 823 height 18
click at [448, 204] on icon at bounding box center [449, 203] width 8 height 9
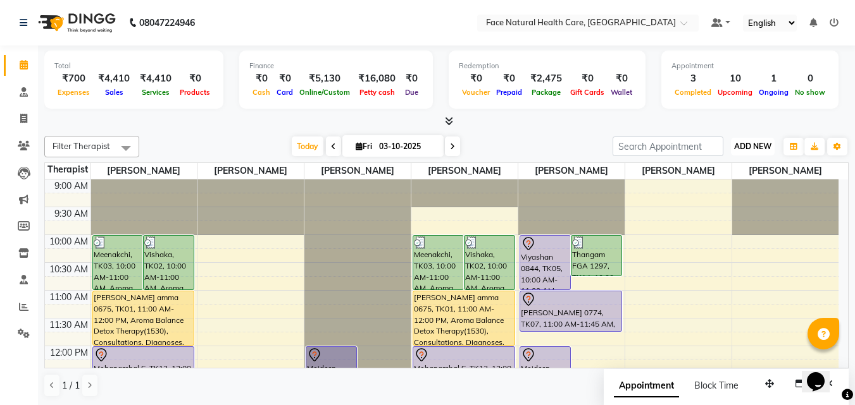
click at [768, 144] on span "ADD NEW" at bounding box center [752, 146] width 37 height 9
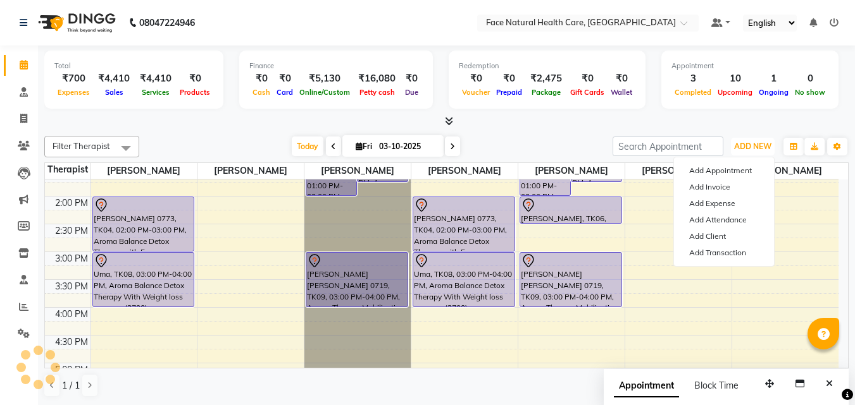
scroll to position [97, 0]
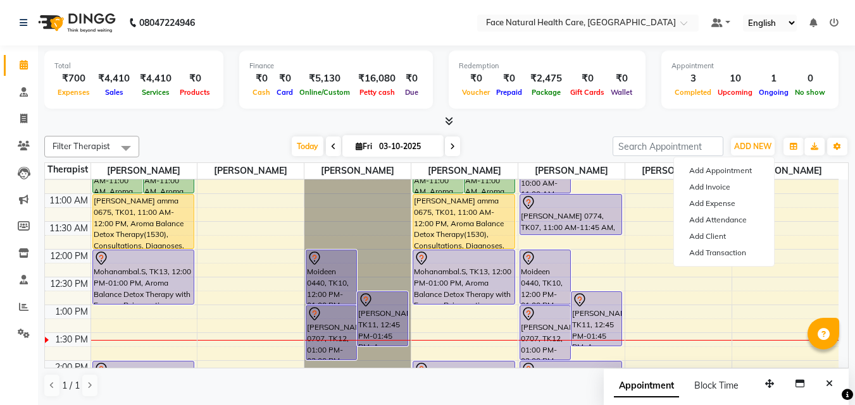
click at [453, 151] on span at bounding box center [452, 147] width 15 height 20
type input "04-10-2025"
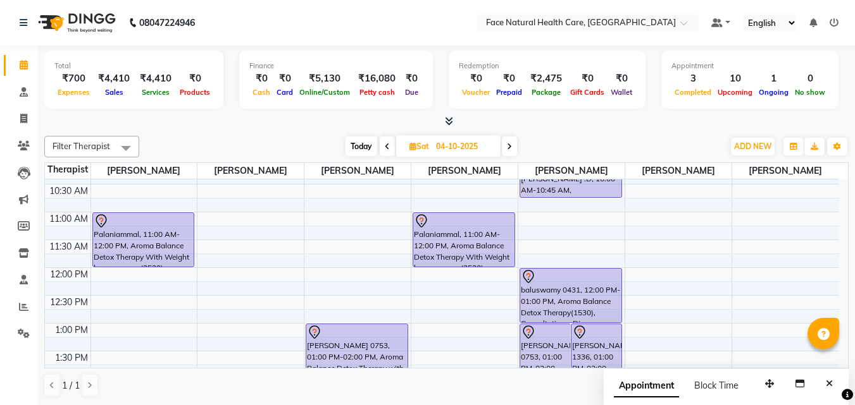
scroll to position [101, 0]
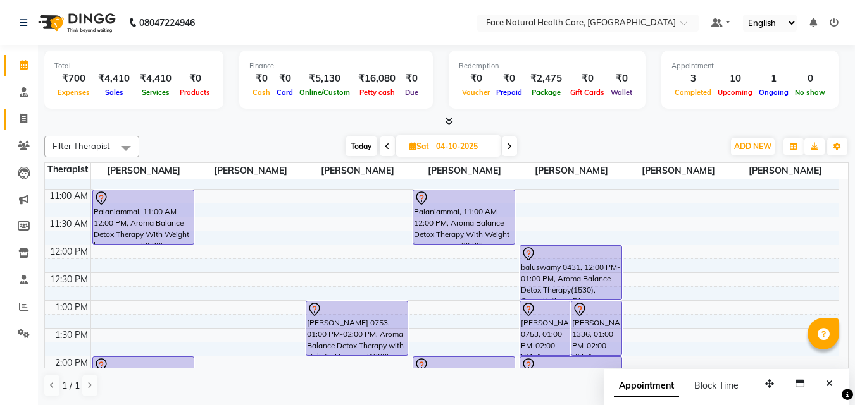
click at [25, 118] on icon at bounding box center [23, 118] width 7 height 9
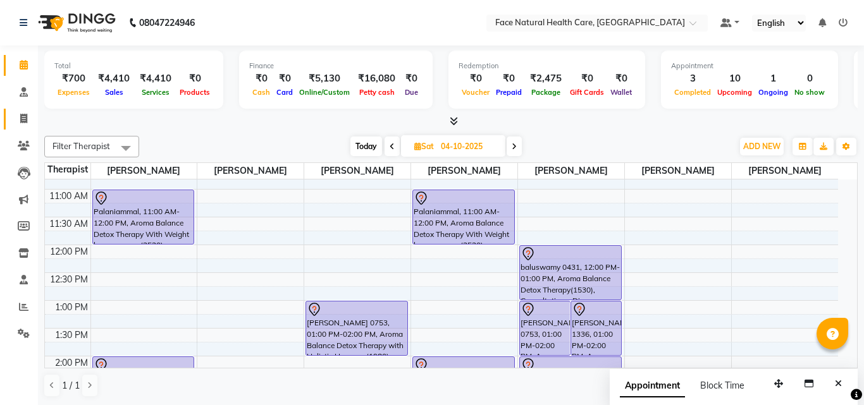
select select "service"
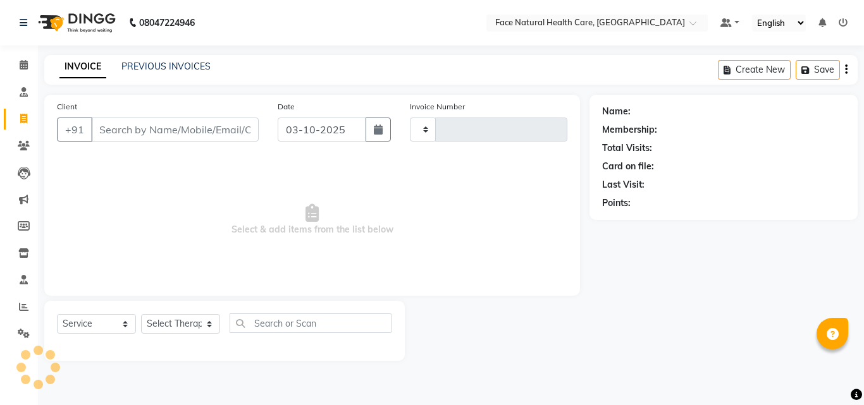
click at [130, 127] on input "Client" at bounding box center [175, 130] width 168 height 24
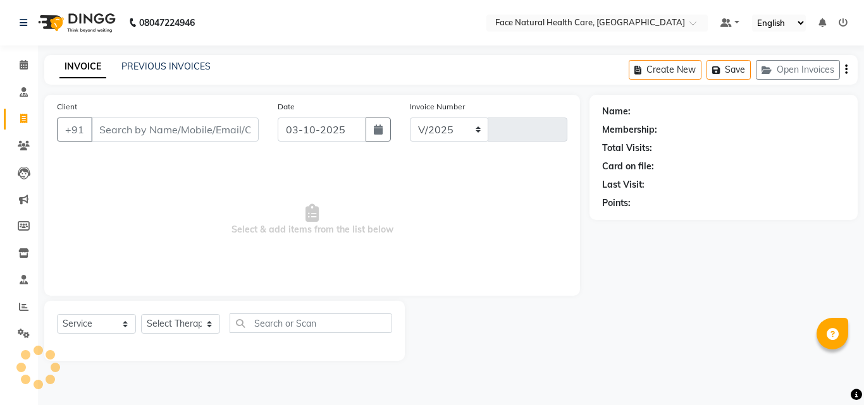
select select "5675"
type input "1584"
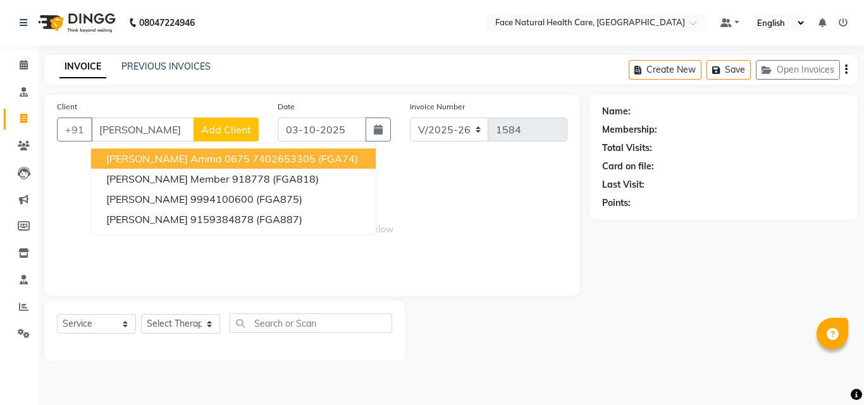
click at [269, 155] on ngb-highlight "7402653305" at bounding box center [283, 158] width 63 height 13
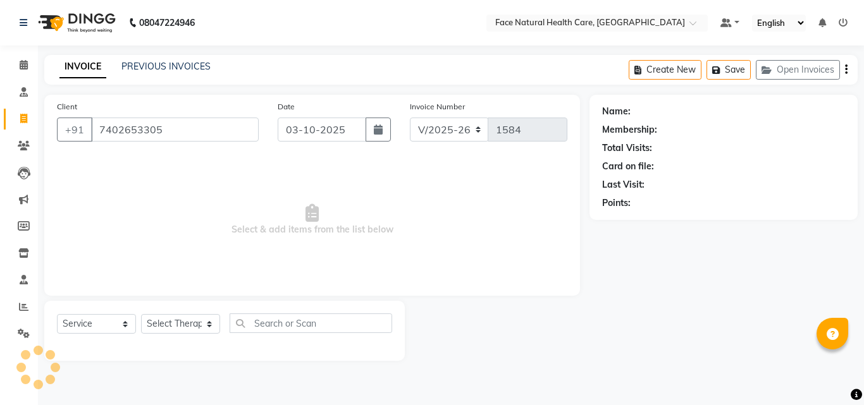
type input "7402653305"
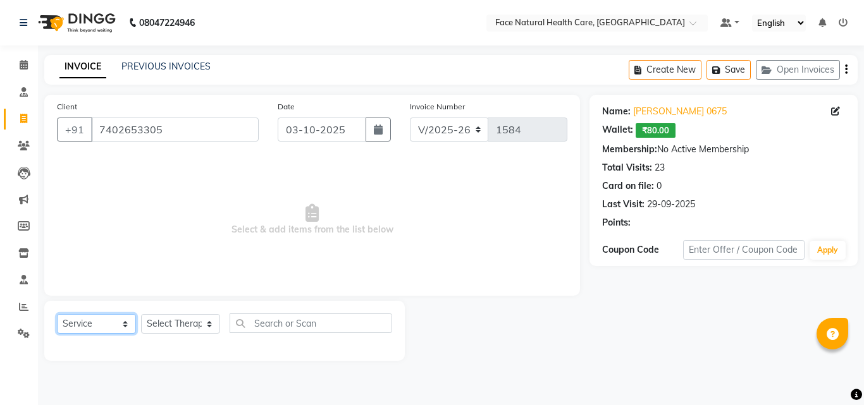
click at [89, 321] on select "Select Service Product Membership Package Voucher Prepaid Gift Card" at bounding box center [96, 324] width 79 height 20
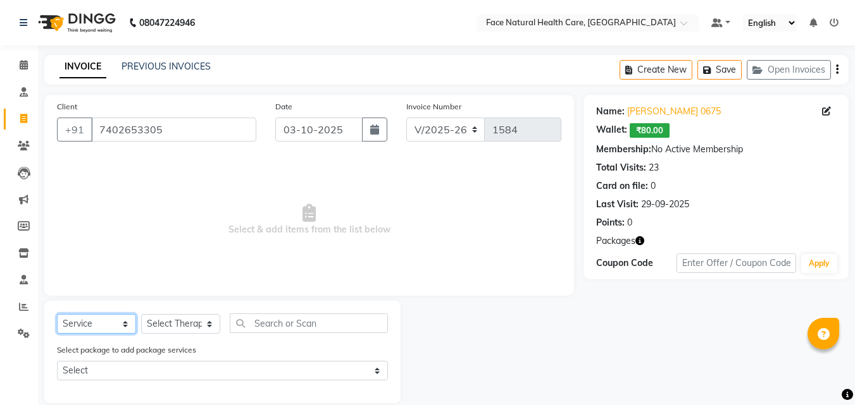
select select "product"
click at [57, 314] on select "Select Service Product Membership Package Voucher Prepaid Gift Card" at bounding box center [96, 324] width 79 height 20
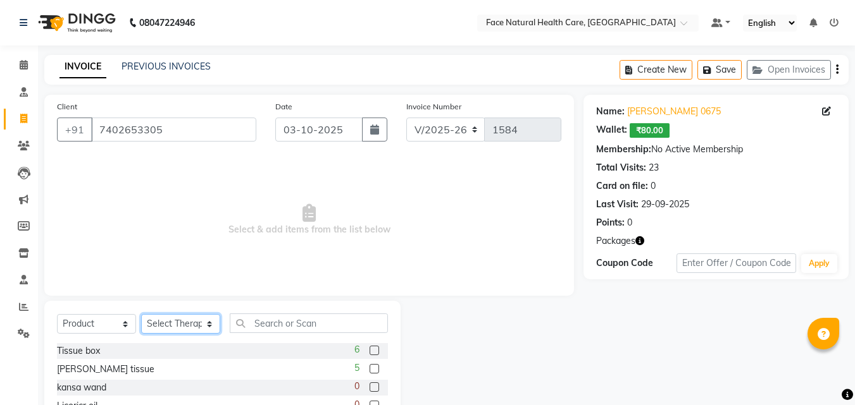
click at [212, 326] on select "Select Therapist [PERSON_NAME] [PERSON_NAME] [PERSON_NAME] M [PERSON_NAME] [PER…" at bounding box center [180, 324] width 79 height 20
select select "68300"
click at [141, 314] on select "Select Therapist [PERSON_NAME] [PERSON_NAME] [PERSON_NAME] M [PERSON_NAME] [PER…" at bounding box center [180, 324] width 79 height 20
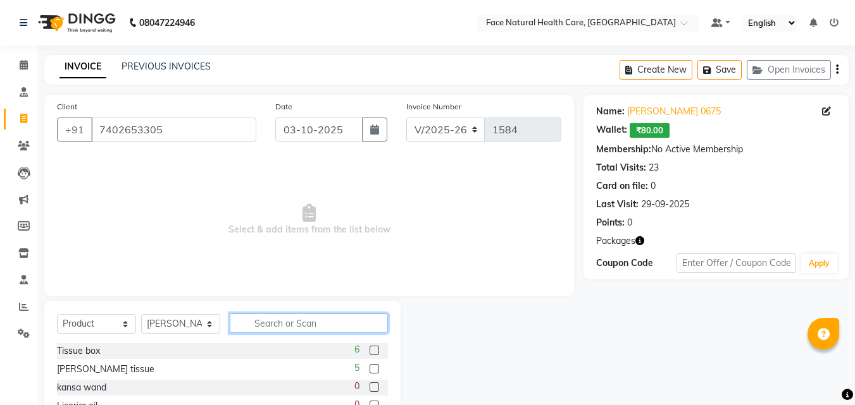
click at [287, 321] on input "text" at bounding box center [309, 324] width 158 height 20
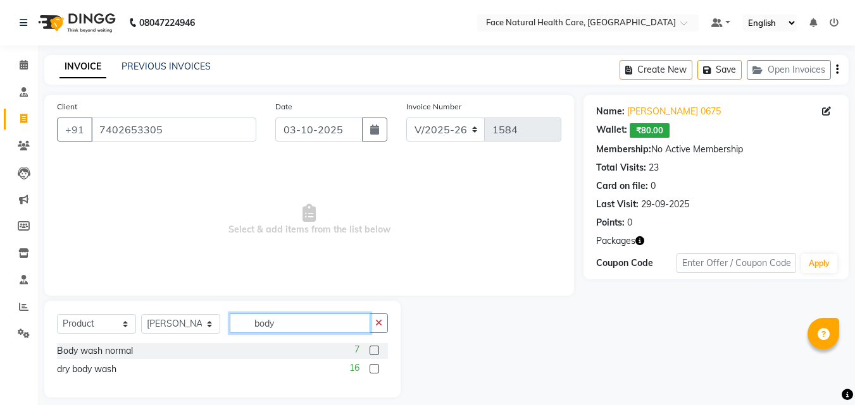
type input "body"
click at [376, 370] on label at bounding box center [373, 368] width 9 height 9
click at [376, 370] on input "checkbox" at bounding box center [373, 370] width 8 height 8
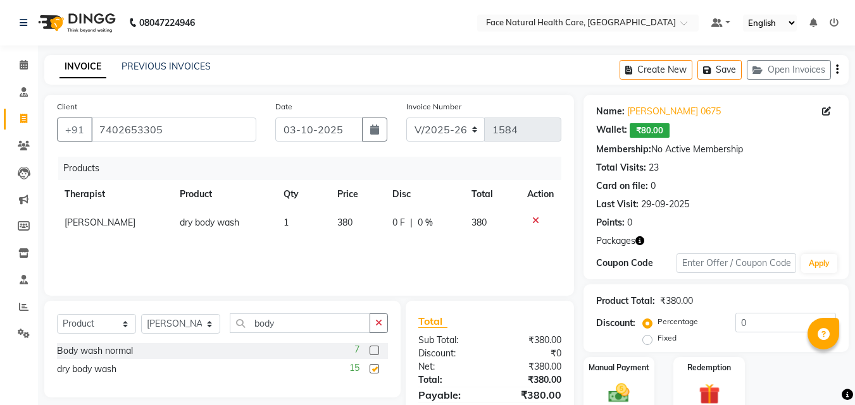
checkbox input "false"
click at [294, 315] on input "body" at bounding box center [300, 324] width 140 height 20
type input "b"
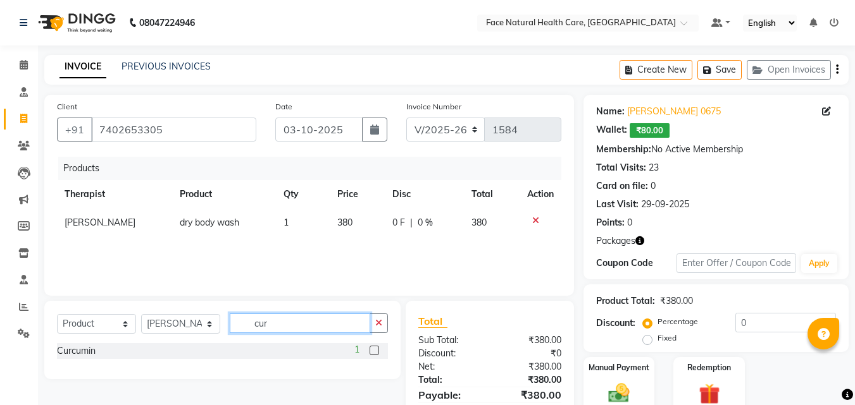
type input "cur"
click at [374, 350] on label at bounding box center [373, 350] width 9 height 9
click at [374, 350] on input "checkbox" at bounding box center [373, 351] width 8 height 8
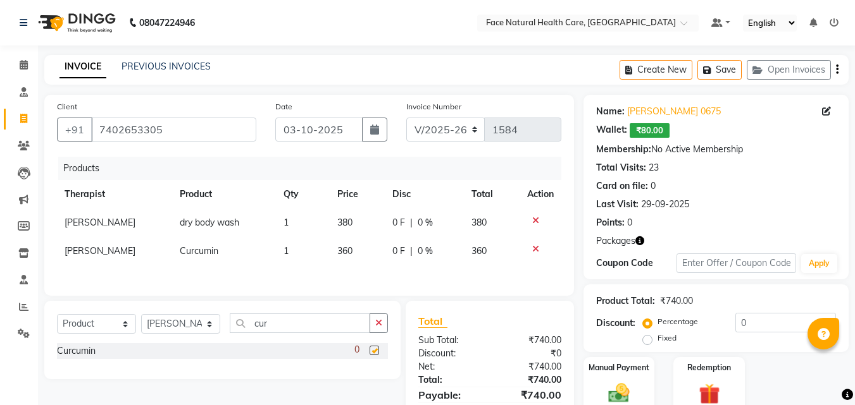
checkbox input "false"
click at [288, 249] on td "1" at bounding box center [303, 251] width 54 height 28
select select "68300"
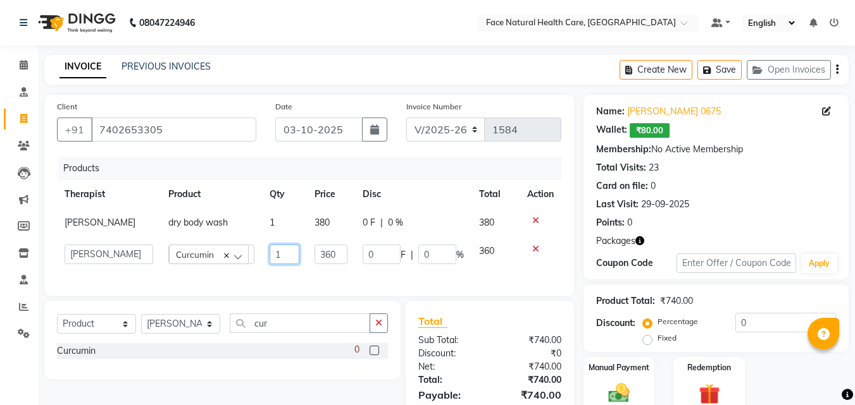
click at [288, 249] on input "1" at bounding box center [284, 255] width 30 height 20
type input "2"
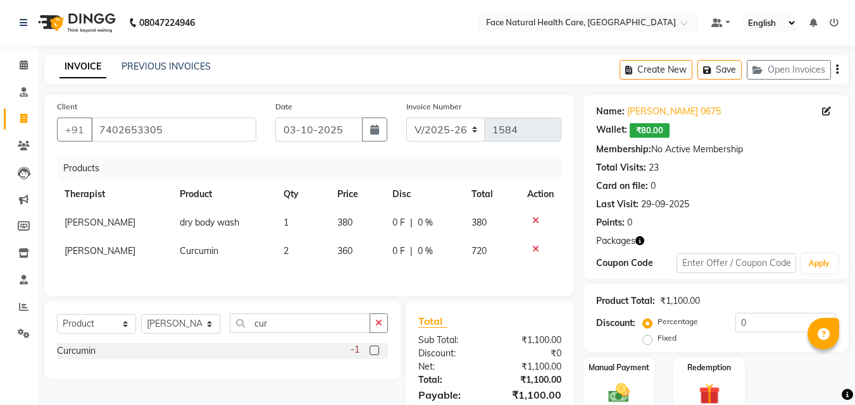
click at [310, 275] on div "Products Therapist Product Qty Price Disc Total Action [PERSON_NAME] dry body w…" at bounding box center [309, 220] width 504 height 127
click at [327, 320] on input "cur" at bounding box center [300, 324] width 140 height 20
type input "c"
type input "stom"
click at [375, 371] on label at bounding box center [373, 368] width 9 height 9
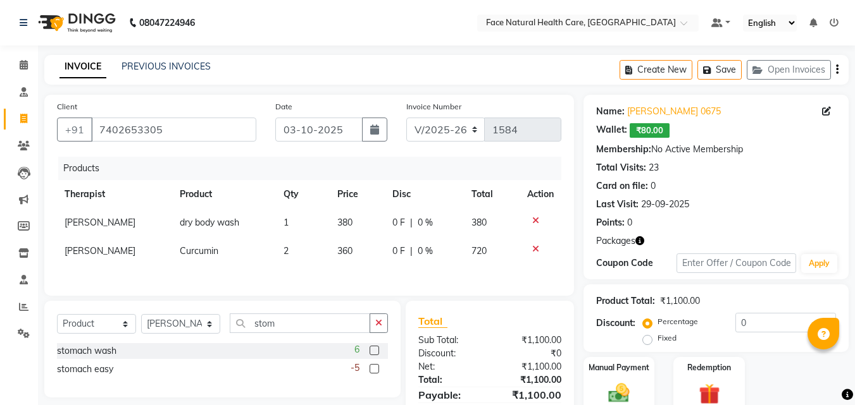
click at [375, 371] on input "checkbox" at bounding box center [373, 370] width 8 height 8
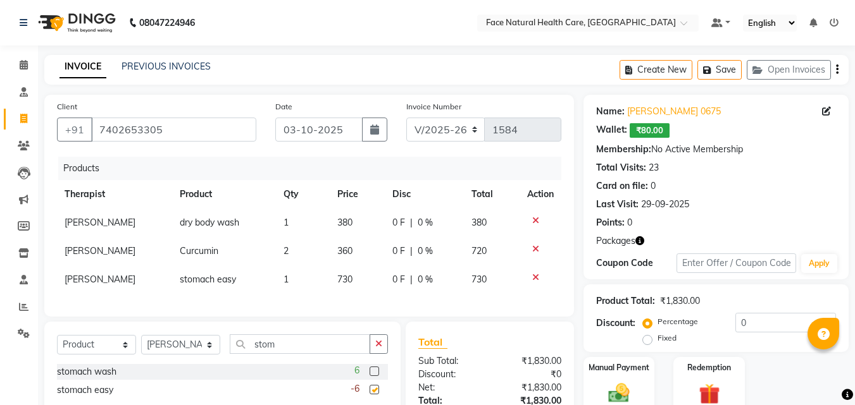
checkbox input "false"
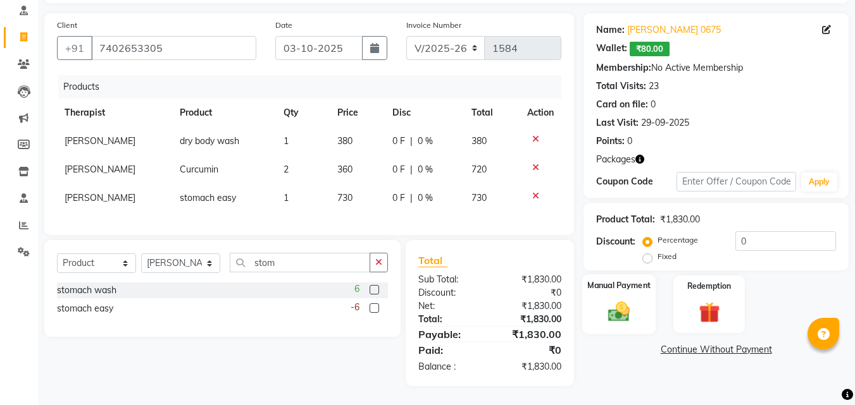
click at [646, 304] on div "Manual Payment" at bounding box center [619, 305] width 74 height 60
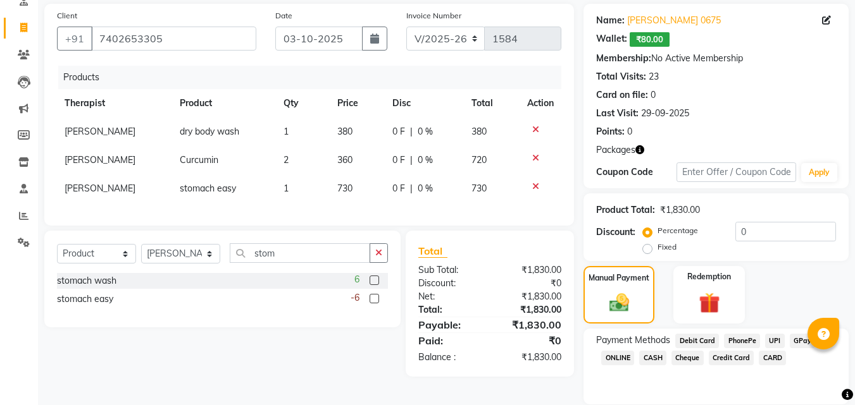
click at [793, 338] on span "GPay" at bounding box center [802, 341] width 26 height 15
click at [717, 374] on input "1830" at bounding box center [759, 383] width 153 height 20
type input "1"
type input "380"
click at [727, 342] on span "PhonePe" at bounding box center [742, 341] width 36 height 15
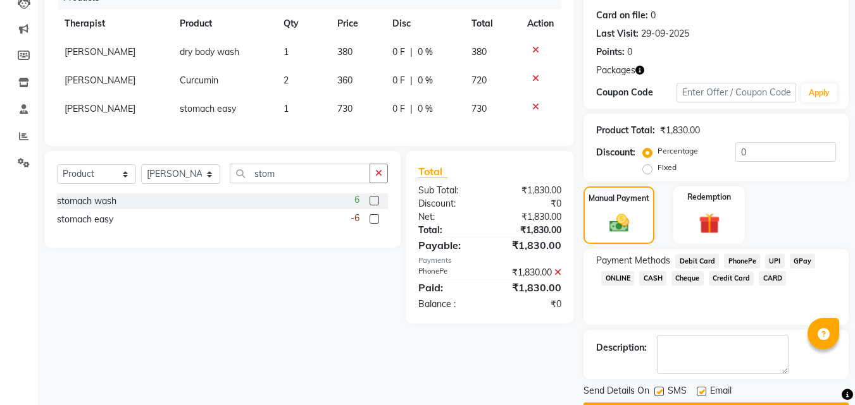
click at [660, 274] on span "CASH" at bounding box center [652, 278] width 27 height 15
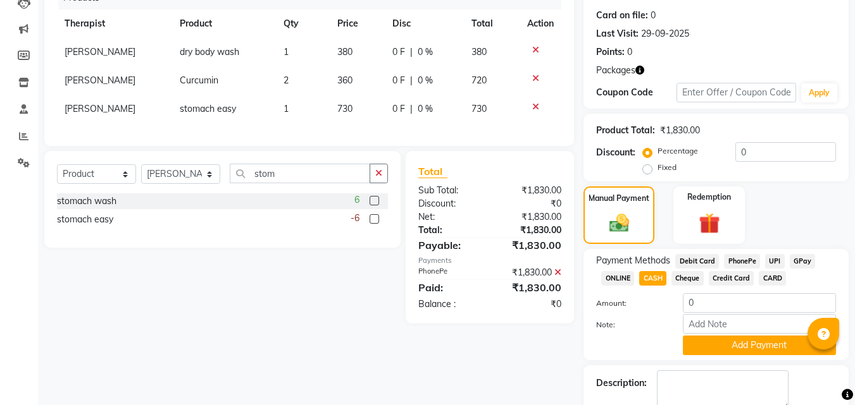
scroll to position [242, 0]
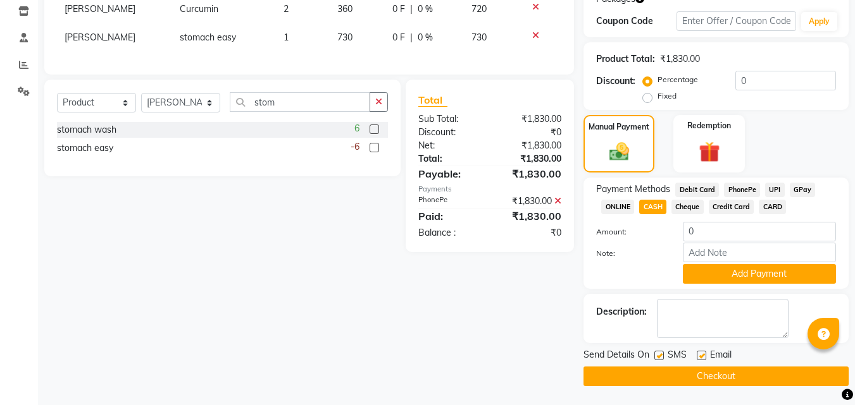
click at [660, 355] on label at bounding box center [658, 355] width 9 height 9
click at [660, 355] on input "checkbox" at bounding box center [658, 356] width 8 height 8
checkbox input "false"
click at [696, 359] on label at bounding box center [700, 355] width 9 height 9
click at [696, 359] on input "checkbox" at bounding box center [700, 356] width 8 height 8
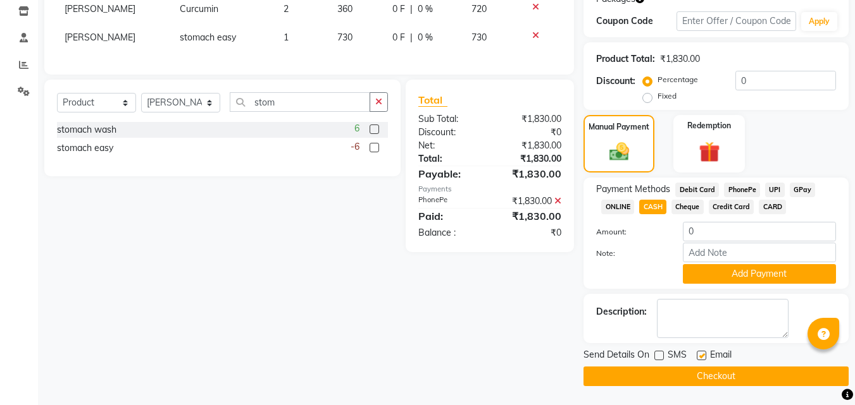
checkbox input "false"
click at [554, 206] on icon at bounding box center [557, 201] width 7 height 9
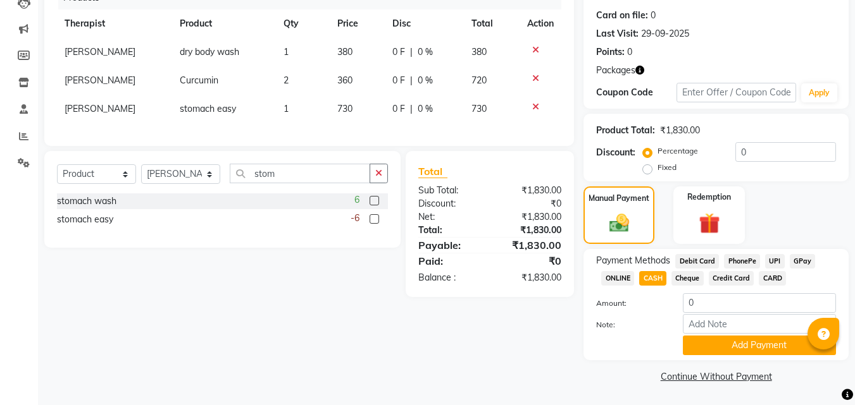
scroll to position [171, 0]
click at [755, 304] on input "0" at bounding box center [759, 304] width 153 height 20
click at [798, 257] on span "GPay" at bounding box center [802, 261] width 26 height 15
type input "1830"
click at [746, 354] on button "Add Payment" at bounding box center [759, 346] width 153 height 20
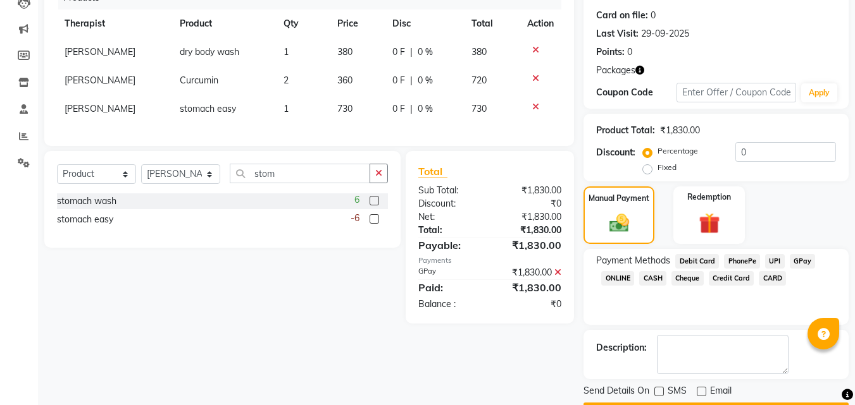
click at [554, 277] on icon at bounding box center [557, 272] width 7 height 9
click at [565, 237] on div "₹1,830.00" at bounding box center [530, 230] width 81 height 13
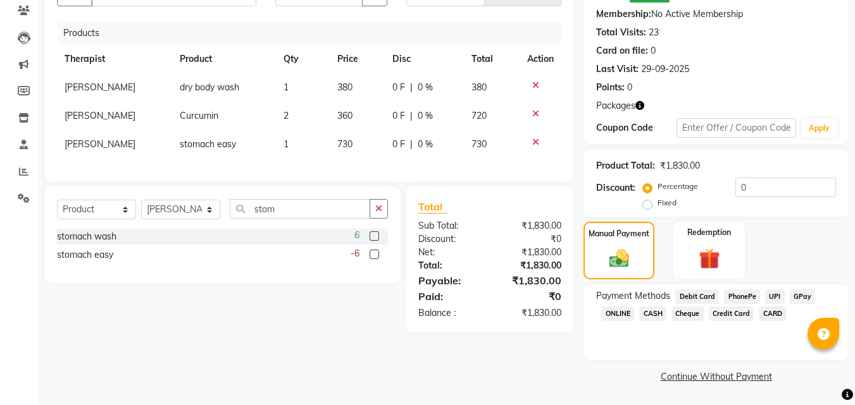
scroll to position [135, 0]
click at [657, 316] on span "CASH" at bounding box center [652, 314] width 27 height 15
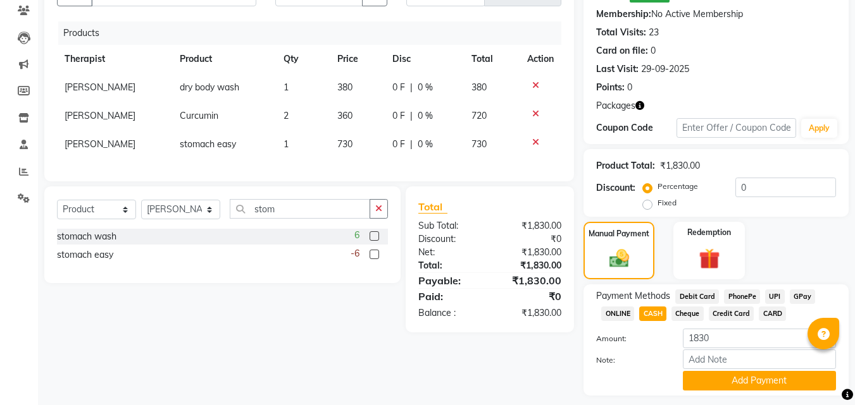
scroll to position [171, 0]
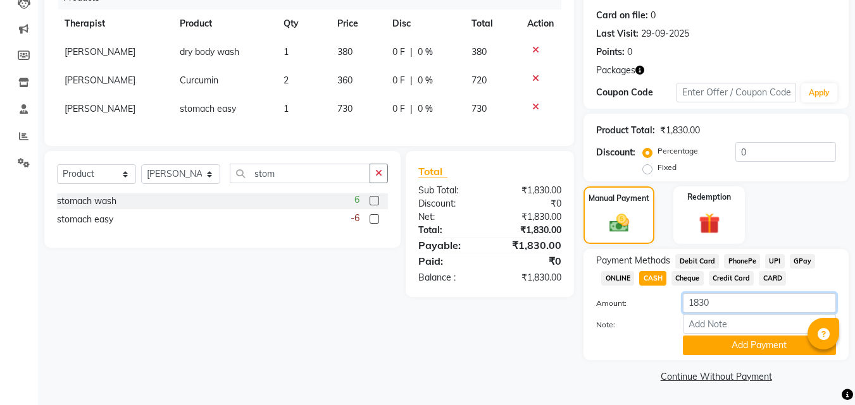
click at [739, 306] on input "1830" at bounding box center [759, 304] width 153 height 20
type input "1990"
click at [779, 342] on button "Add Payment" at bounding box center [759, 346] width 153 height 20
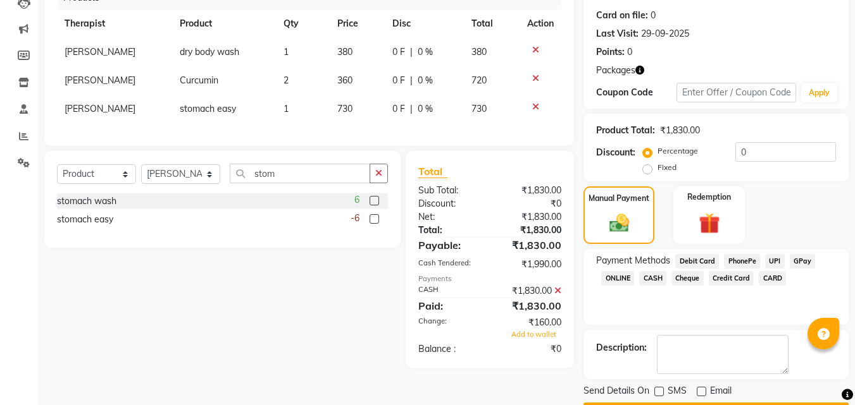
click at [561, 295] on icon at bounding box center [557, 291] width 7 height 9
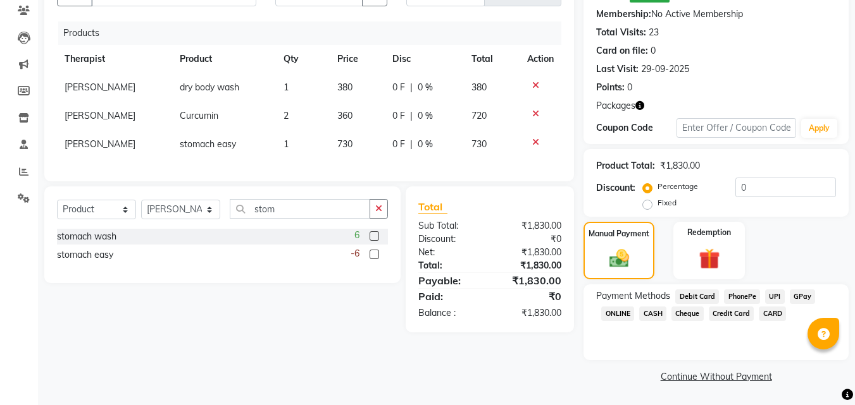
scroll to position [135, 0]
click at [805, 292] on span "GPay" at bounding box center [802, 297] width 26 height 15
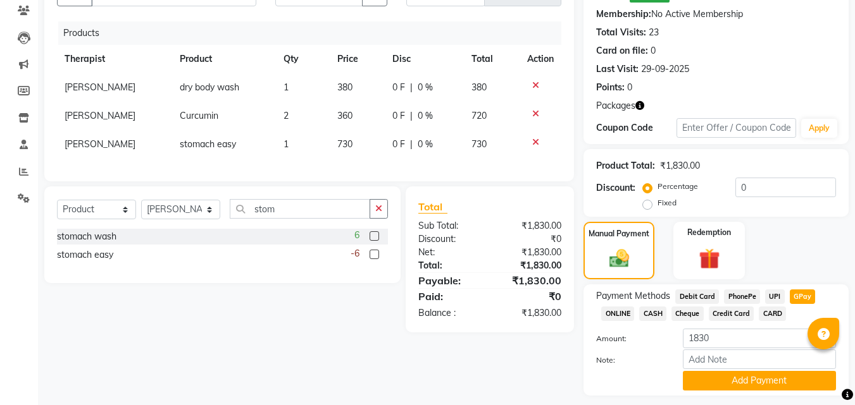
scroll to position [171, 0]
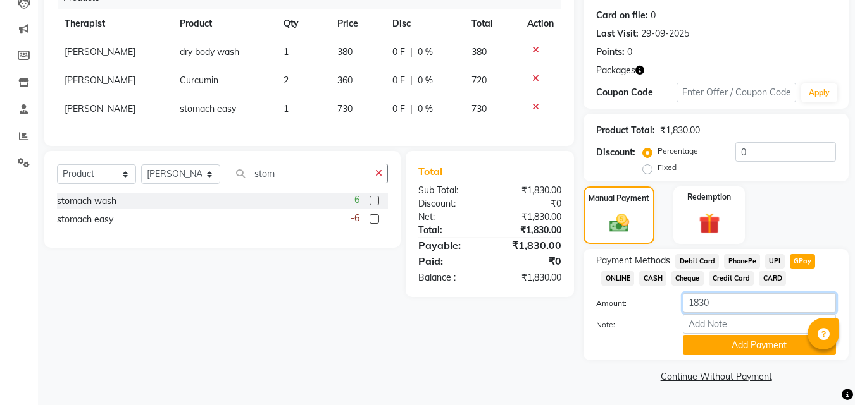
click at [732, 303] on input "1830" at bounding box center [759, 304] width 153 height 20
type input "1"
type input "380"
click at [777, 347] on button "Add Payment" at bounding box center [759, 346] width 153 height 20
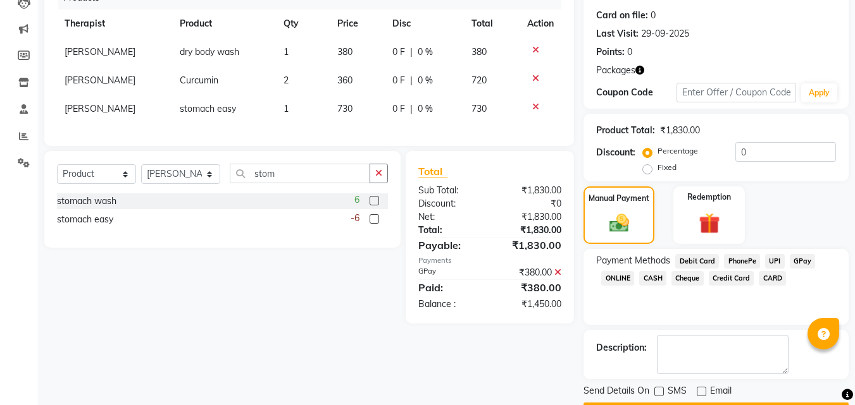
click at [662, 283] on span "CASH" at bounding box center [652, 278] width 27 height 15
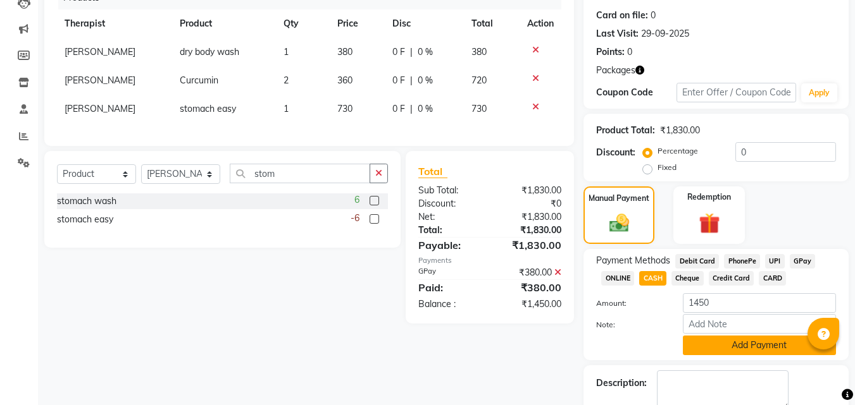
click at [729, 338] on button "Add Payment" at bounding box center [759, 346] width 153 height 20
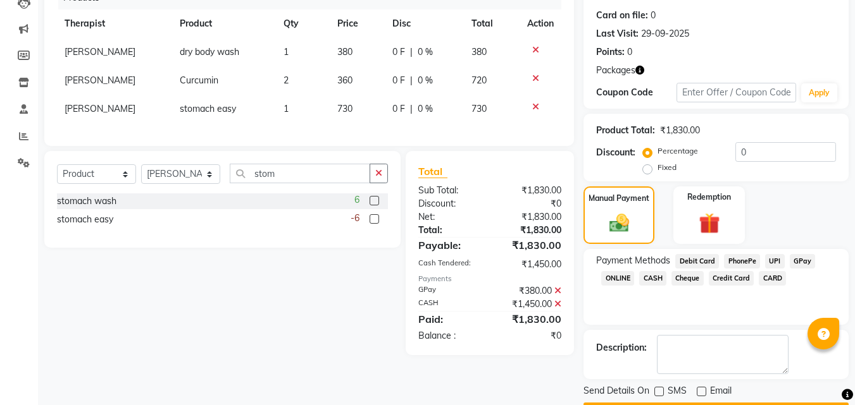
click at [705, 403] on button "Checkout" at bounding box center [715, 413] width 265 height 20
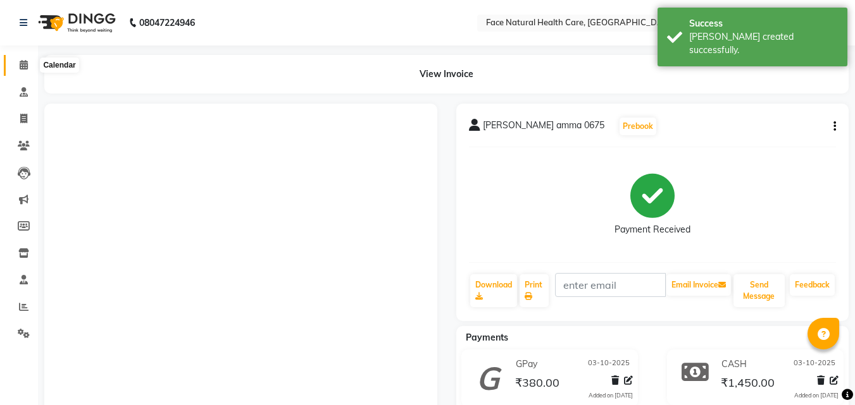
click at [22, 66] on icon at bounding box center [24, 64] width 8 height 9
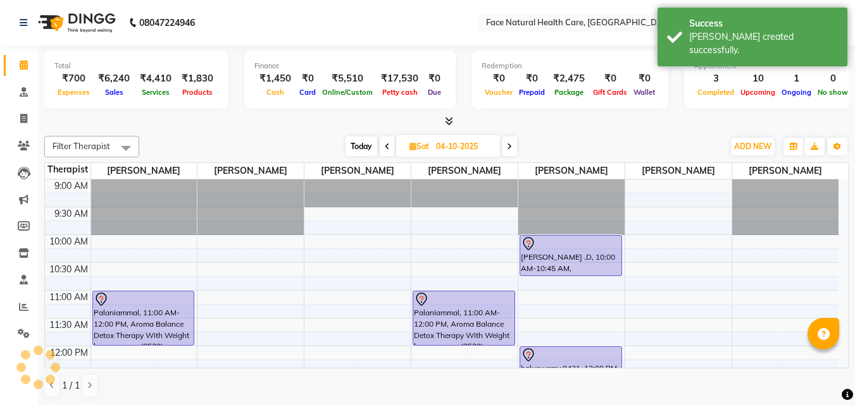
click at [849, 266] on div "Total ₹700 Expenses ₹6,240 Sales ₹4,410 Services ₹1,830 Products Finance ₹1,450…" at bounding box center [446, 226] width 817 height 361
click at [361, 148] on span "Today" at bounding box center [361, 147] width 32 height 20
type input "03-10-2025"
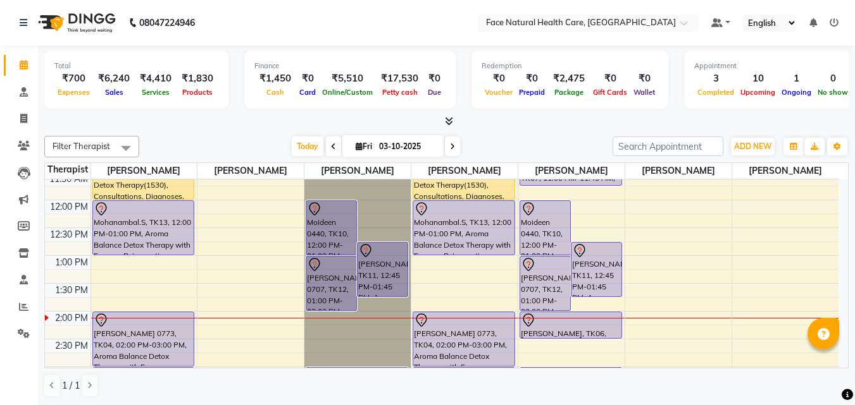
scroll to position [114, 0]
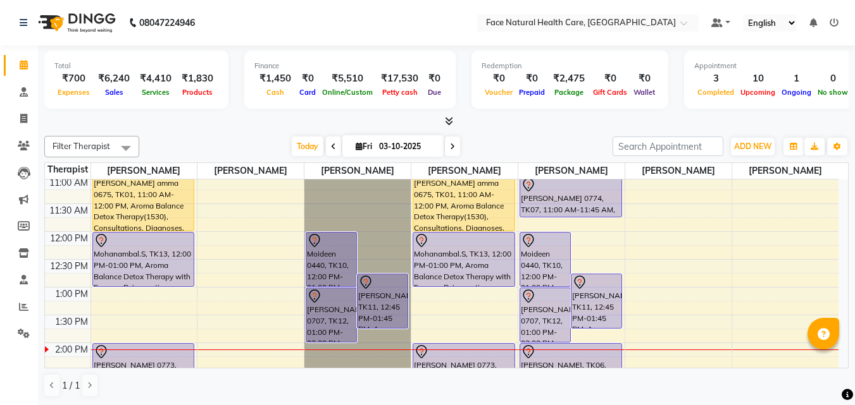
click at [469, 201] on div "[PERSON_NAME] amma 0675, TK01, 11:00 AM-12:00 PM, Aroma Balance Detox Therapy(1…" at bounding box center [463, 204] width 101 height 54
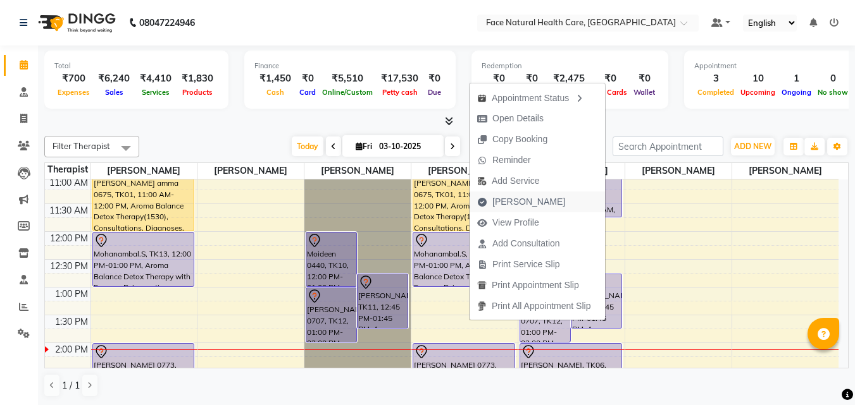
click at [516, 201] on span "[PERSON_NAME]" at bounding box center [528, 201] width 73 height 13
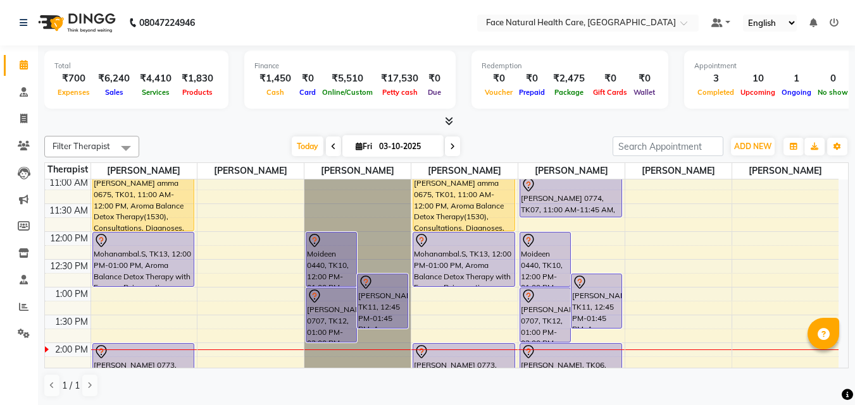
select select "5675"
select select "service"
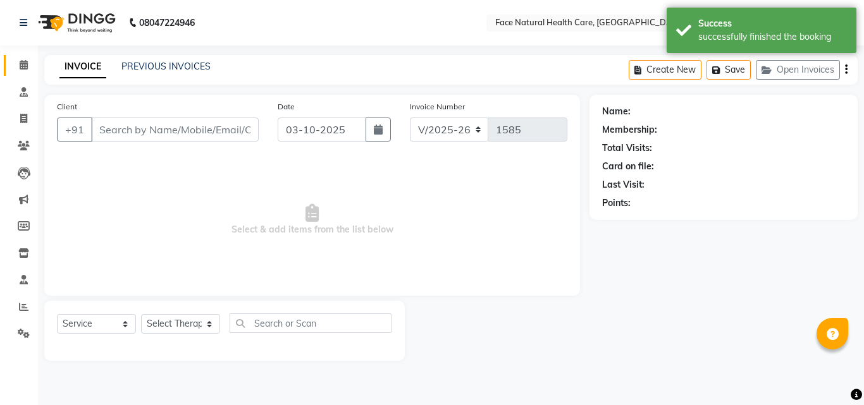
type input "7402653305"
select select "47694"
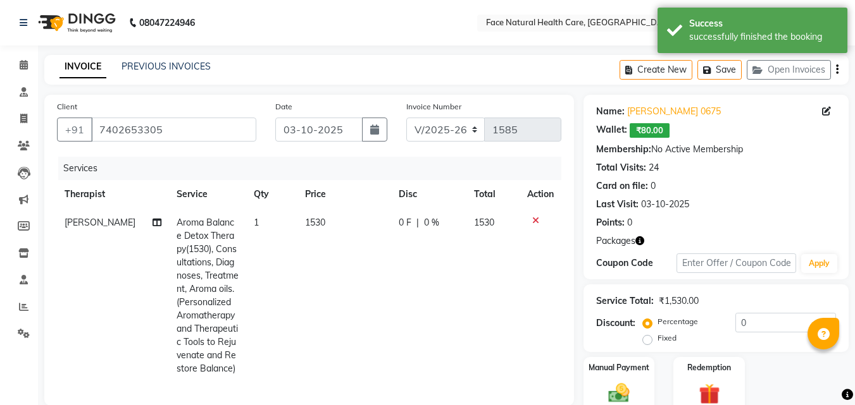
click at [315, 225] on span "1530" at bounding box center [315, 222] width 20 height 11
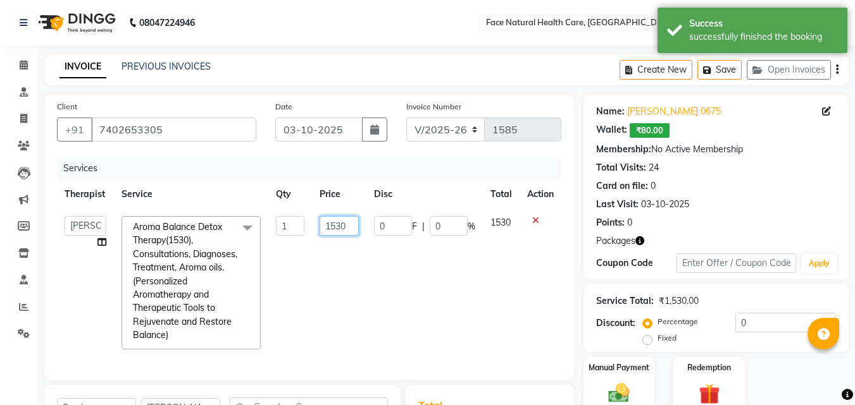
click at [351, 233] on input "1530" at bounding box center [338, 226] width 39 height 20
type input "1275"
click at [397, 311] on td "0 F | 0 %" at bounding box center [424, 283] width 116 height 149
click at [724, 381] on img at bounding box center [708, 394] width 35 height 27
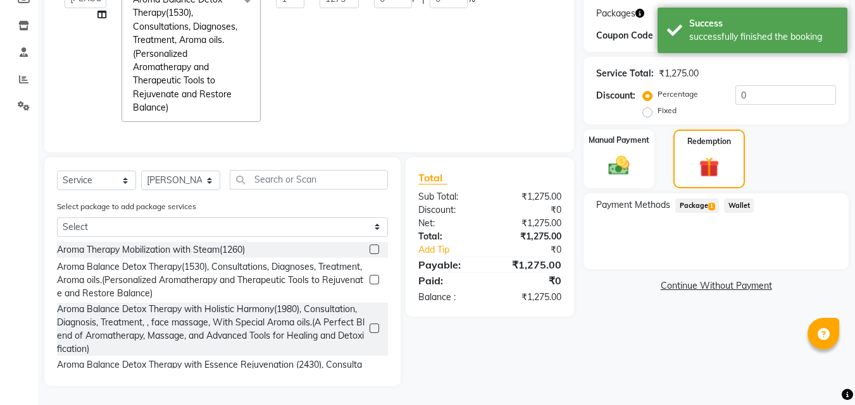
click at [706, 199] on span "Package 1" at bounding box center [697, 206] width 44 height 15
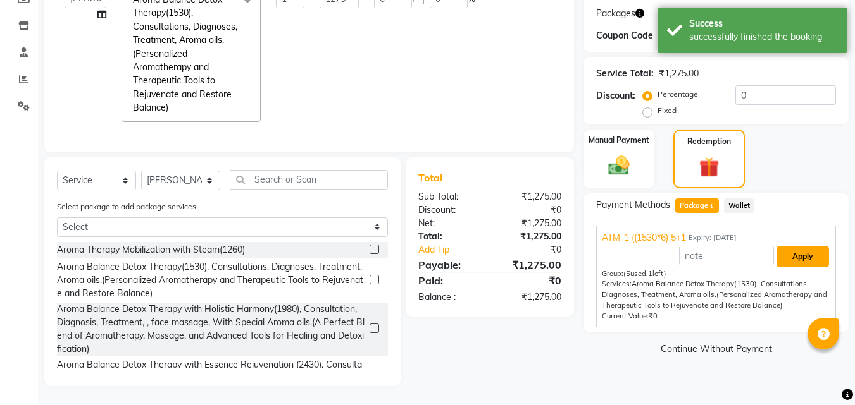
click at [814, 255] on button "Apply" at bounding box center [802, 257] width 53 height 22
type input "212.54"
type input "16.67"
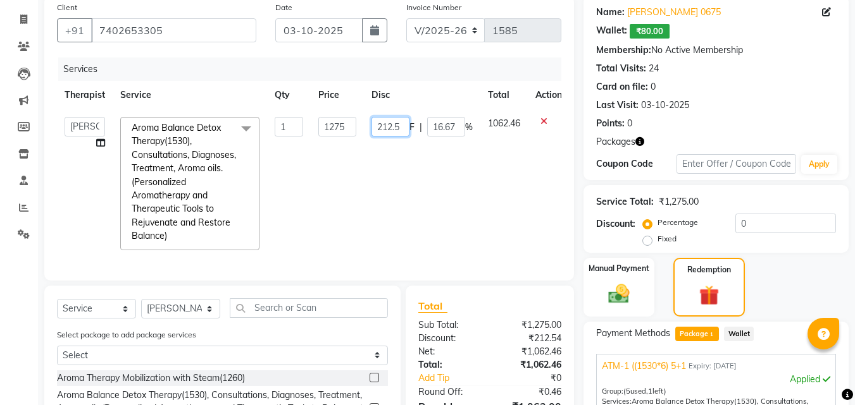
scroll to position [0, 0]
type input "2"
type input "0"
click at [478, 196] on tr "[PERSON_NAME] [PERSON_NAME] [PERSON_NAME] M [PERSON_NAME] [PERSON_NAME] [PERSON…" at bounding box center [313, 183] width 512 height 149
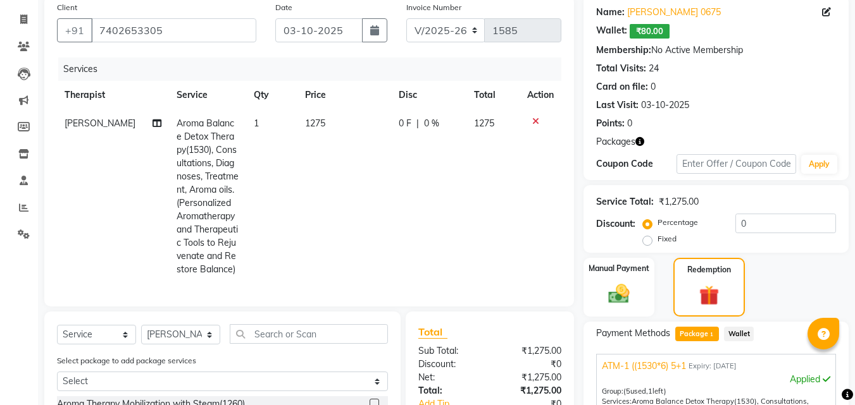
scroll to position [263, 0]
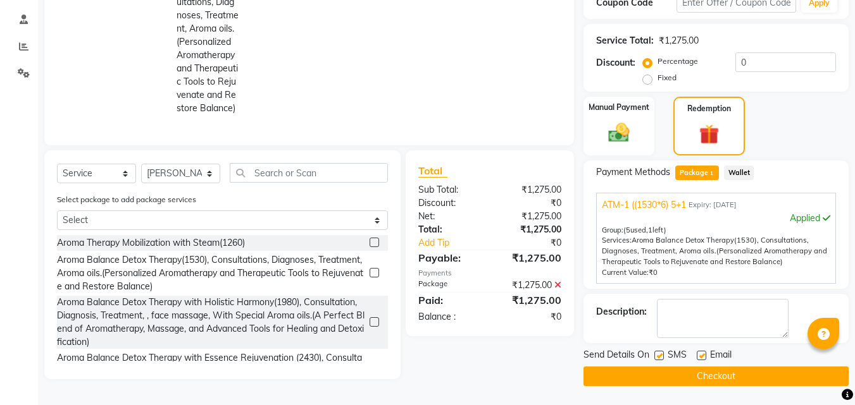
click at [660, 353] on label at bounding box center [658, 355] width 9 height 9
click at [660, 353] on input "checkbox" at bounding box center [658, 356] width 8 height 8
checkbox input "false"
click at [701, 353] on label at bounding box center [700, 355] width 9 height 9
click at [701, 353] on input "checkbox" at bounding box center [700, 356] width 8 height 8
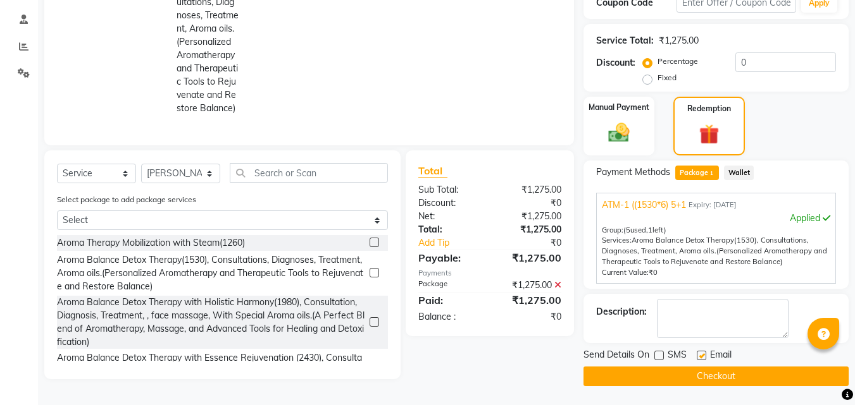
checkbox input "false"
click at [745, 380] on button "Checkout" at bounding box center [715, 377] width 265 height 20
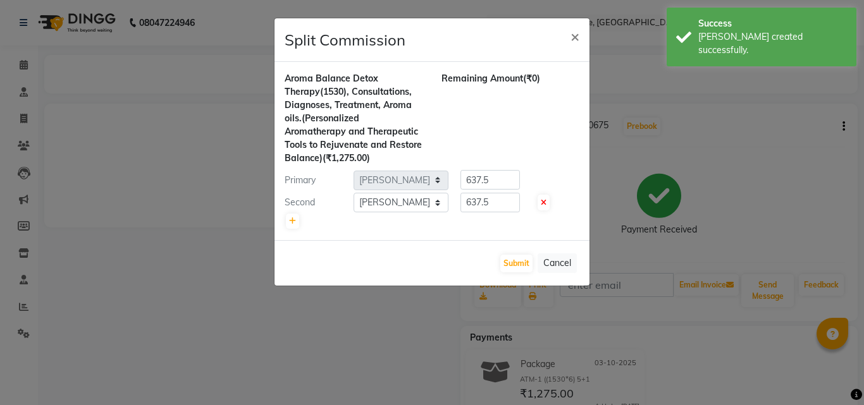
click at [26, 127] on ngb-modal-window "Split Commission × Aroma Balance Detox Therapy(1530), Consultations, Diagnoses,…" at bounding box center [432, 202] width 864 height 405
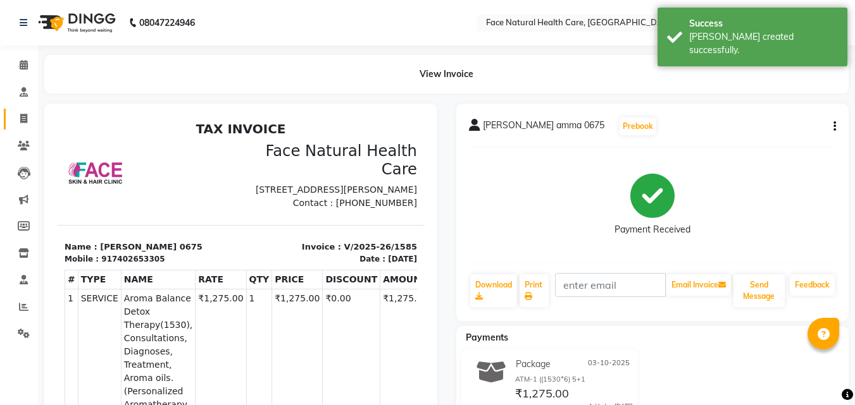
click at [25, 127] on link "Invoice" at bounding box center [19, 119] width 30 height 21
select select "5675"
select select "service"
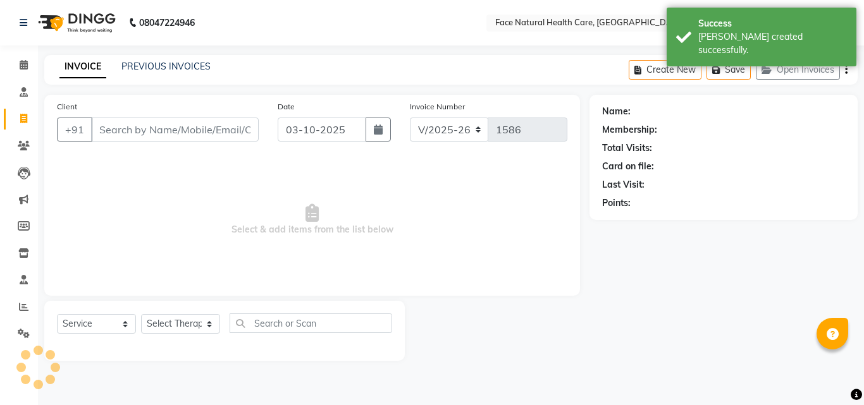
click at [104, 125] on input "Client" at bounding box center [175, 130] width 168 height 24
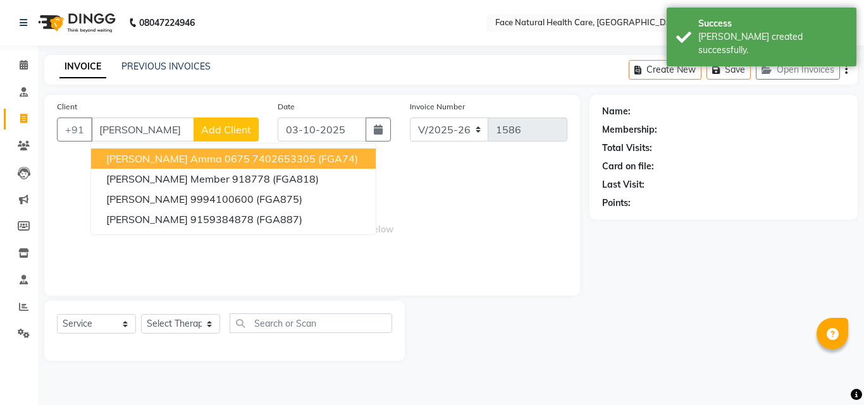
click at [272, 164] on ngb-highlight "7402653305" at bounding box center [283, 158] width 63 height 13
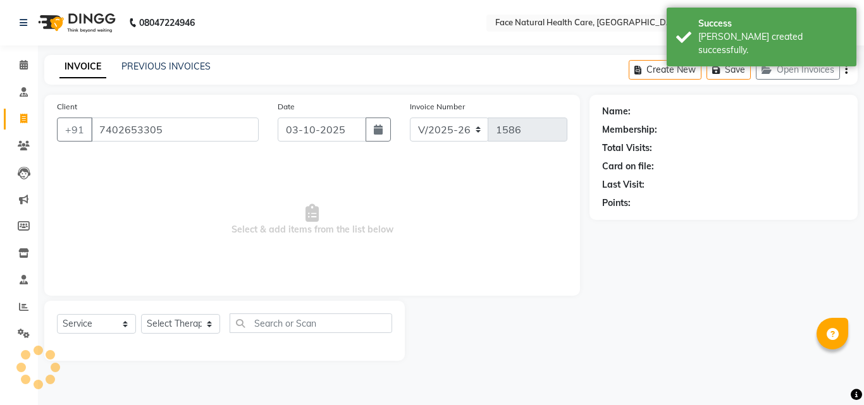
type input "7402653305"
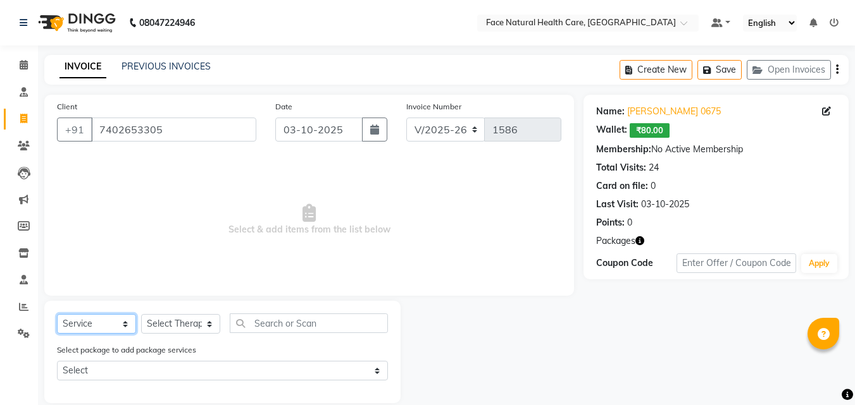
click at [106, 325] on select "Select Service Product Membership Package Voucher Prepaid Gift Card" at bounding box center [96, 324] width 79 height 20
click at [57, 314] on select "Select Service Product Membership Package Voucher Prepaid Gift Card" at bounding box center [96, 324] width 79 height 20
click at [172, 318] on select "Select Therapist [PERSON_NAME] [PERSON_NAME] [PERSON_NAME] M [PERSON_NAME] [PER…" at bounding box center [180, 324] width 79 height 20
select select "47694"
click at [141, 314] on select "Select Therapist [PERSON_NAME] [PERSON_NAME] [PERSON_NAME] M [PERSON_NAME] [PER…" at bounding box center [180, 324] width 79 height 20
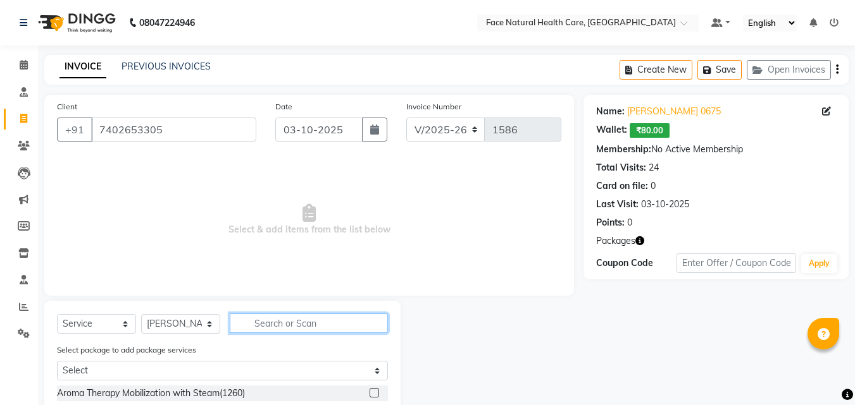
click at [343, 329] on input "text" at bounding box center [309, 324] width 158 height 20
type input "acup"
click at [375, 396] on label at bounding box center [373, 392] width 9 height 9
click at [375, 396] on input "checkbox" at bounding box center [373, 394] width 8 height 8
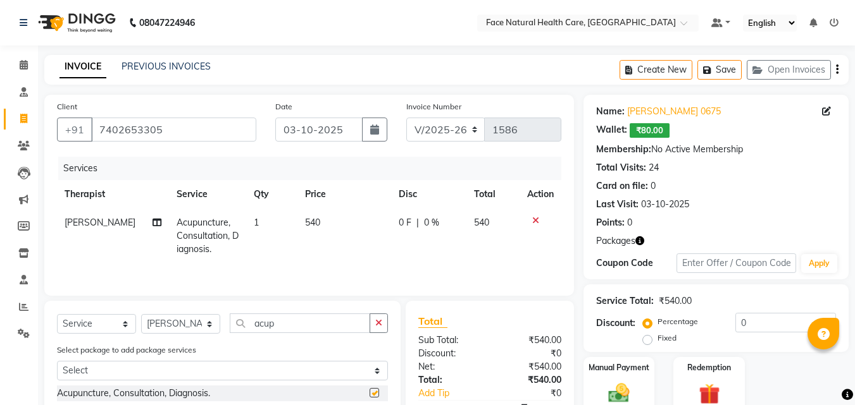
checkbox input "false"
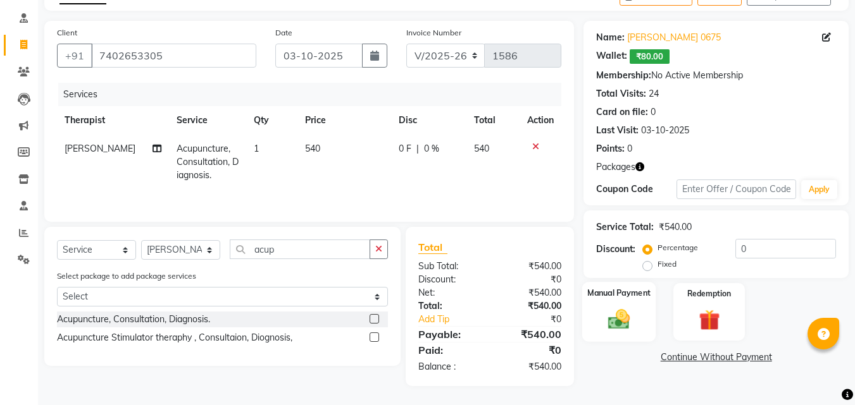
click at [613, 309] on img at bounding box center [618, 319] width 35 height 25
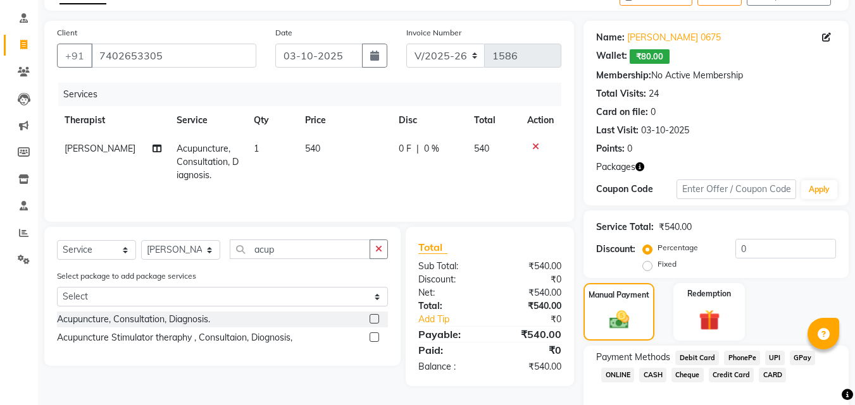
click at [652, 374] on span "CASH" at bounding box center [652, 375] width 27 height 15
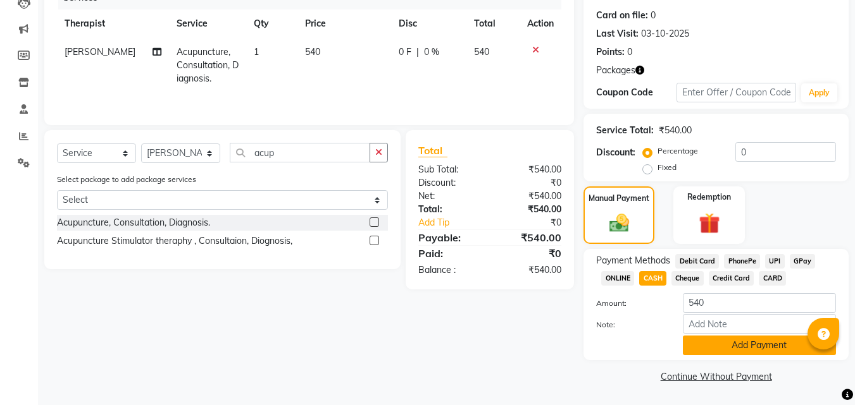
click at [738, 347] on button "Add Payment" at bounding box center [759, 346] width 153 height 20
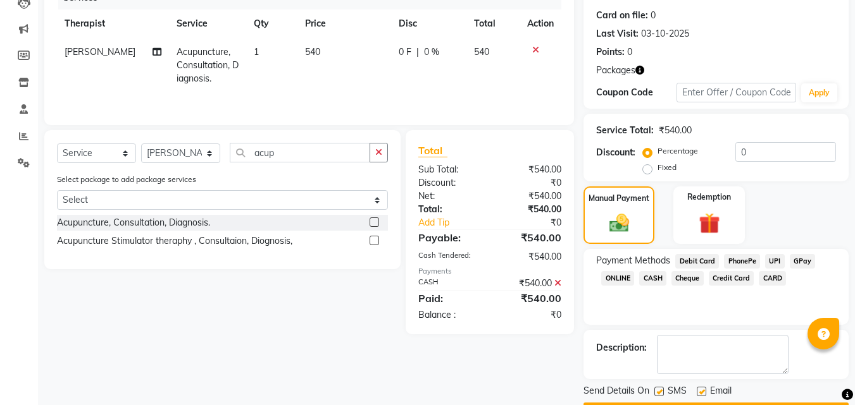
click at [660, 392] on label at bounding box center [658, 391] width 9 height 9
click at [660, 392] on input "checkbox" at bounding box center [658, 392] width 8 height 8
checkbox input "false"
click at [701, 392] on label at bounding box center [700, 391] width 9 height 9
click at [701, 392] on input "checkbox" at bounding box center [700, 392] width 8 height 8
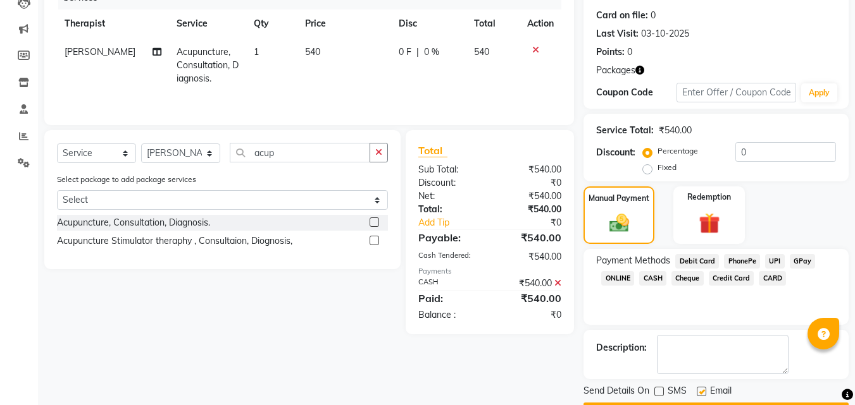
checkbox input "false"
click at [741, 403] on button "Checkout" at bounding box center [715, 413] width 265 height 20
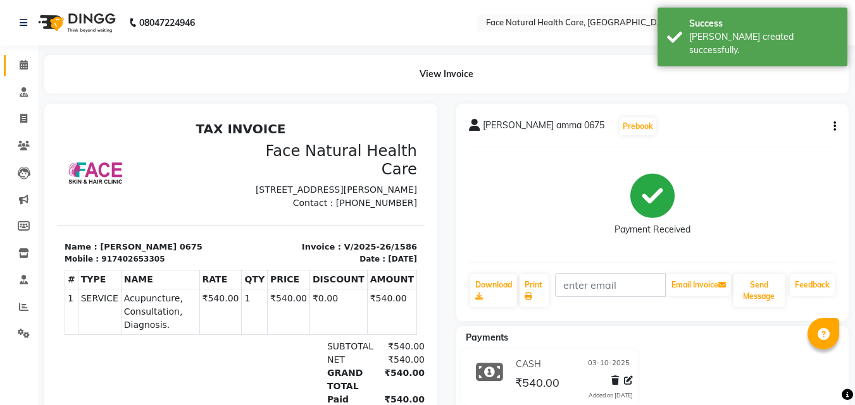
click at [20, 61] on icon at bounding box center [24, 64] width 8 height 9
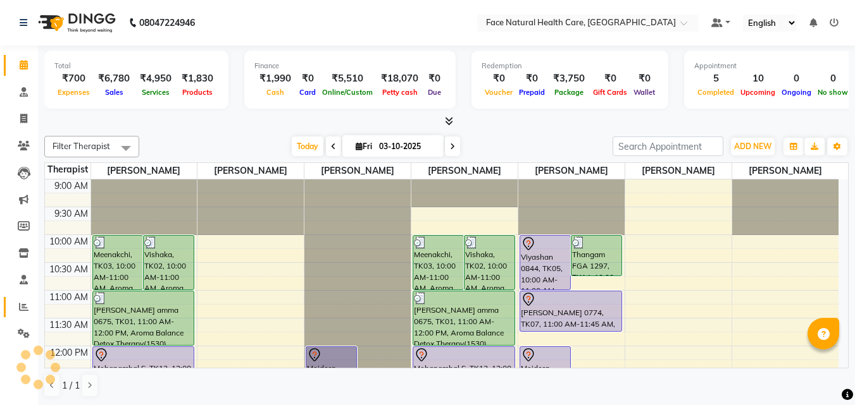
click at [24, 310] on icon at bounding box center [23, 306] width 9 height 9
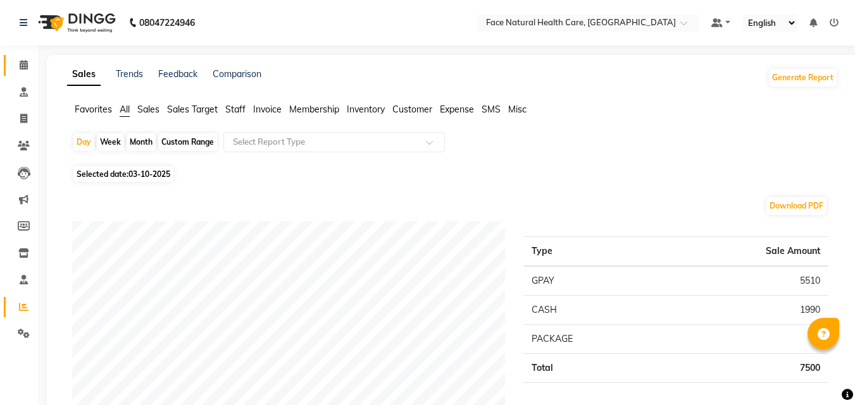
click at [21, 56] on link "Calendar" at bounding box center [19, 65] width 30 height 21
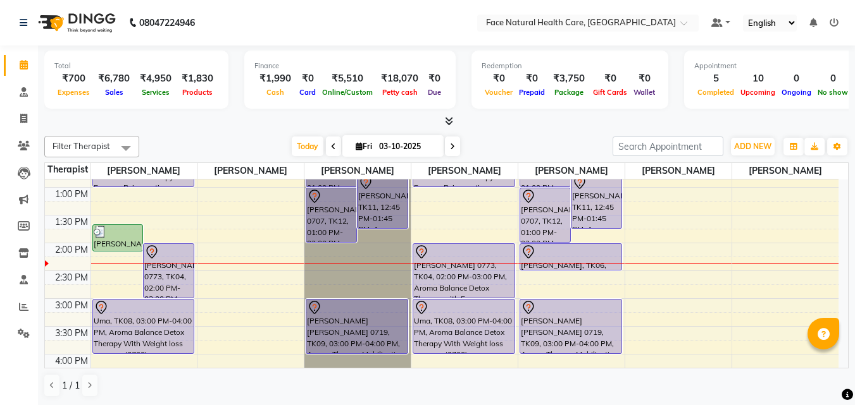
scroll to position [230, 0]
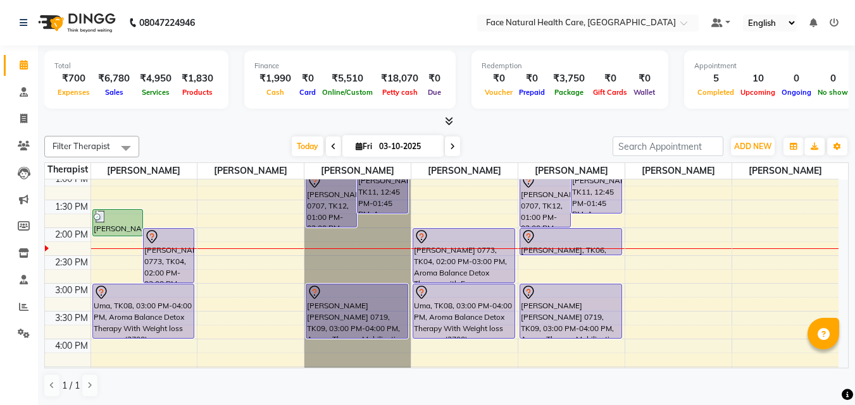
click at [581, 233] on div at bounding box center [571, 237] width 100 height 15
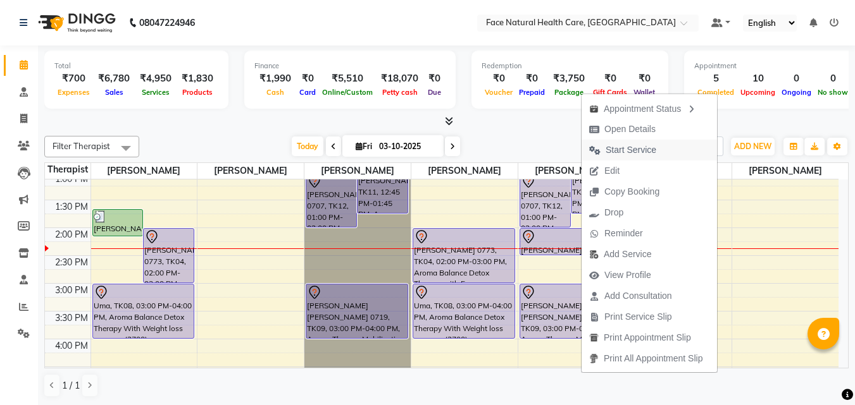
click at [631, 144] on span "Start Service" at bounding box center [630, 150] width 51 height 13
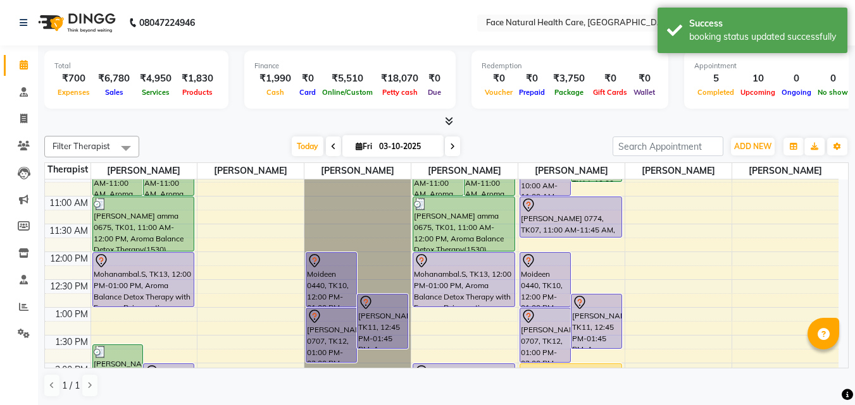
scroll to position [65, 0]
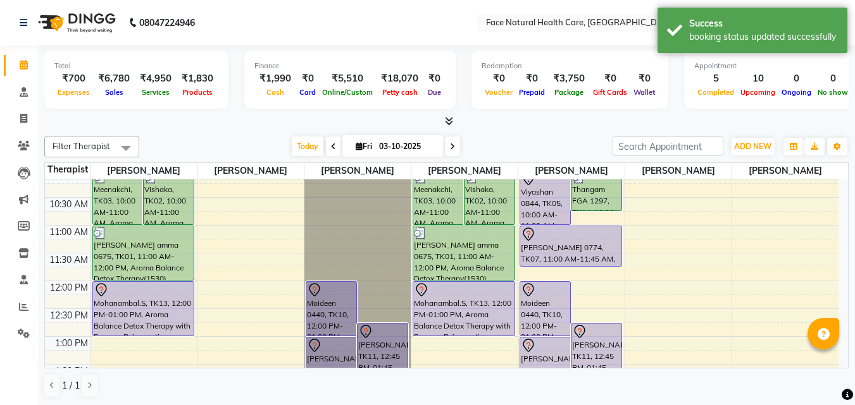
click at [837, 277] on div "9:00 AM 9:30 AM 10:00 AM 10:30 AM 11:00 AM 11:30 AM 12:00 PM 12:30 PM 1:00 PM 1…" at bounding box center [441, 392] width 793 height 556
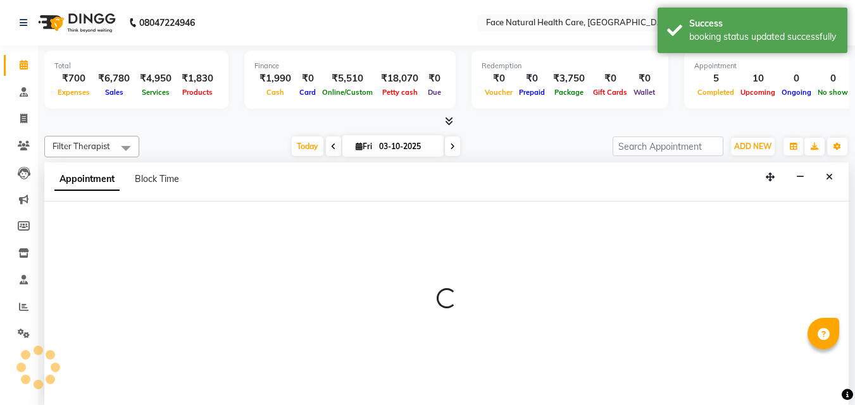
select select "75195"
select select "tentative"
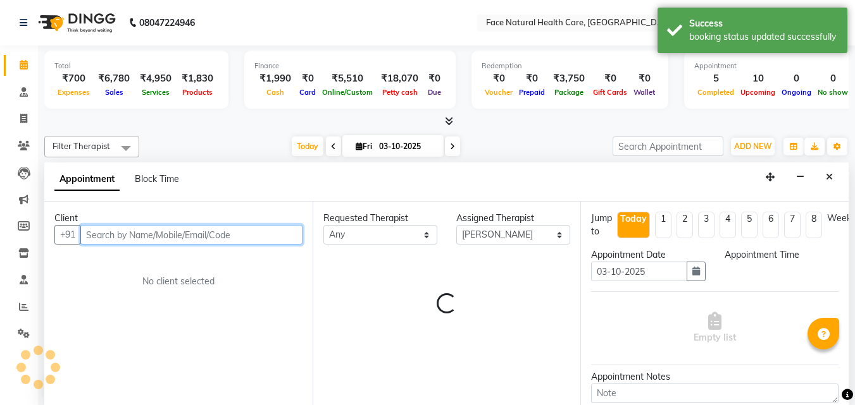
select select "705"
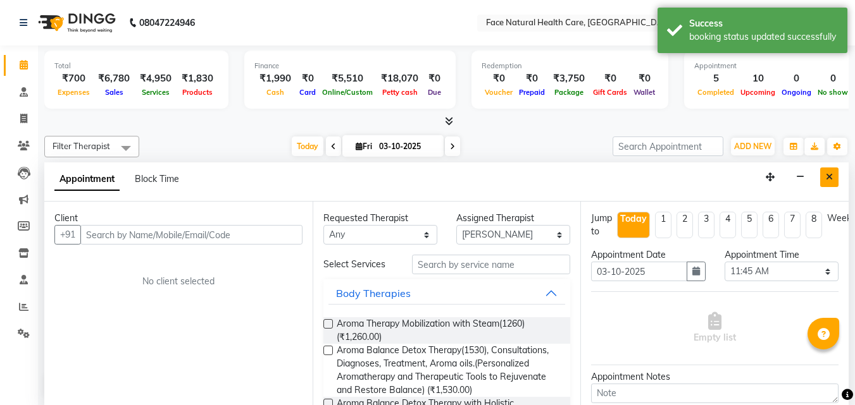
click at [827, 173] on icon "Close" at bounding box center [828, 177] width 7 height 9
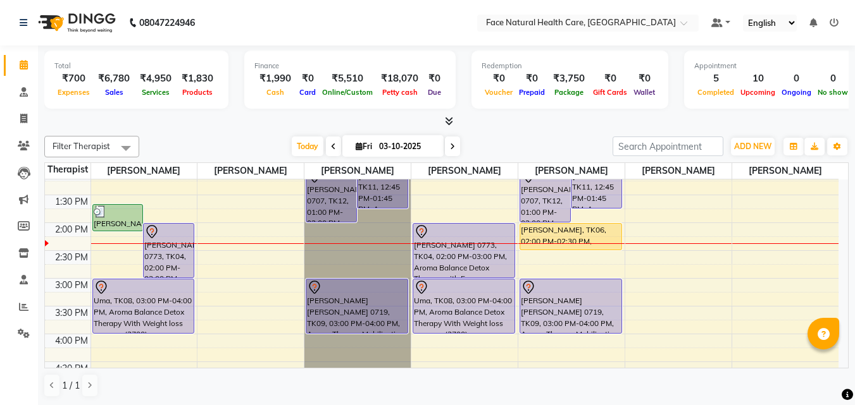
scroll to position [248, 0]
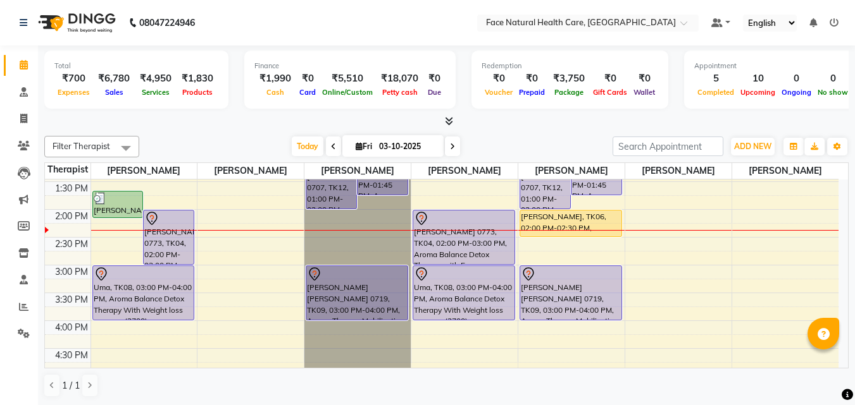
click at [483, 290] on div "Uma, TK08, 03:00 PM-04:00 PM, Aroma Balance Detox Therapy With Weight loss prog…" at bounding box center [463, 293] width 101 height 54
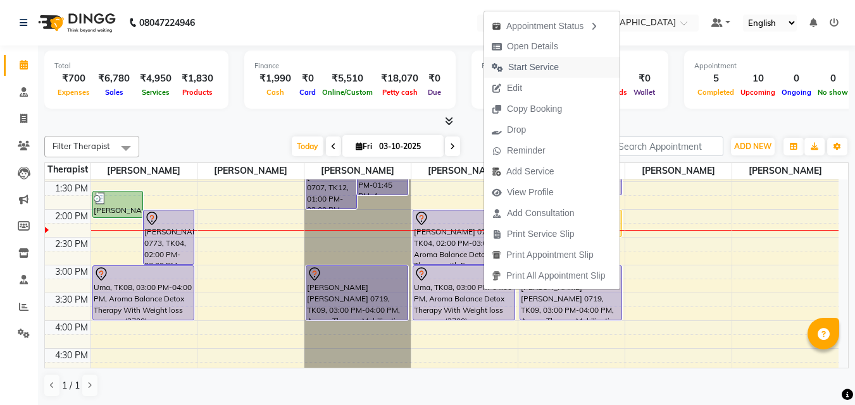
click at [603, 61] on button "Start Service" at bounding box center [551, 67] width 135 height 21
